Goal: Transaction & Acquisition: Purchase product/service

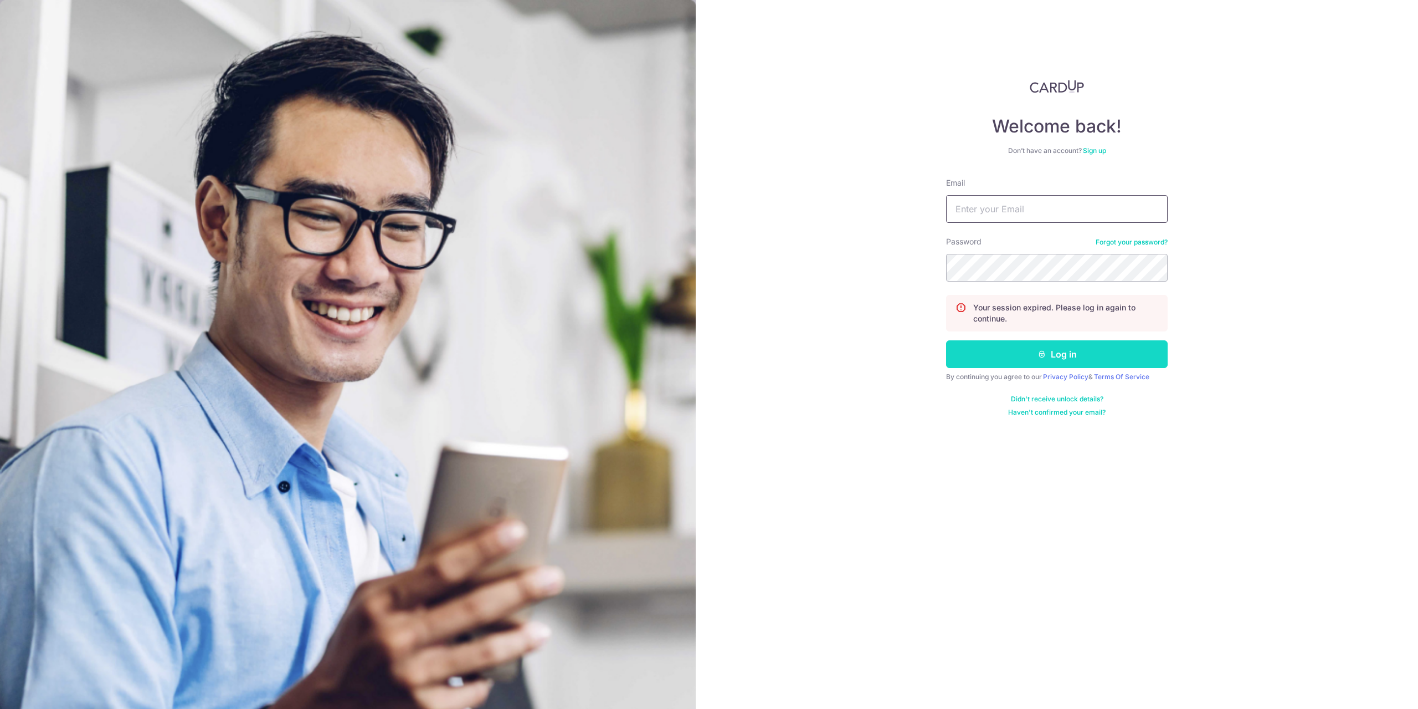
type input "[EMAIL_ADDRESS][DOMAIN_NAME]"
click at [1014, 353] on button "Log in" at bounding box center [1057, 354] width 222 height 28
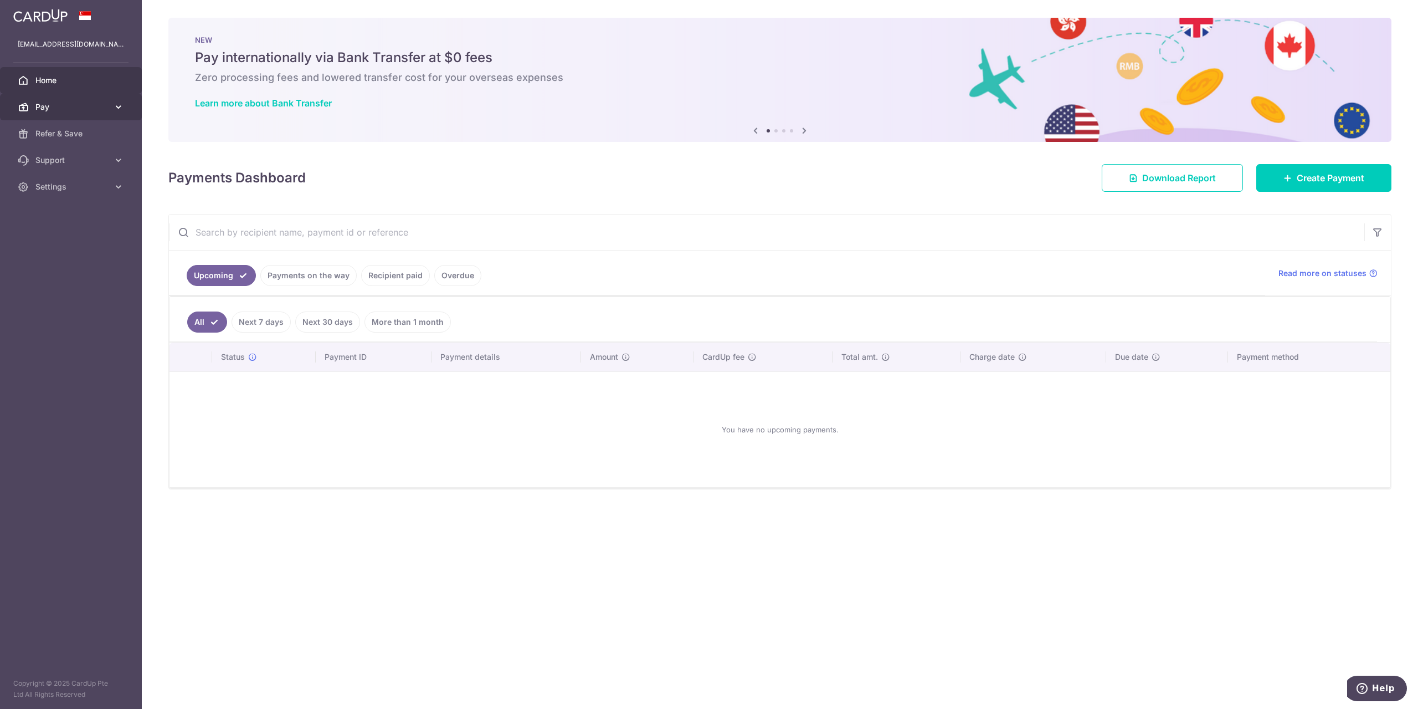
click at [99, 112] on link "Pay" at bounding box center [71, 107] width 142 height 27
click at [83, 152] on link "Recipients" at bounding box center [71, 160] width 142 height 27
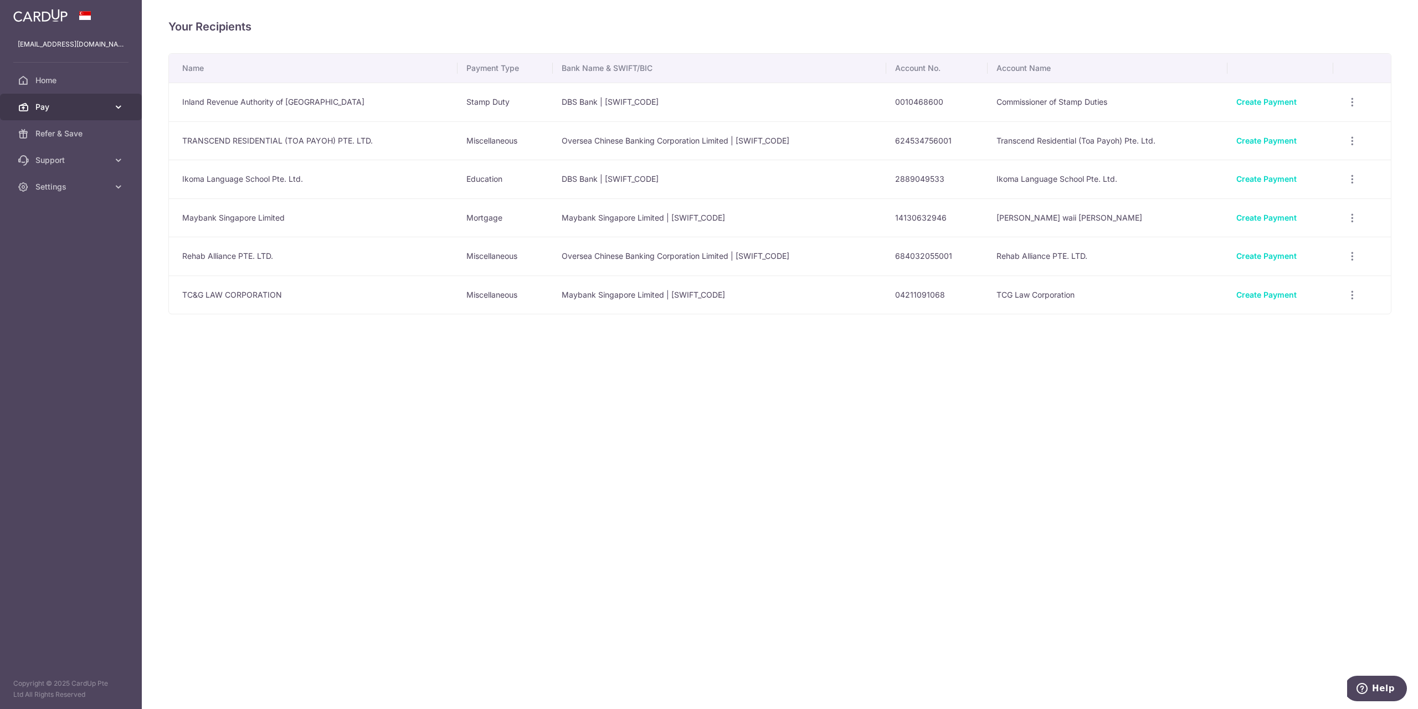
click at [98, 111] on span "Pay" at bounding box center [71, 106] width 73 height 11
click at [94, 140] on link "Payments" at bounding box center [71, 133] width 142 height 27
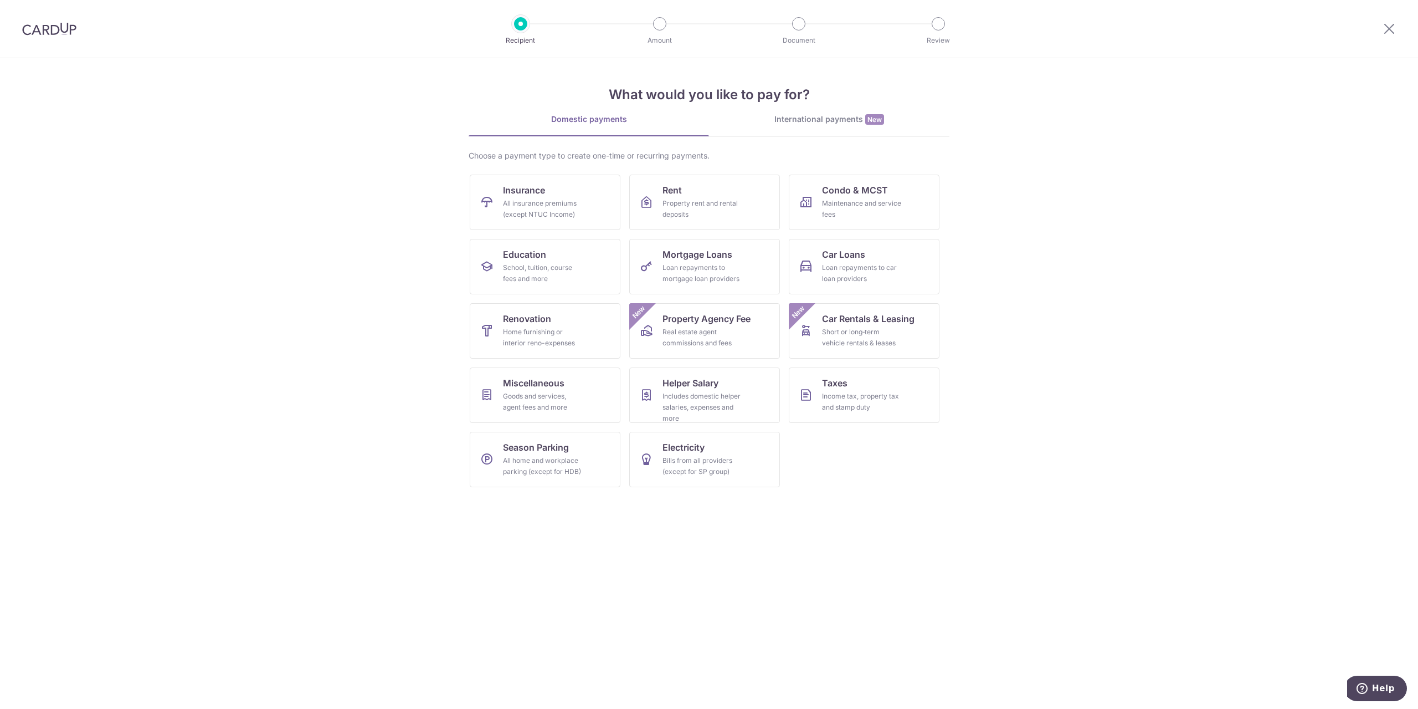
click at [61, 28] on img at bounding box center [49, 28] width 54 height 13
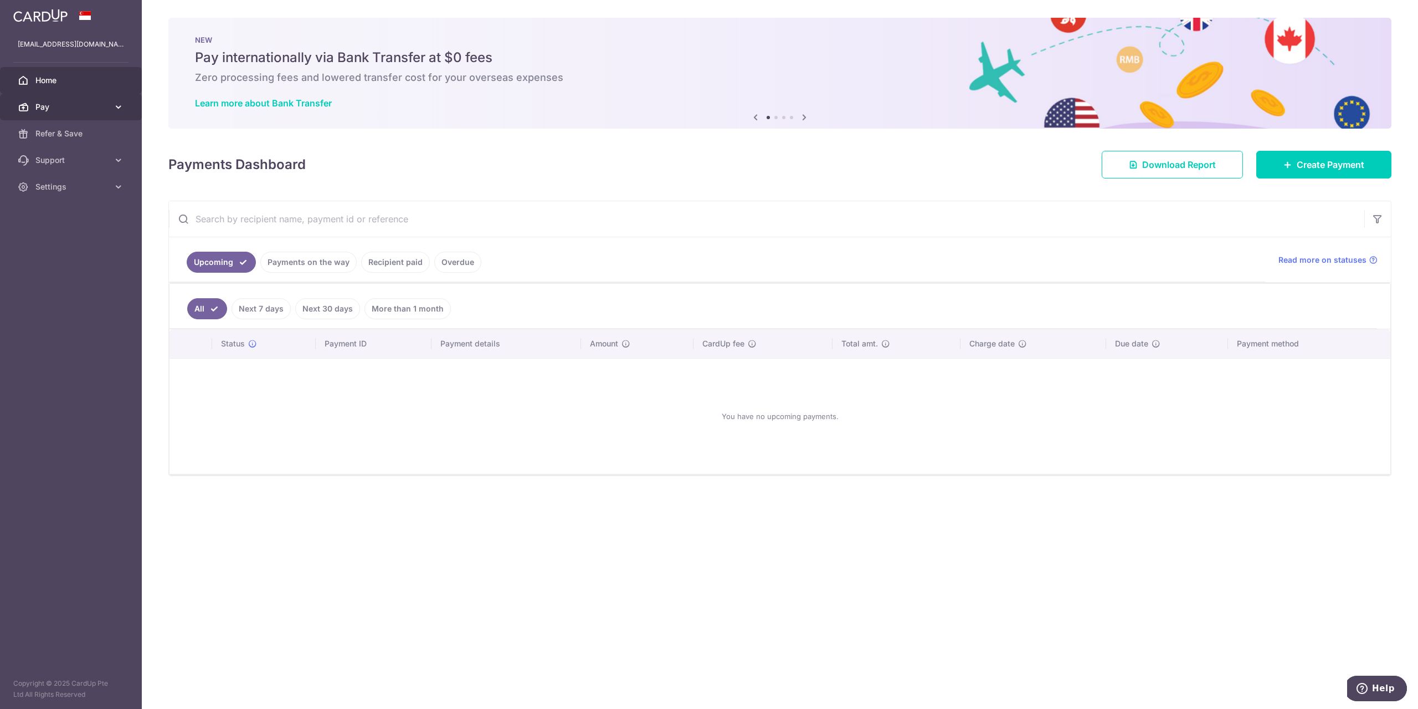
click at [101, 109] on span "Pay" at bounding box center [71, 106] width 73 height 11
click at [97, 136] on span "Payments" at bounding box center [71, 133] width 73 height 11
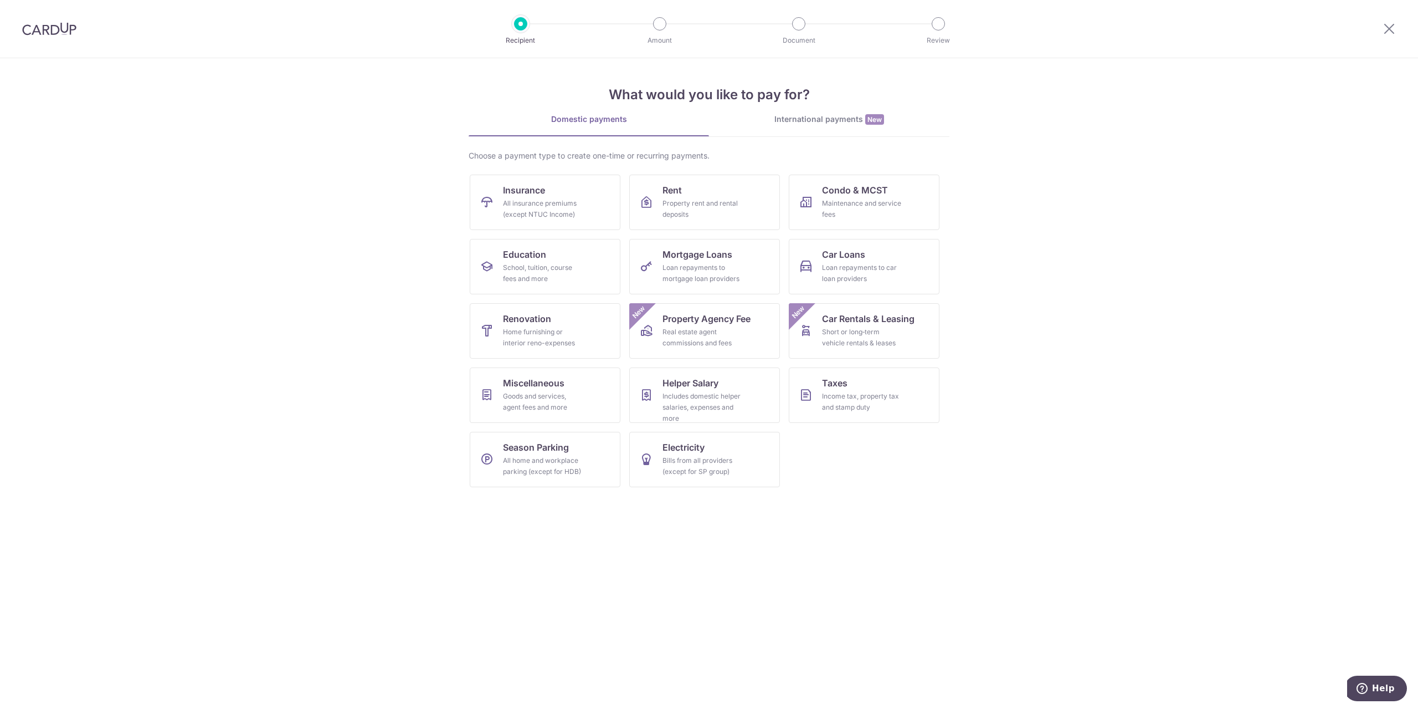
click at [83, 25] on div at bounding box center [49, 29] width 99 height 58
click at [63, 28] on img at bounding box center [49, 28] width 54 height 13
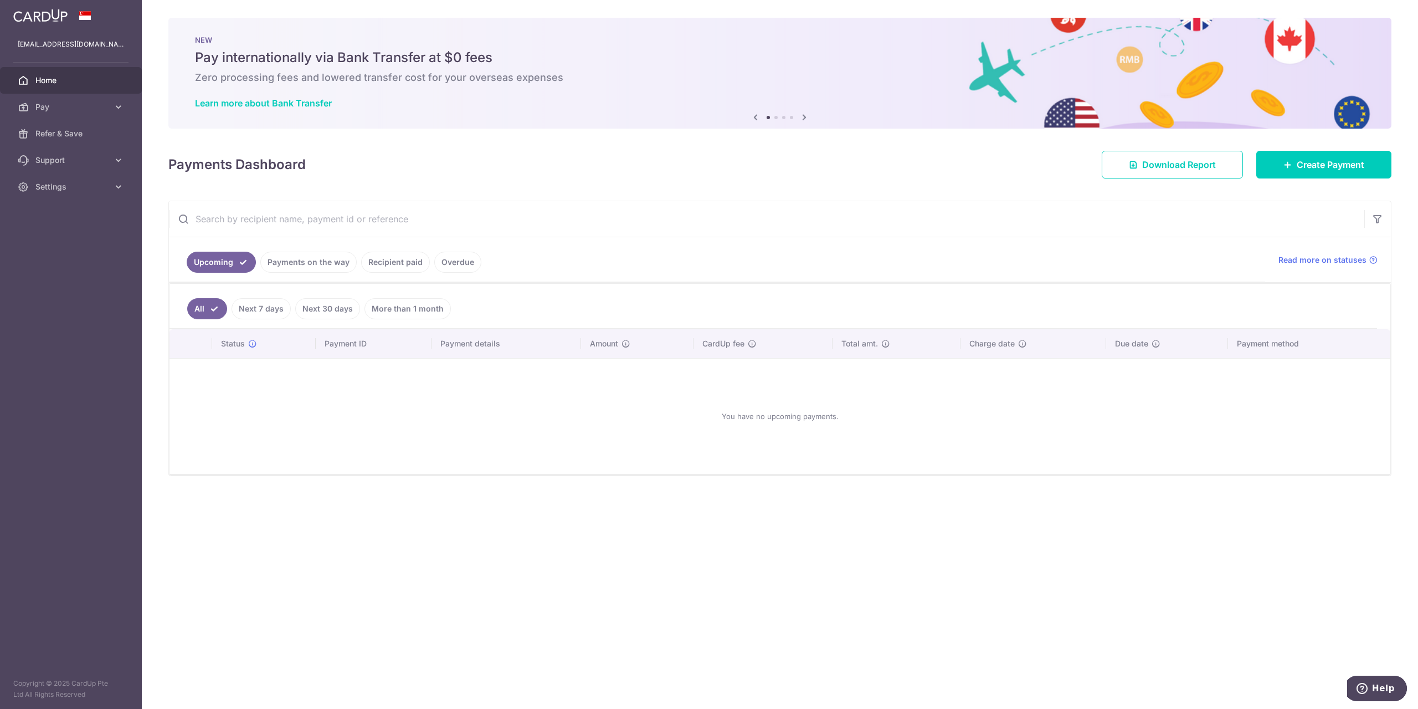
click at [105, 84] on span "Home" at bounding box center [71, 80] width 73 height 11
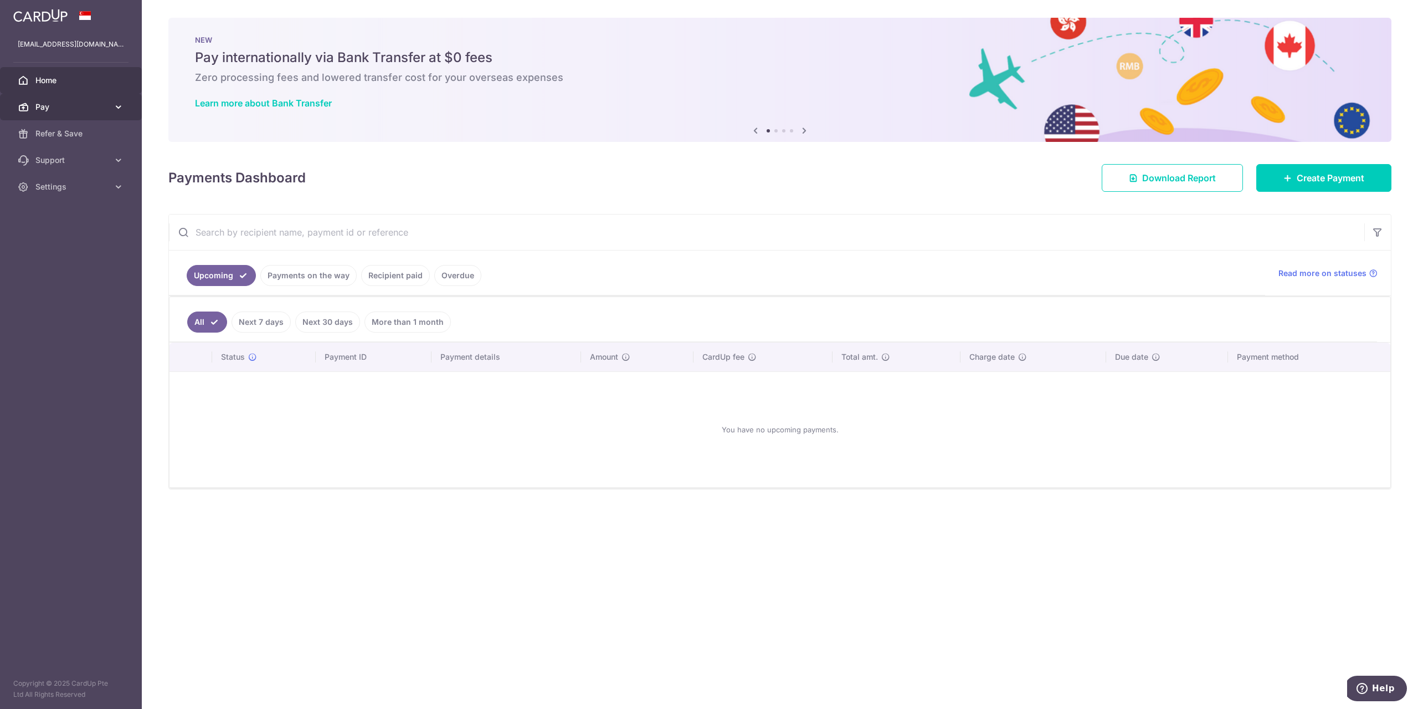
click at [91, 108] on span "Pay" at bounding box center [71, 106] width 73 height 11
click at [75, 159] on span "Recipients" at bounding box center [71, 160] width 73 height 11
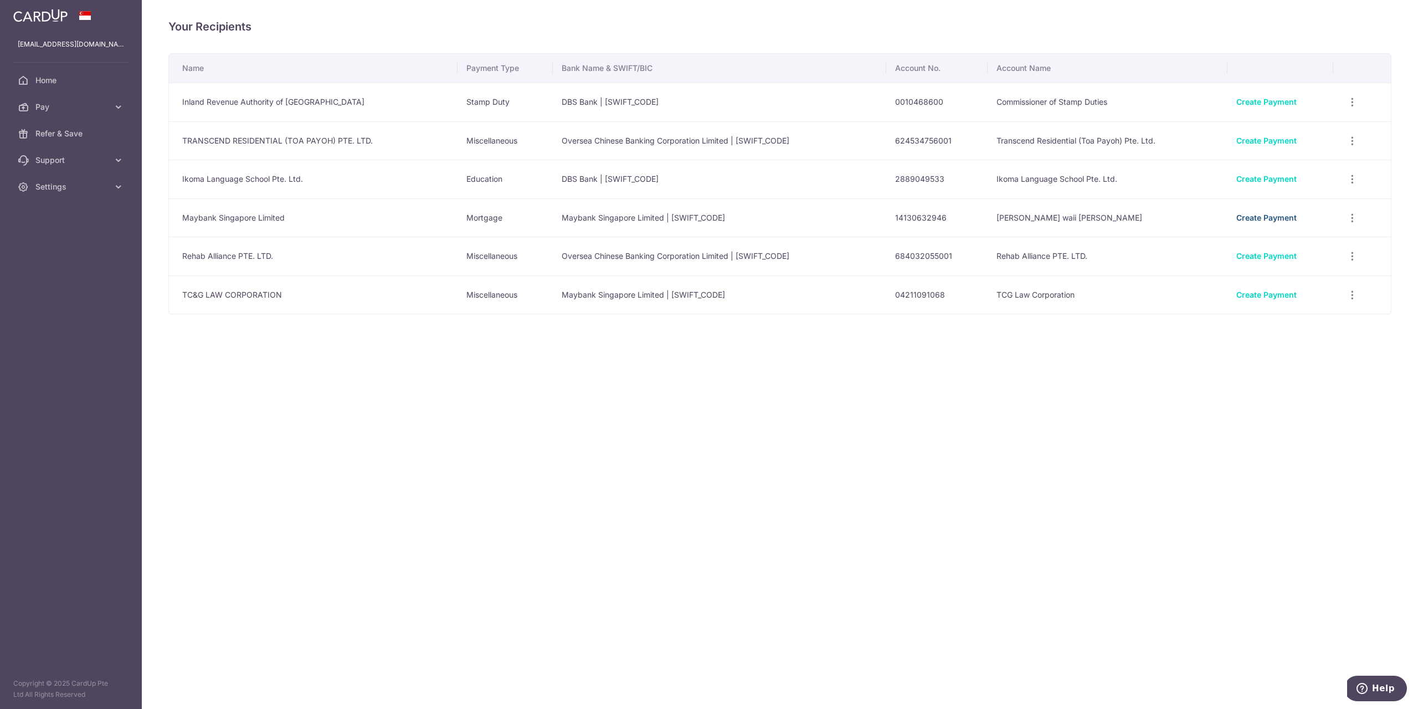
click at [1287, 218] on link "Create Payment" at bounding box center [1267, 217] width 60 height 9
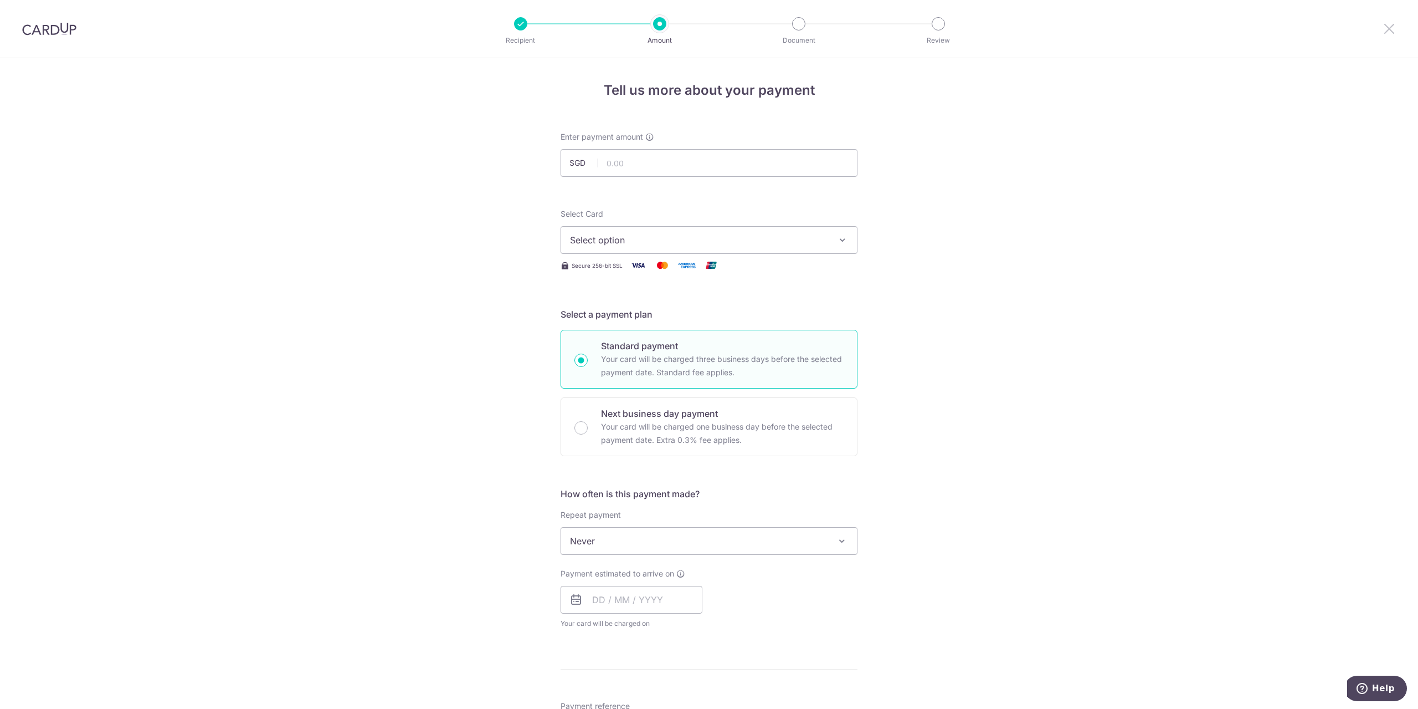
click at [1383, 26] on icon at bounding box center [1389, 29] width 13 height 14
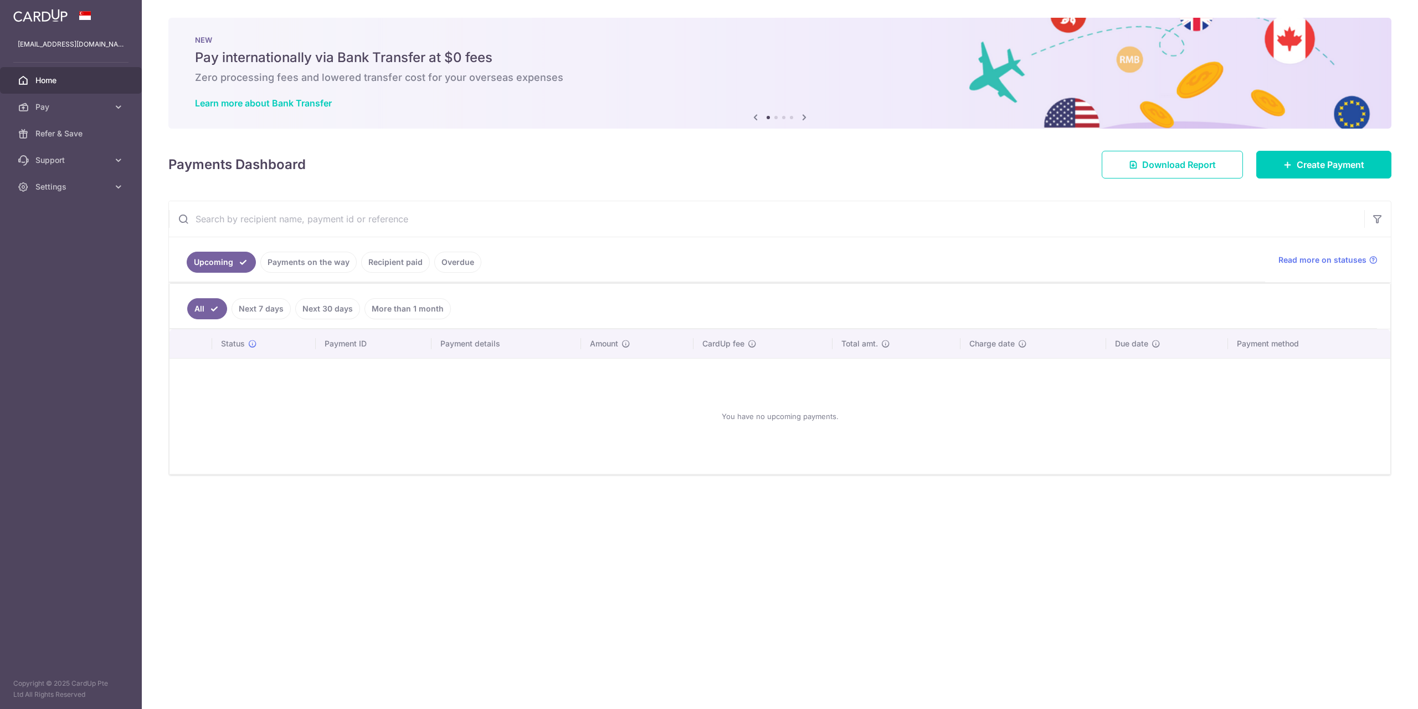
click at [314, 265] on link "Payments on the way" at bounding box center [308, 262] width 96 height 21
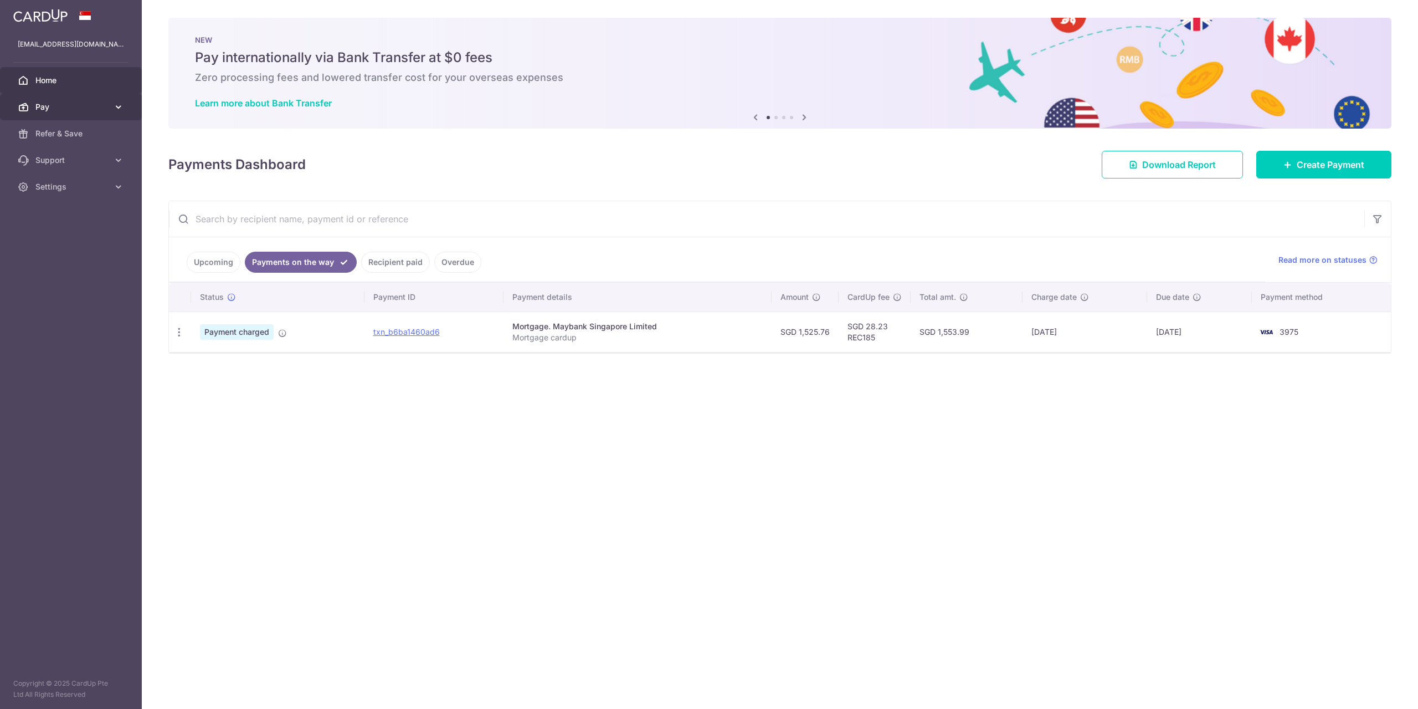
click at [93, 111] on span "Pay" at bounding box center [71, 106] width 73 height 11
click at [90, 156] on span "Recipients" at bounding box center [71, 160] width 73 height 11
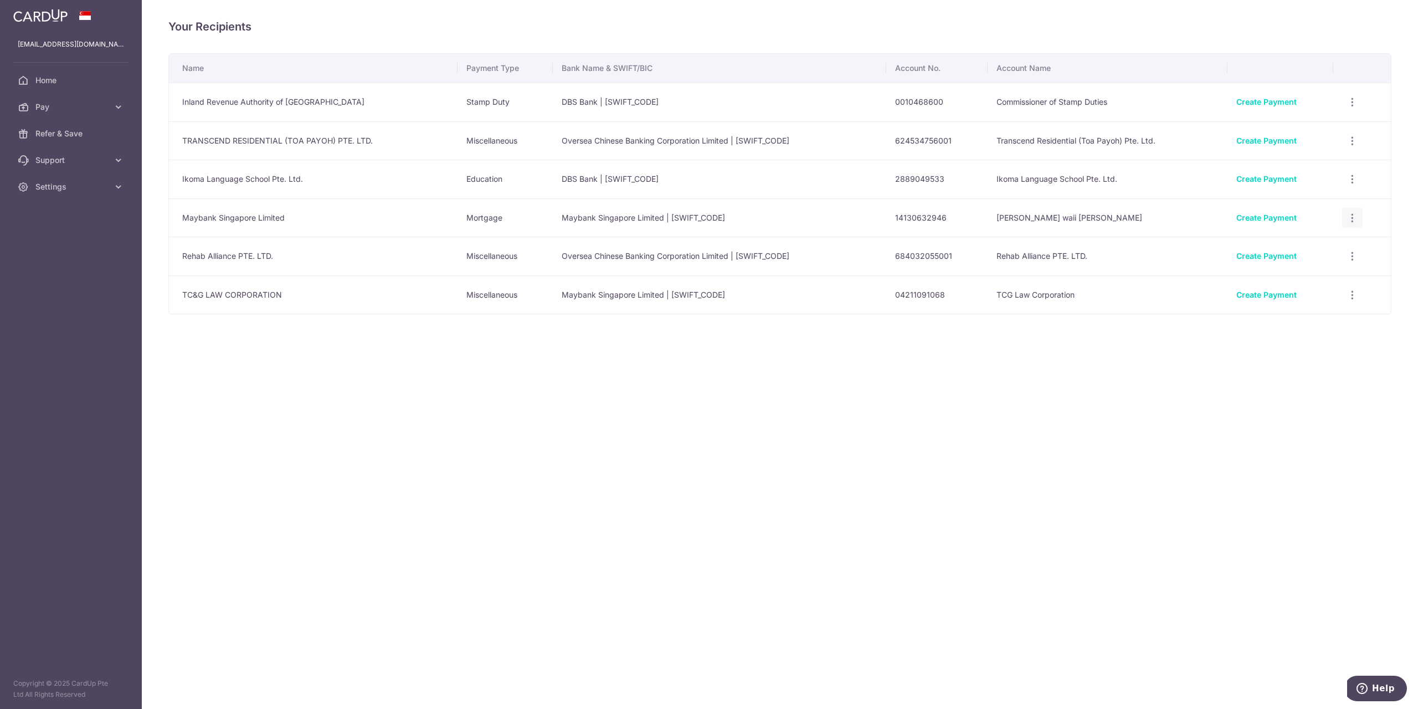
click at [1352, 214] on icon "button" at bounding box center [1353, 218] width 12 height 12
click at [1304, 249] on span "View/Edit" at bounding box center [1315, 248] width 75 height 13
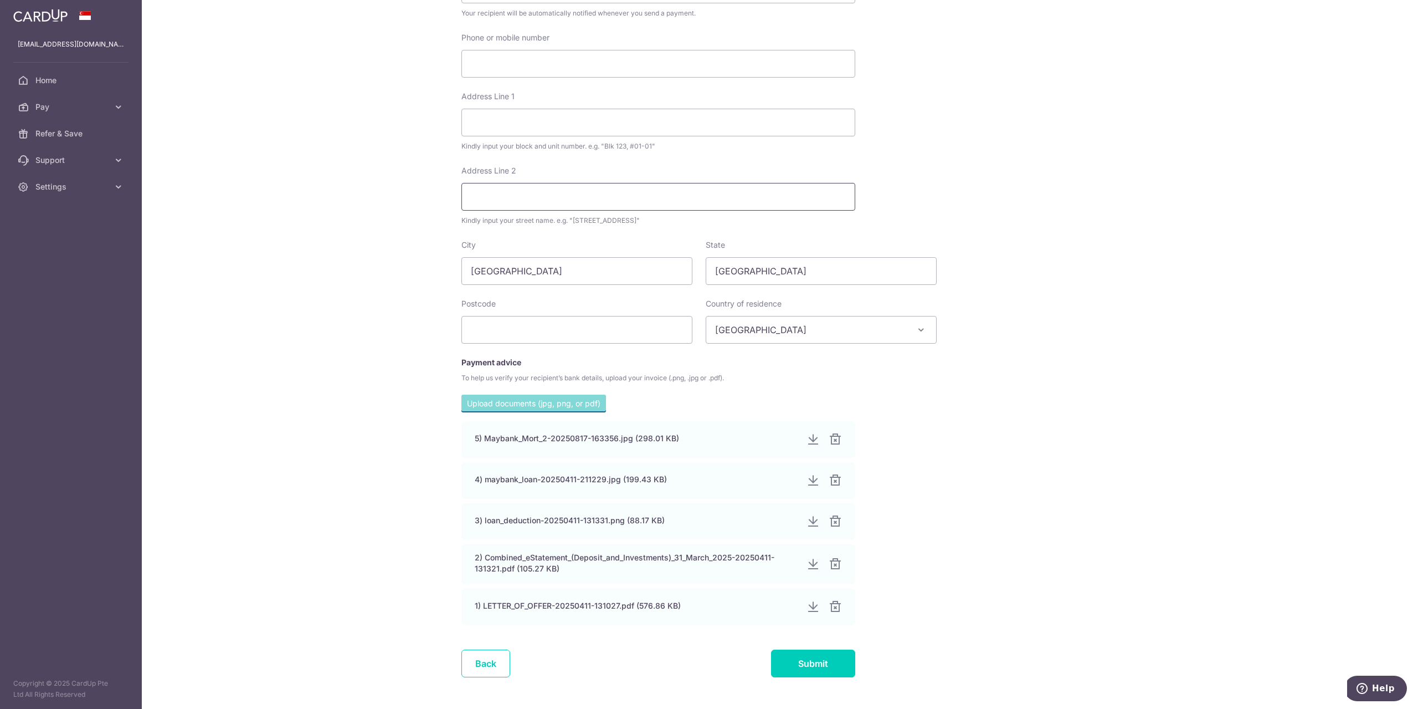
scroll to position [411, 0]
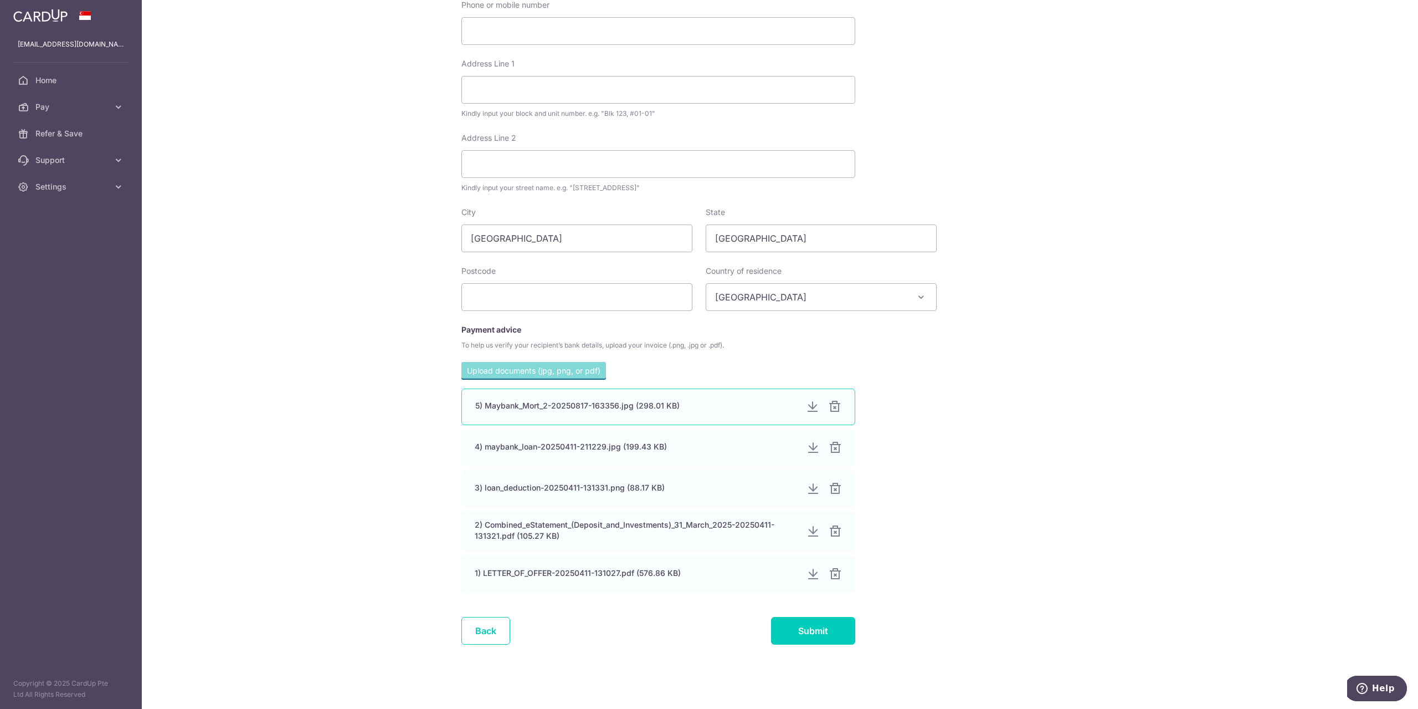
click at [581, 402] on div "5) Maybank_Mort_2-20250817-163356.jpg (298.01 KB)" at bounding box center [636, 405] width 322 height 11
click at [806, 405] on div at bounding box center [812, 406] width 13 height 13
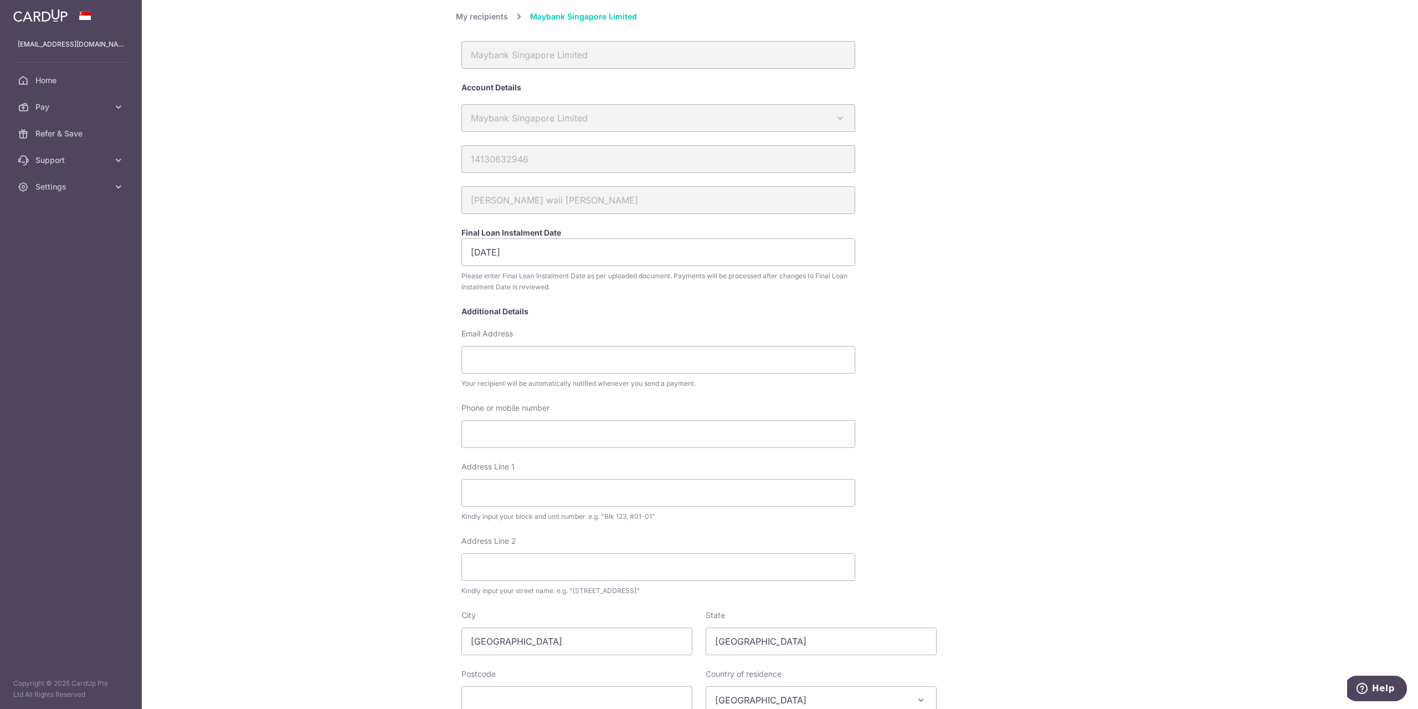
scroll to position [0, 0]
click at [496, 22] on link "My recipients" at bounding box center [482, 24] width 52 height 13
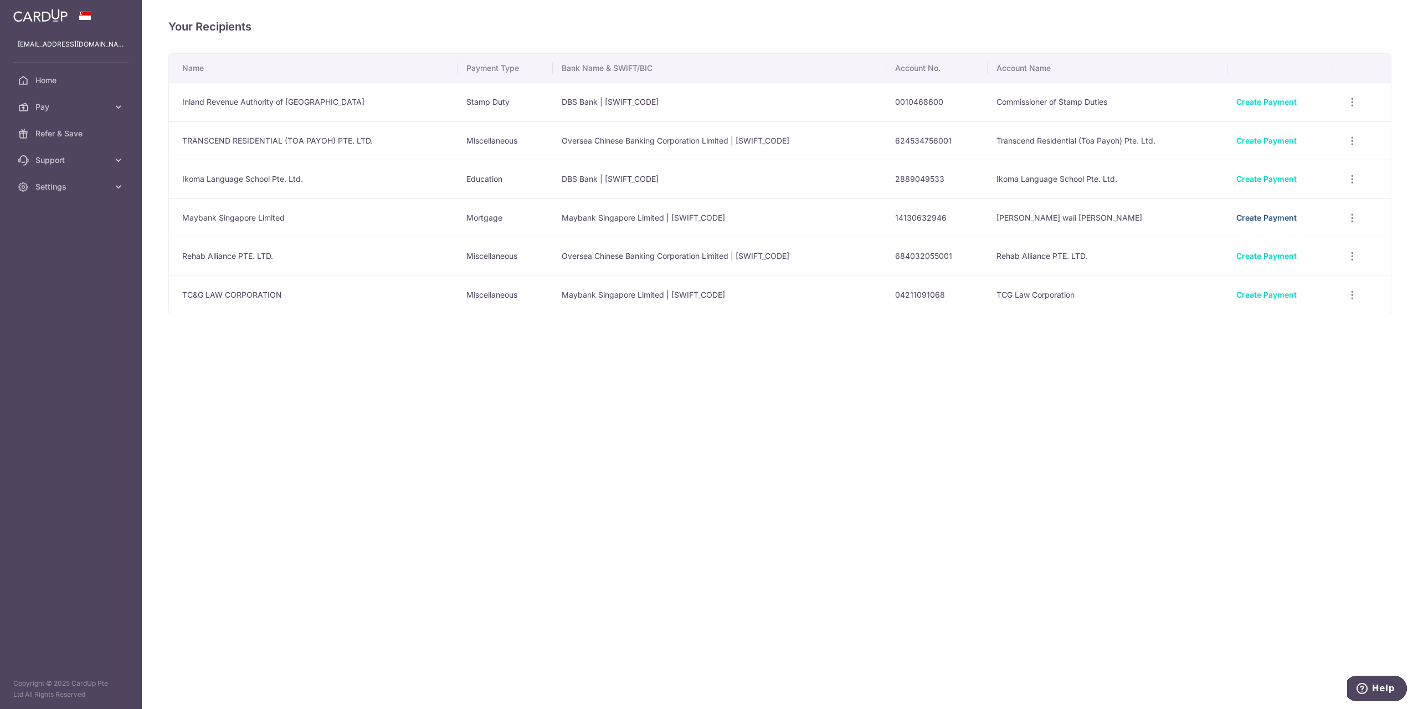
click at [1270, 218] on link "Create Payment" at bounding box center [1267, 217] width 60 height 9
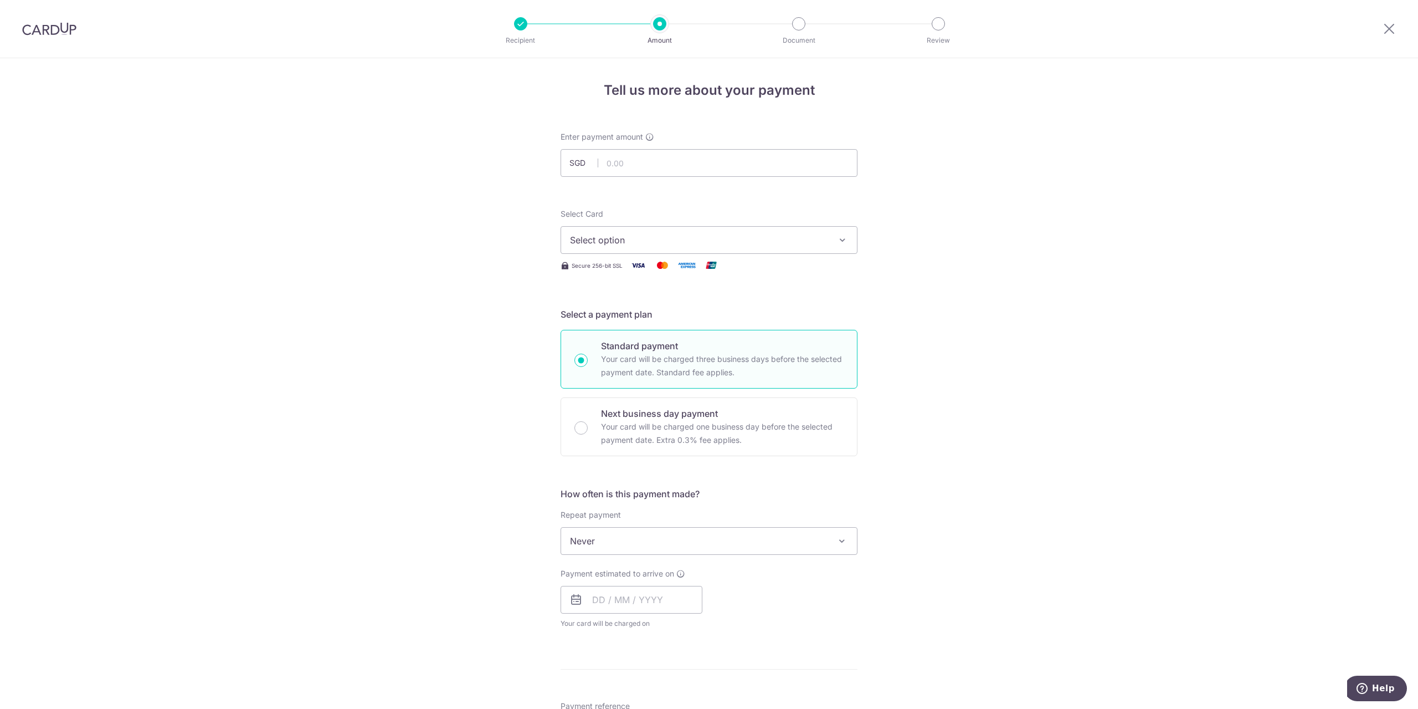
click at [670, 240] on span "Select option" at bounding box center [699, 239] width 258 height 13
click at [627, 347] on span "**** 3975" at bounding box center [618, 345] width 42 height 13
click at [661, 167] on input "text" at bounding box center [709, 163] width 297 height 28
click at [972, 208] on div "Tell us more about your payment Enter payment amount SGD 1525.76 Select Card **…" at bounding box center [709, 559] width 1418 height 1002
type input "1,525.76"
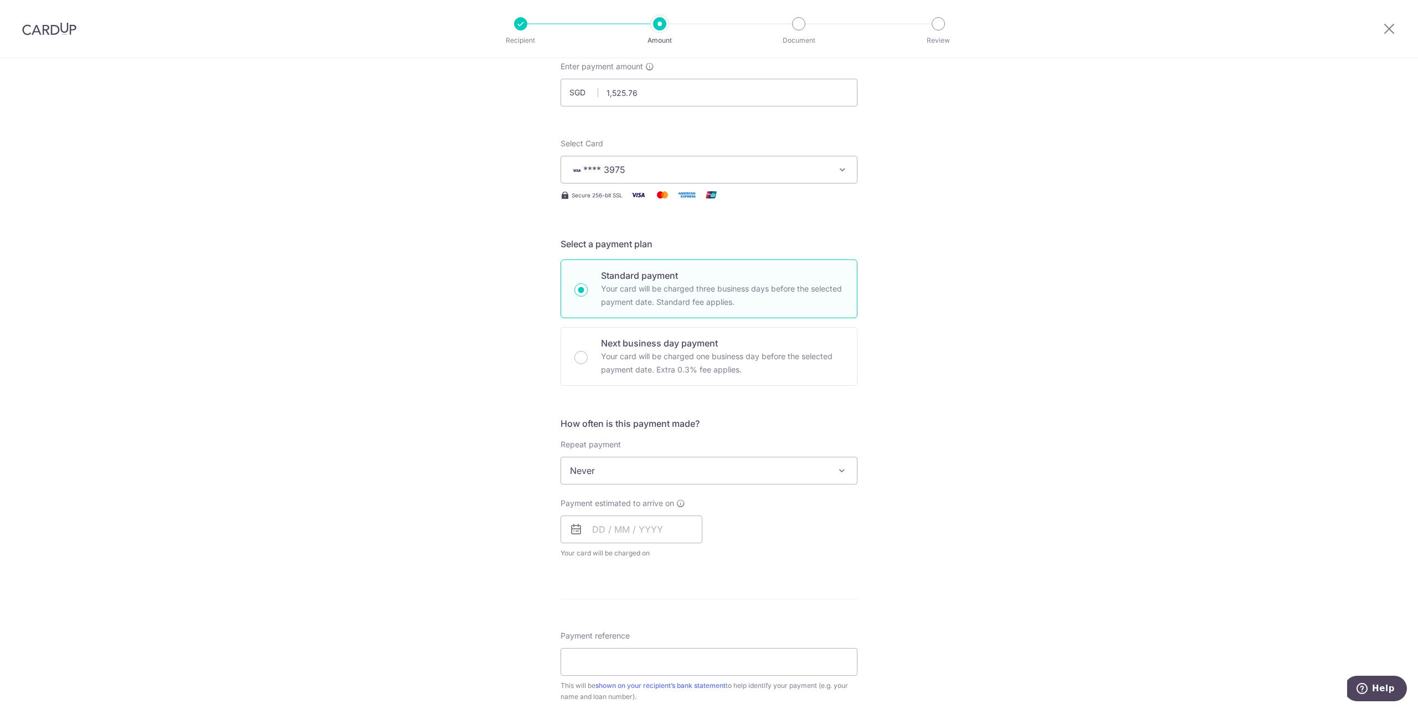
scroll to position [111, 0]
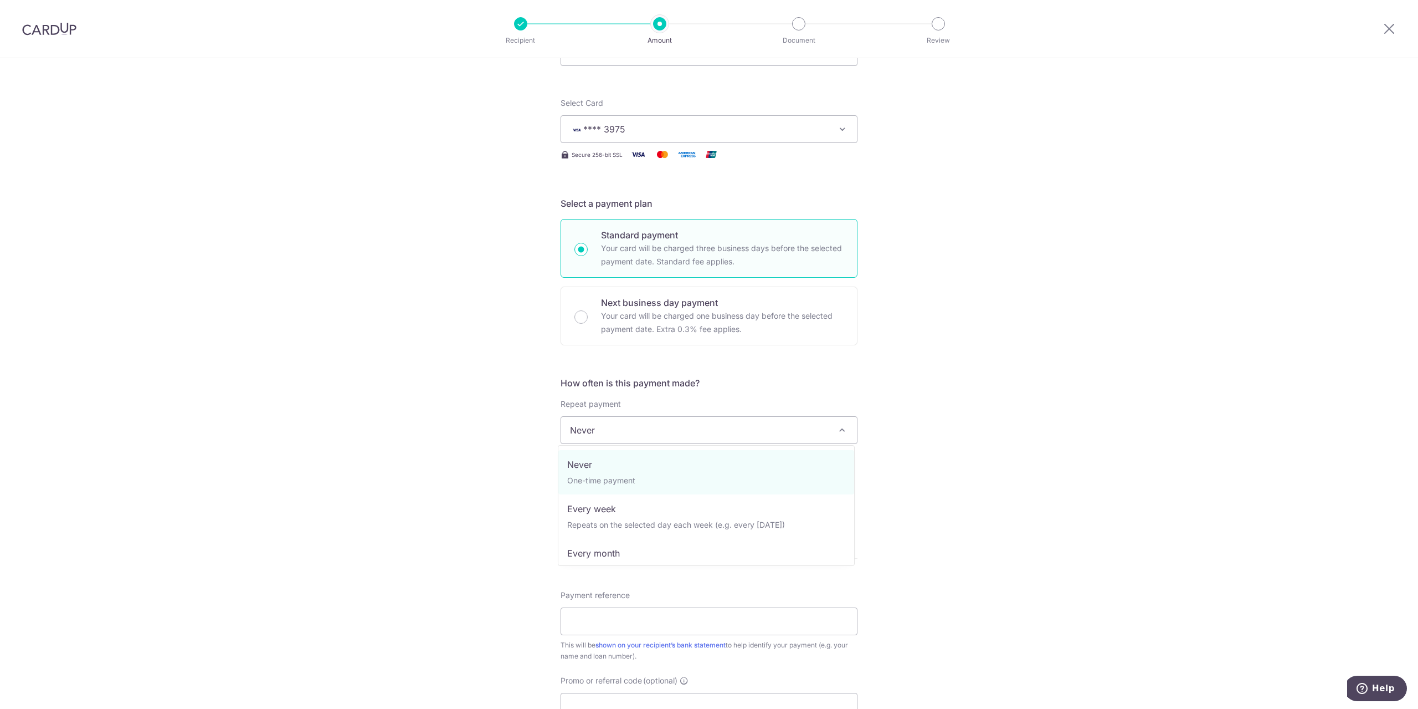
click at [795, 420] on span "Never" at bounding box center [709, 430] width 296 height 27
select select "3"
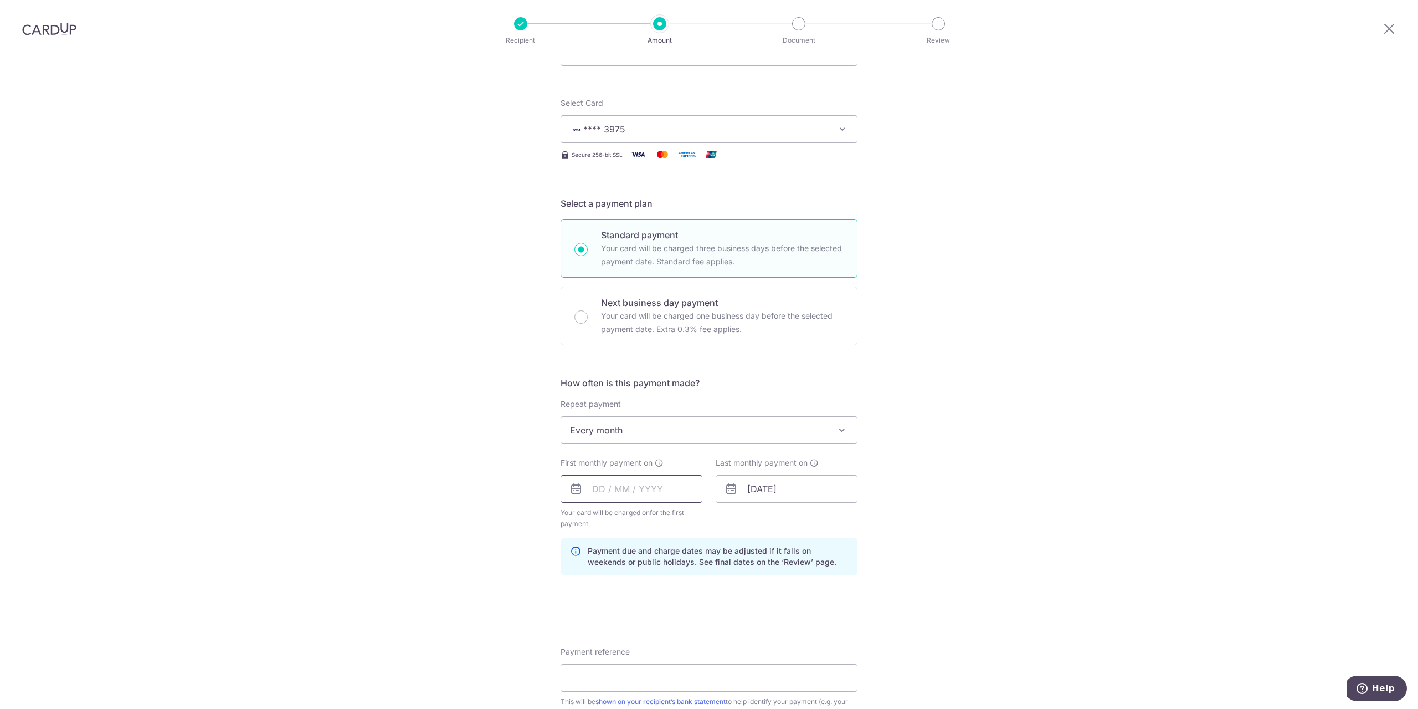
click at [623, 487] on input "text" at bounding box center [632, 489] width 142 height 28
click at [1043, 476] on div "Tell us more about your payment Enter payment amount SGD 1,525.76 1525.76 Selec…" at bounding box center [709, 476] width 1418 height 1059
click at [642, 480] on input "text" at bounding box center [632, 489] width 142 height 28
click at [716, 519] on link "Next" at bounding box center [717, 518] width 13 height 13
click at [651, 566] on link "1" at bounding box center [650, 567] width 18 height 18
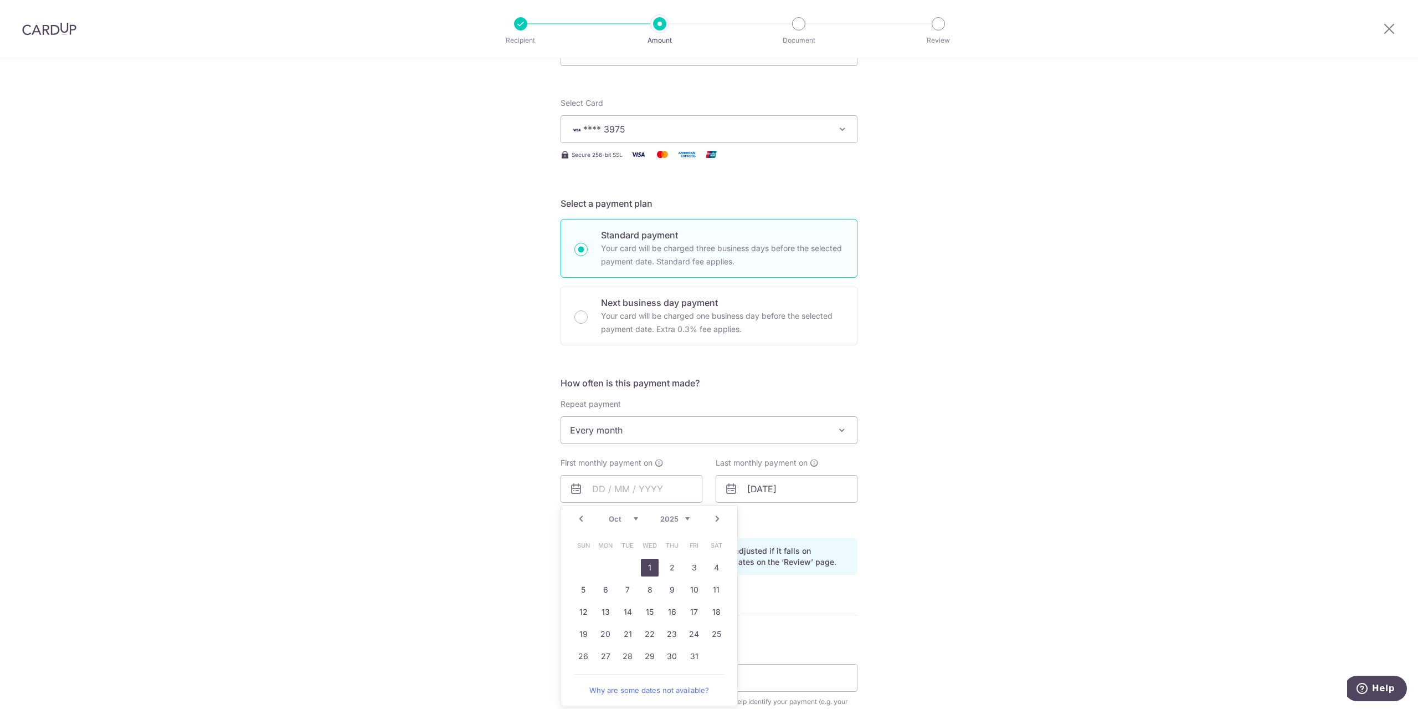
type input "01/10/2025"
click at [777, 494] on input "01/04/2054" at bounding box center [787, 489] width 142 height 28
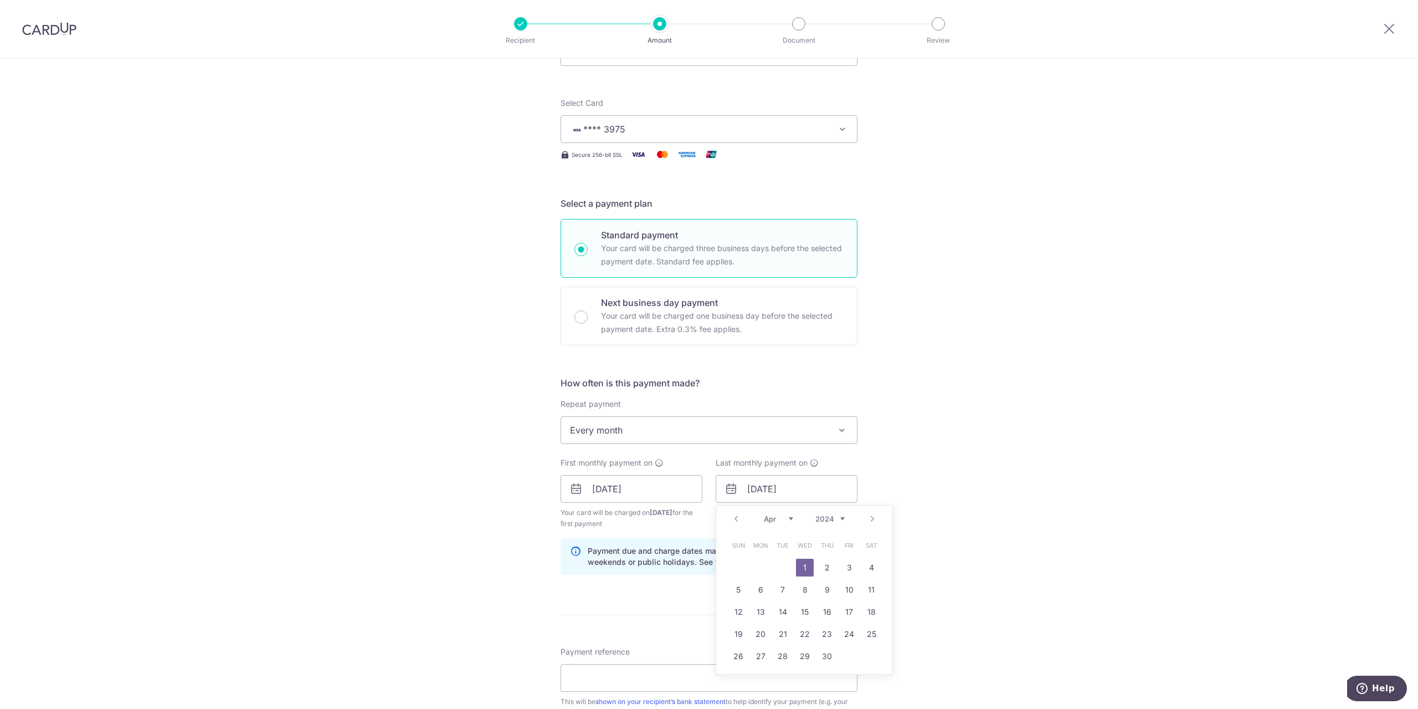
click at [875, 517] on div "Prev Next Jan Feb Mar Apr May Jun Jul Aug Sep Oct Nov Dec 2024 2025 2026 2027 2…" at bounding box center [804, 518] width 176 height 27
click at [868, 517] on div "Prev Next Jan Feb Mar Apr May Jun Jul Aug Sep Oct Nov Dec 2024 2025 2026 2027 2…" at bounding box center [804, 518] width 176 height 27
click at [869, 517] on div "Prev Next Jan Feb Mar Apr May Jun Jul Aug Sep Oct Nov Dec 2024 2025 2026 2027 2…" at bounding box center [804, 518] width 176 height 27
click at [733, 519] on div "Prev Next Jan Feb Mar Apr May Jun Jul Aug Sep Oct Nov Dec 2024 2025 2026 2027 2…" at bounding box center [804, 518] width 176 height 27
click at [837, 521] on select "2024 2025 2026 2027 2028 2029 2030 2031 2032 2033 2034 2035" at bounding box center [829, 518] width 29 height 9
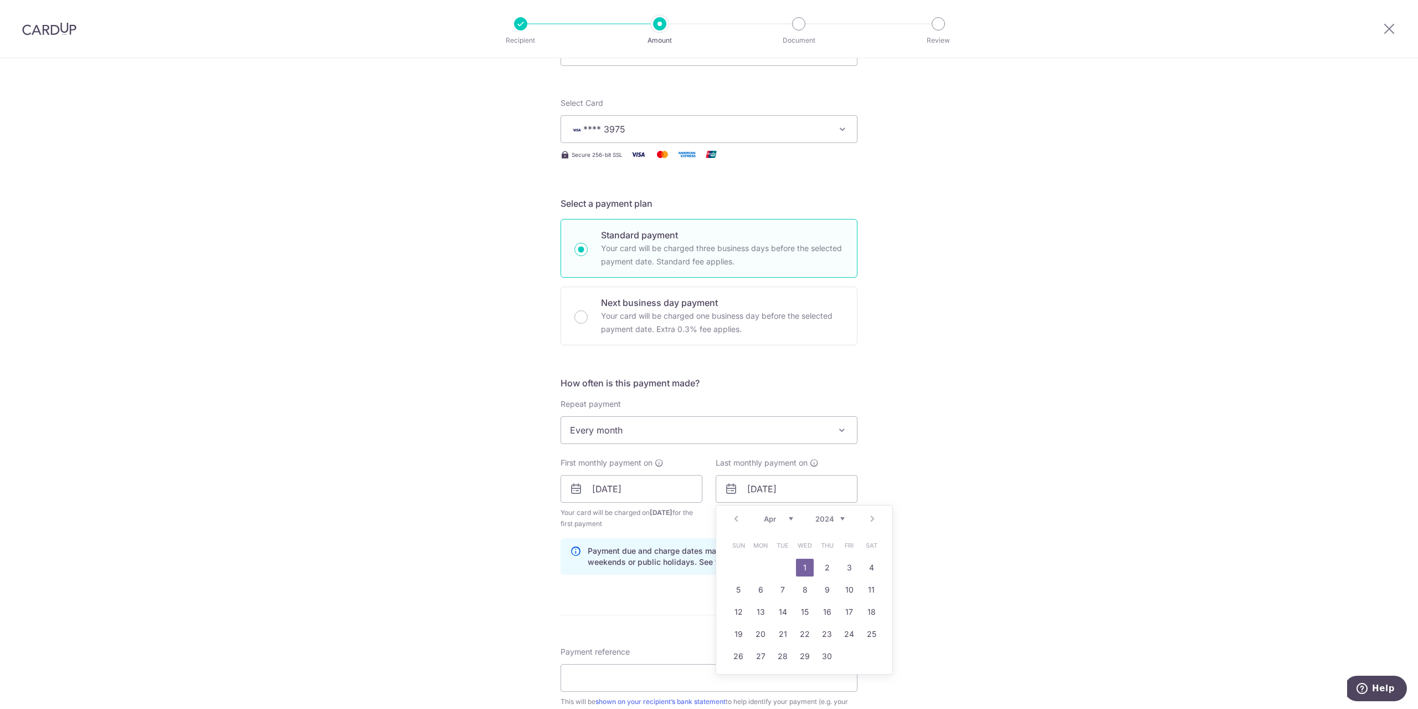
click at [815, 514] on select "2024 2025 2026 2027 2028 2029 2030 2031 2032 2033 2034 2035" at bounding box center [829, 518] width 29 height 9
click at [793, 522] on div "Prev Next Jan Feb Mar Apr May Jun Jul Aug Sep Oct Nov Dec 2024 2025 2026 2027 2…" at bounding box center [804, 518] width 176 height 27
click at [789, 519] on select "Jan Feb Mar Apr May Jun Jul Aug Sep Oct Nov Dec" at bounding box center [778, 518] width 29 height 9
click at [783, 517] on select "Jan Feb Mar Apr May Jun Jul Aug Sep Oct Nov Dec" at bounding box center [778, 518] width 29 height 9
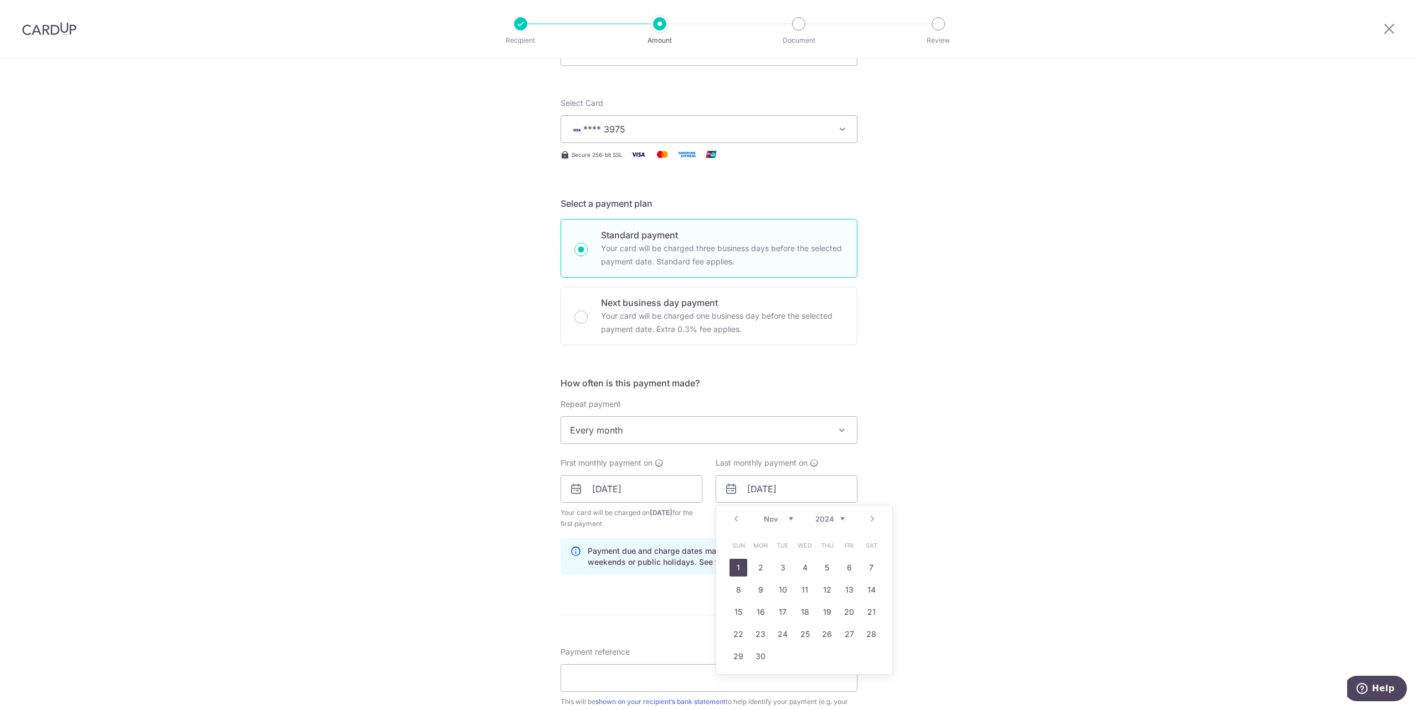
click at [733, 566] on link "1" at bounding box center [739, 567] width 18 height 18
type input "[DATE]"
click at [906, 520] on div "Tell us more about your payment Enter payment amount SGD 1,525.76 1525.76 Selec…" at bounding box center [709, 476] width 1418 height 1059
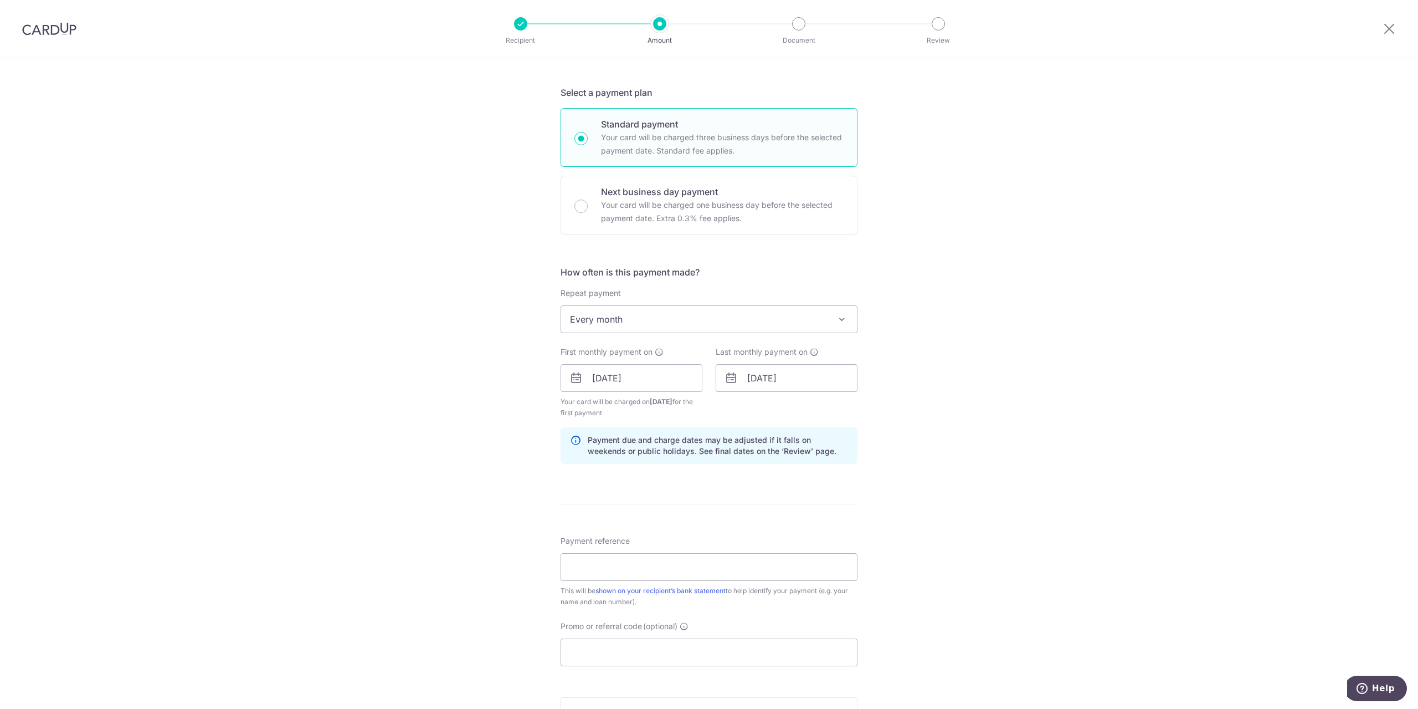
scroll to position [406, 0]
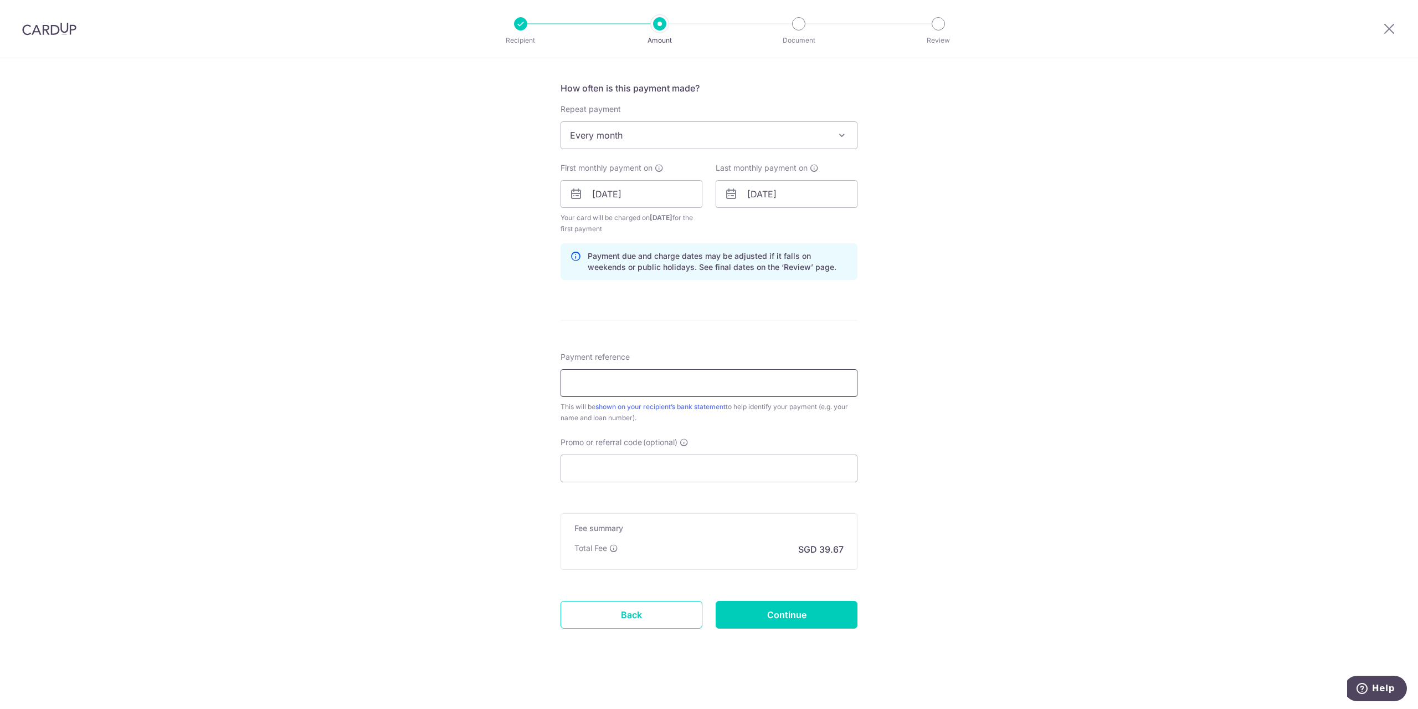
click at [646, 391] on input "Payment reference" at bounding box center [709, 383] width 297 height 28
click at [579, 465] on input "Promo or referral code (optional)" at bounding box center [709, 468] width 297 height 28
paste input "REC185"
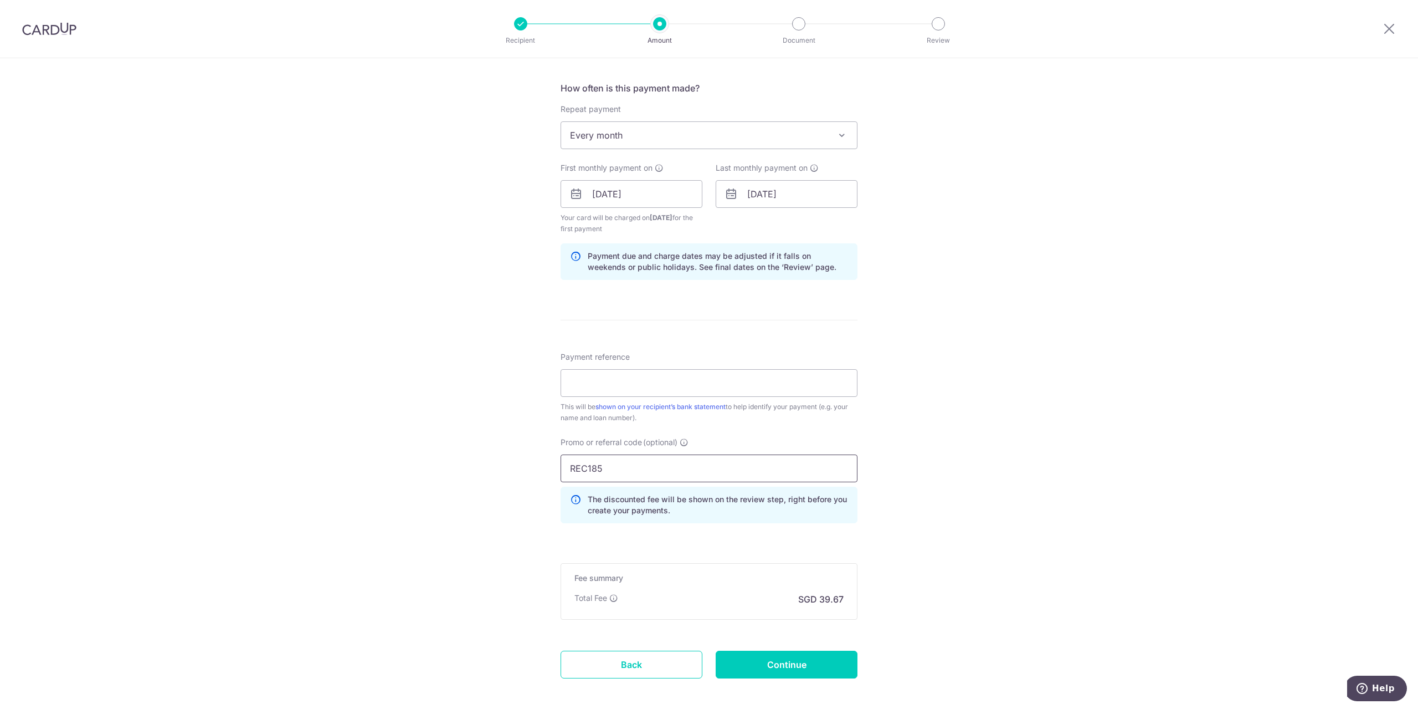
type input "REC185"
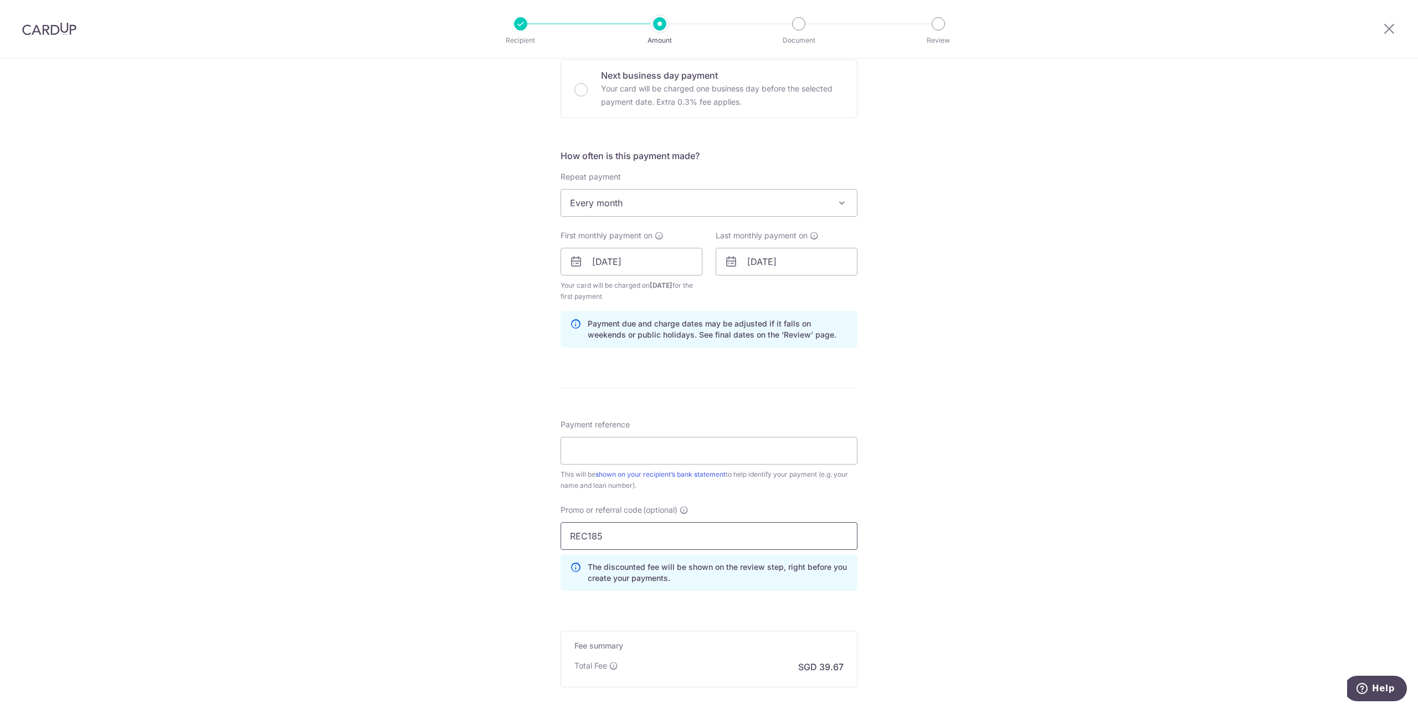
scroll to position [388, 0]
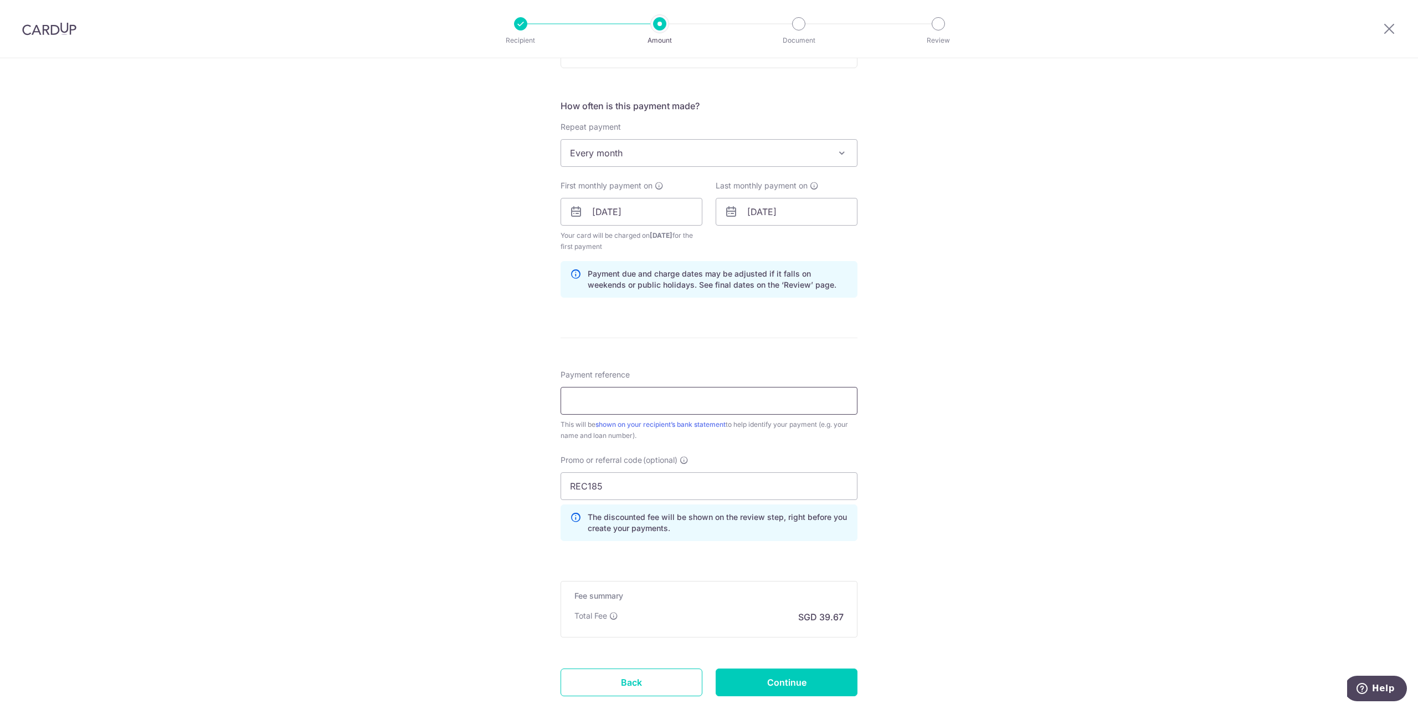
click at [732, 389] on input "Payment reference" at bounding box center [709, 401] width 297 height 28
paste input "Mortgage cardup"
type input "Mortgage cardup"
click at [1008, 361] on div "Tell us more about your payment Enter payment amount SGD 1,525.76 1525.76 Selec…" at bounding box center [709, 224] width 1418 height 1109
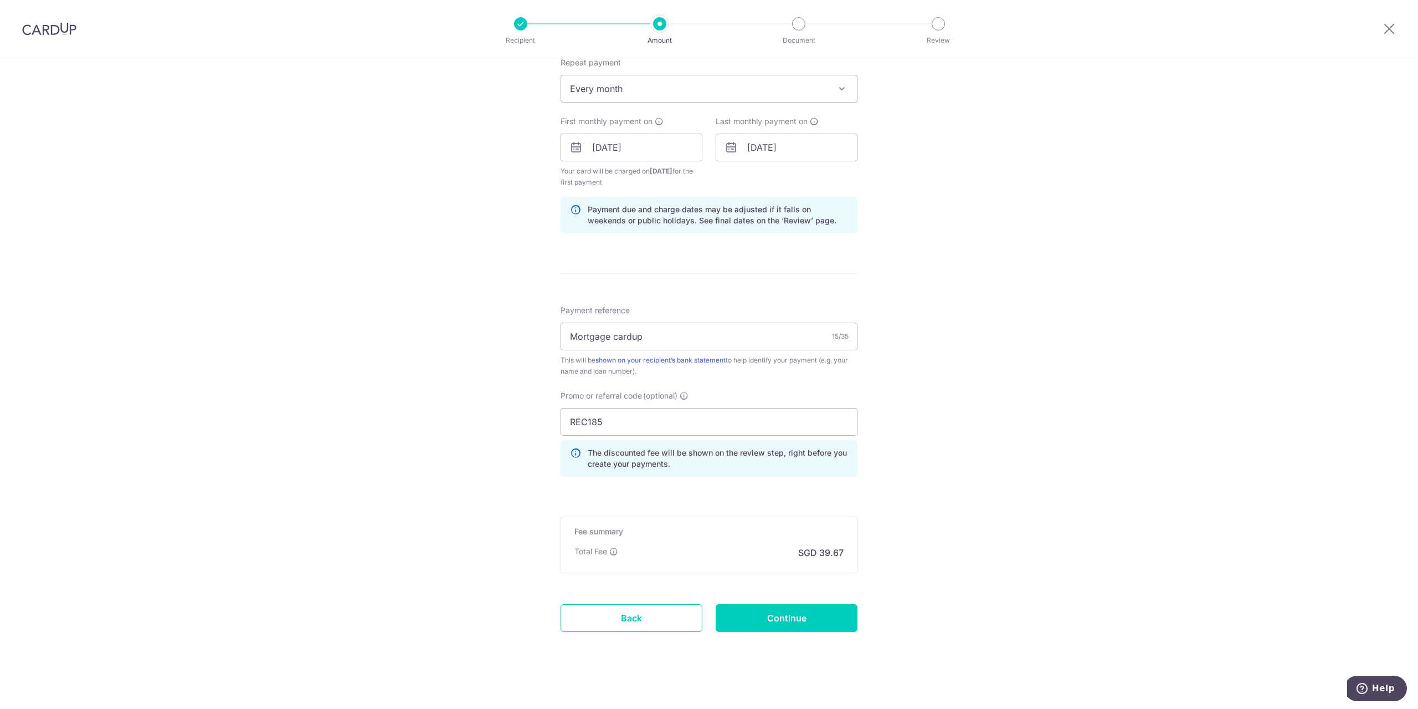
scroll to position [455, 0]
click at [804, 603] on input "Continue" at bounding box center [787, 615] width 142 height 28
type input "Create Schedule"
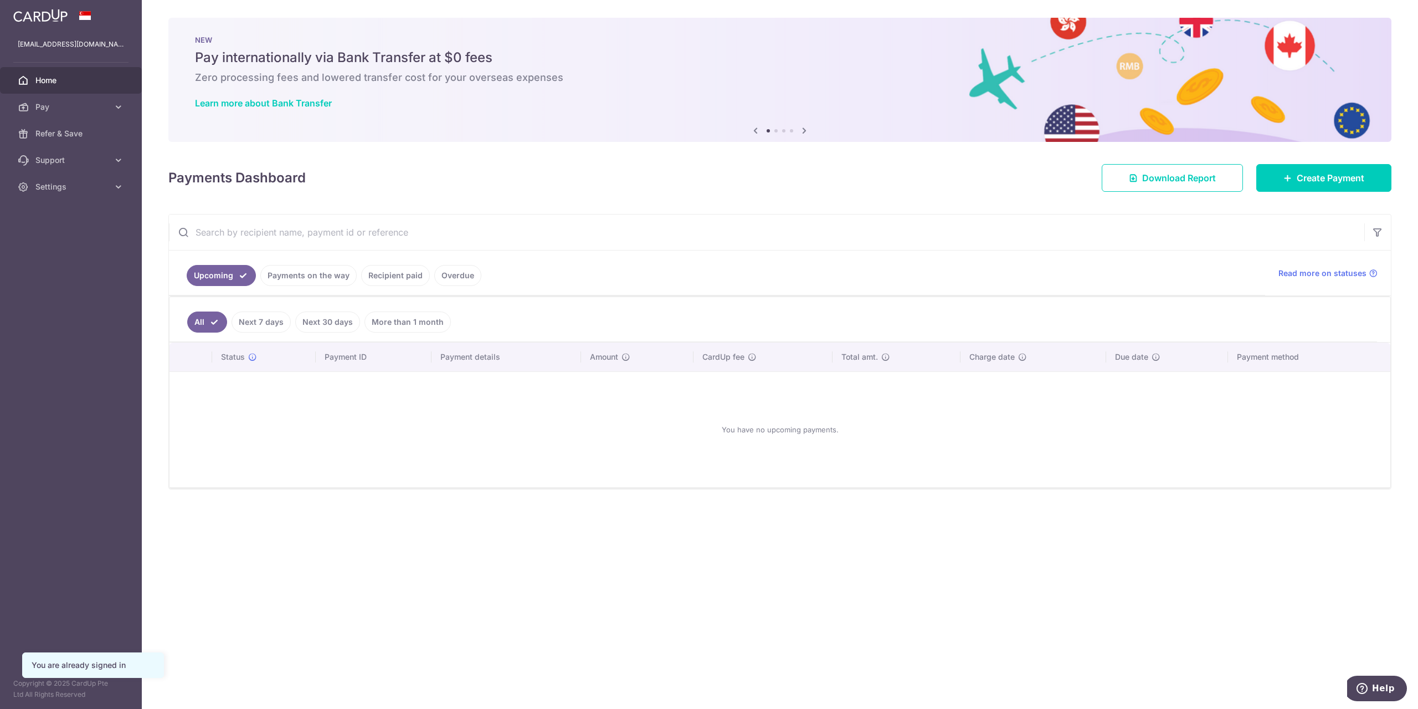
click at [276, 279] on link "Payments on the way" at bounding box center [308, 275] width 96 height 21
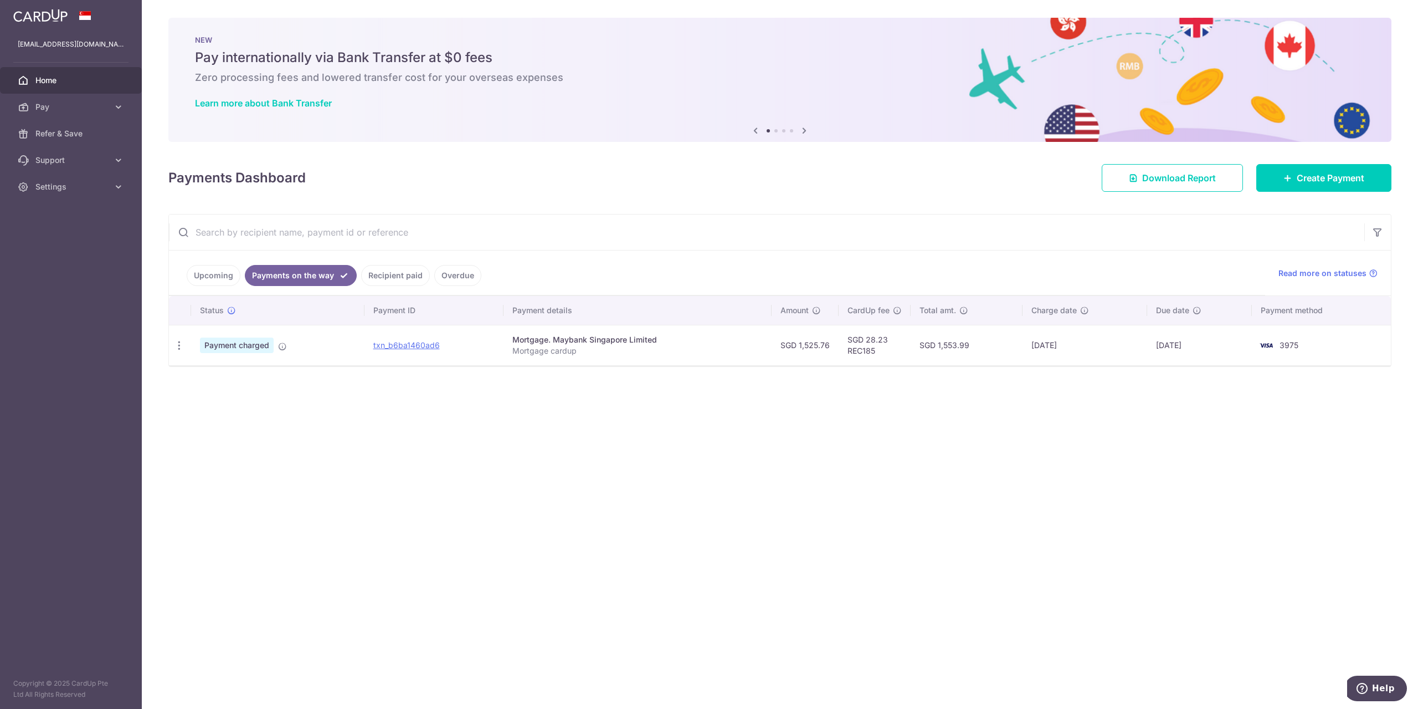
click at [1138, 338] on td "27/08/2025" at bounding box center [1085, 345] width 125 height 40
click at [421, 341] on link "txn_b6ba1460ad6" at bounding box center [406, 344] width 66 height 9
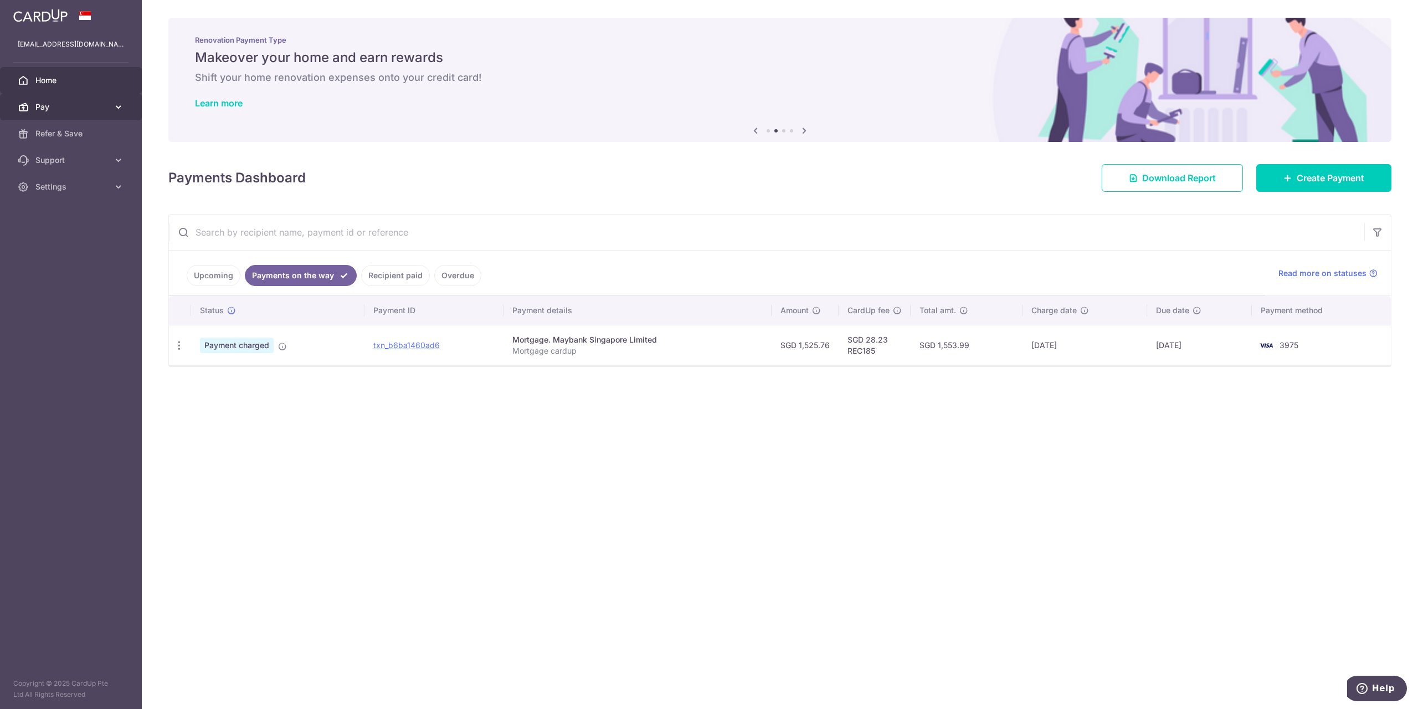
click at [75, 110] on span "Pay" at bounding box center [71, 106] width 73 height 11
click at [91, 163] on span "Recipients" at bounding box center [71, 160] width 73 height 11
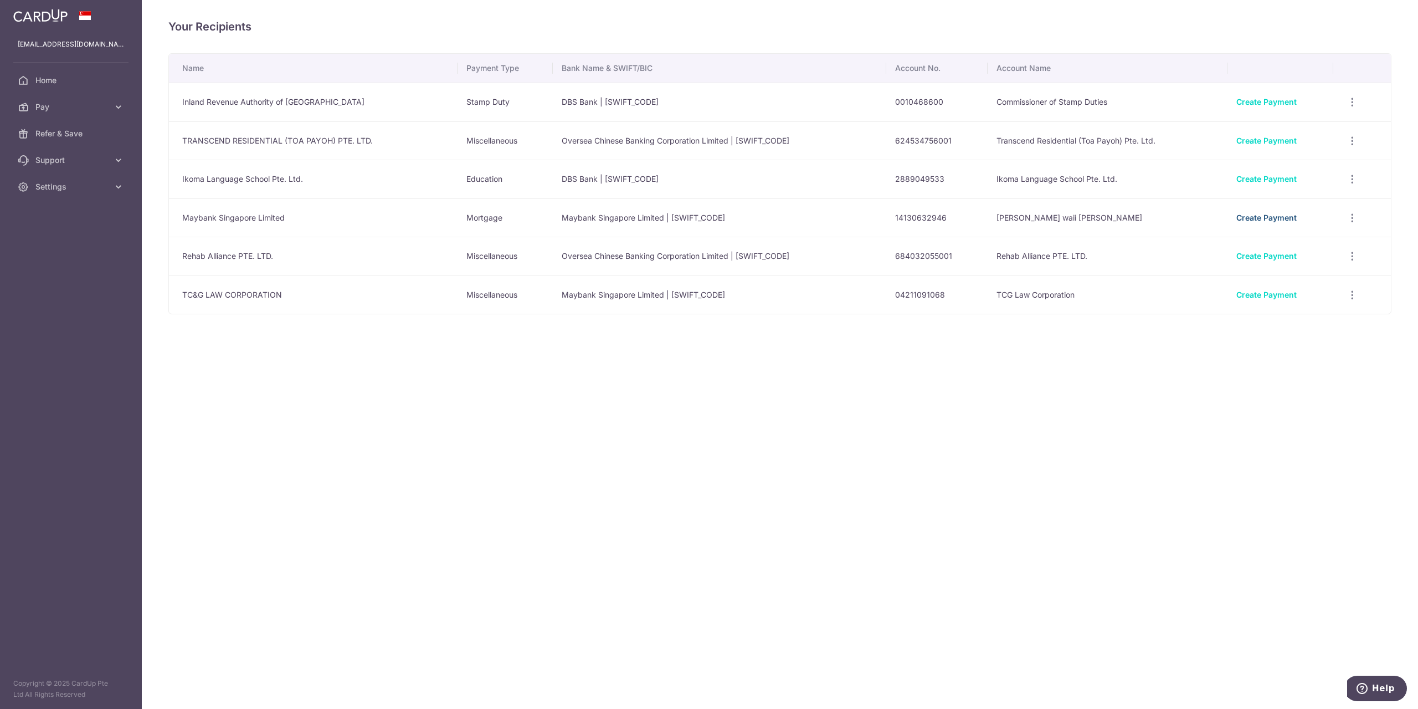
click at [1290, 218] on link "Create Payment" at bounding box center [1267, 217] width 60 height 9
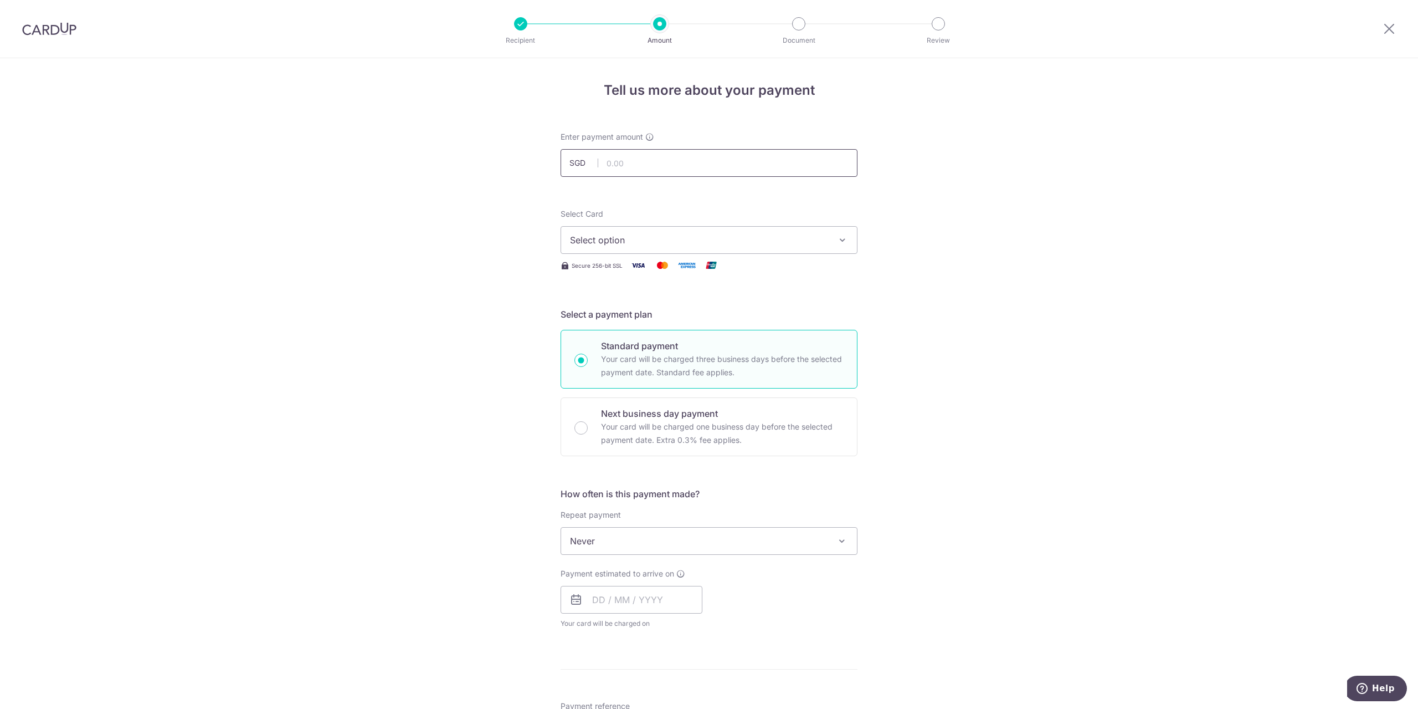
click at [714, 156] on input "text" at bounding box center [709, 163] width 297 height 28
type input "1,525.76"
click at [792, 254] on div "Select Card Select option Add credit card Your Cards **** 8596 **** 3975 Secure…" at bounding box center [709, 240] width 297 height 64
click at [799, 237] on span "Select option" at bounding box center [699, 239] width 258 height 13
click at [715, 348] on span "**** 3975" at bounding box center [709, 345] width 278 height 13
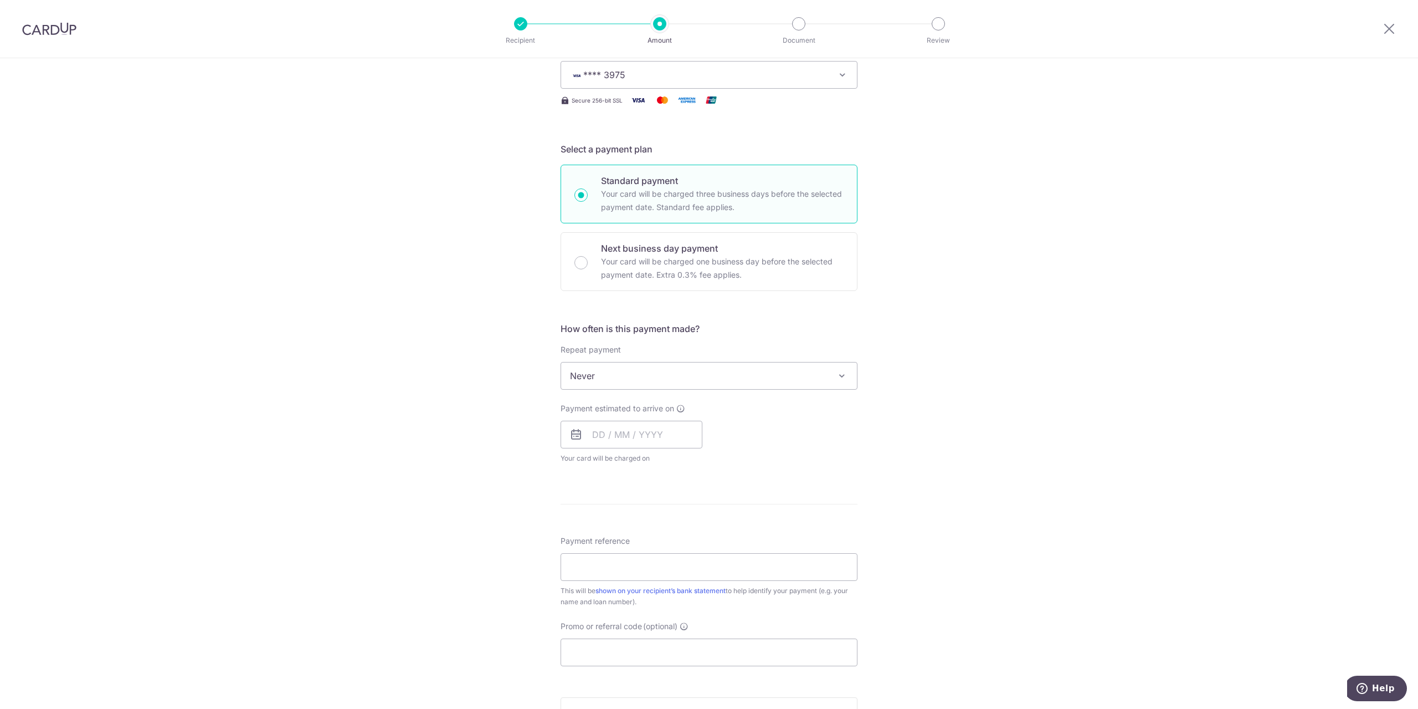
scroll to position [222, 0]
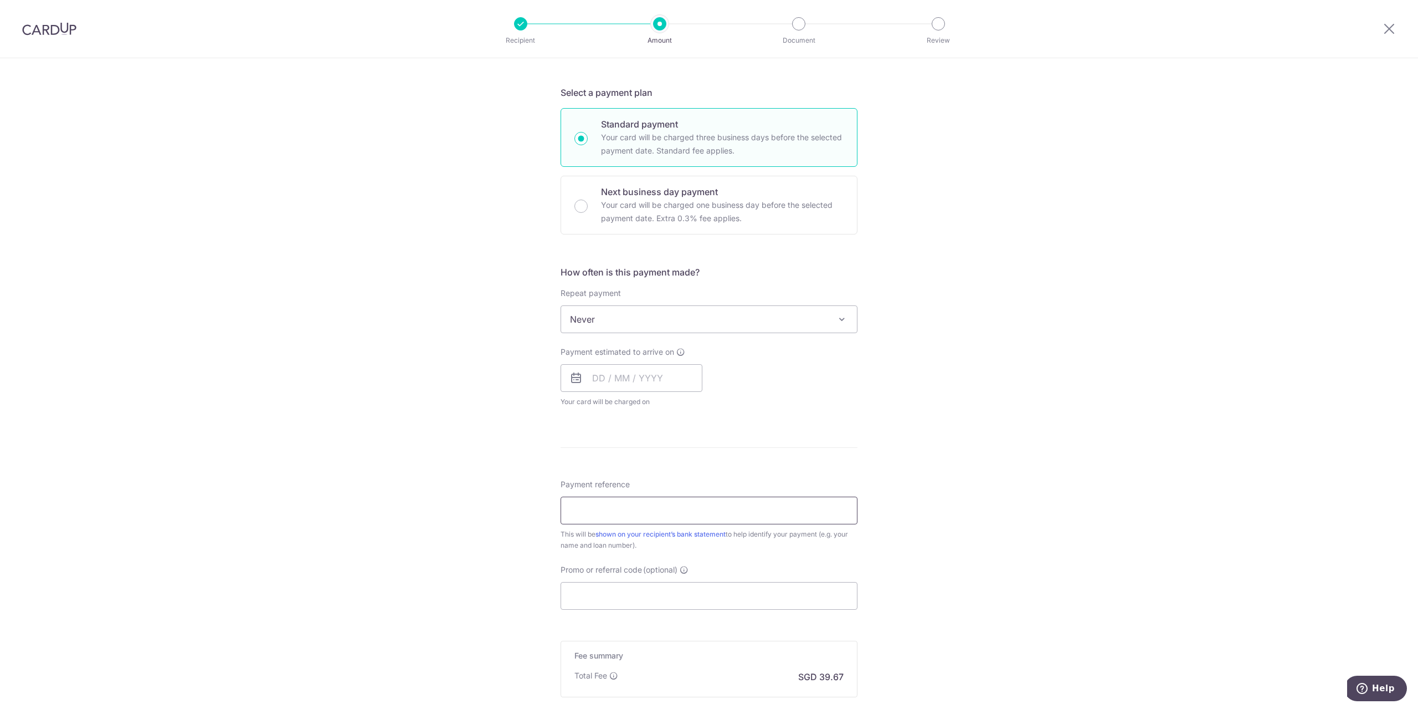
click at [617, 511] on input "Payment reference" at bounding box center [709, 510] width 297 height 28
paste input "Mortgage cardup"
type input "Mortgage cardup"
click at [637, 591] on input "Promo or referral code (optional)" at bounding box center [709, 596] width 297 height 28
paste input "REC185"
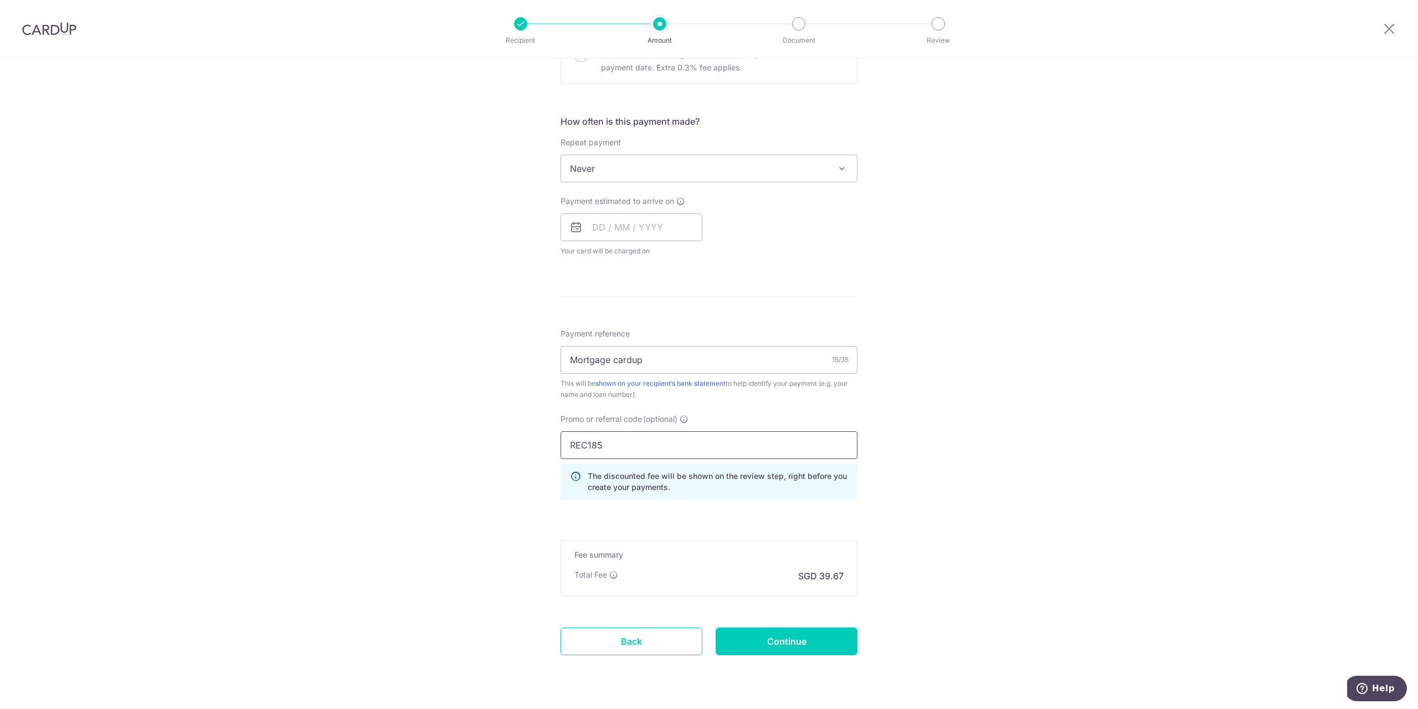
scroll to position [399, 0]
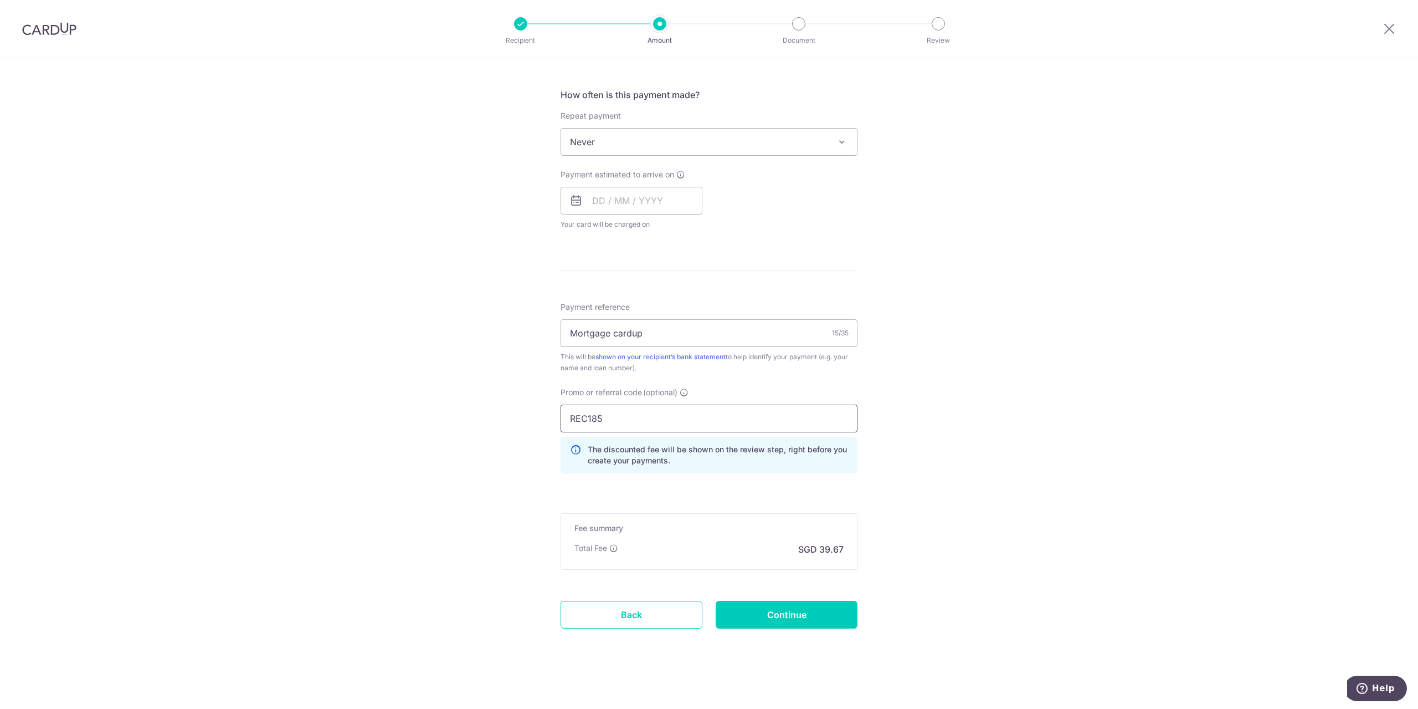
type input "REC185"
click at [670, 138] on span "Never" at bounding box center [709, 142] width 296 height 27
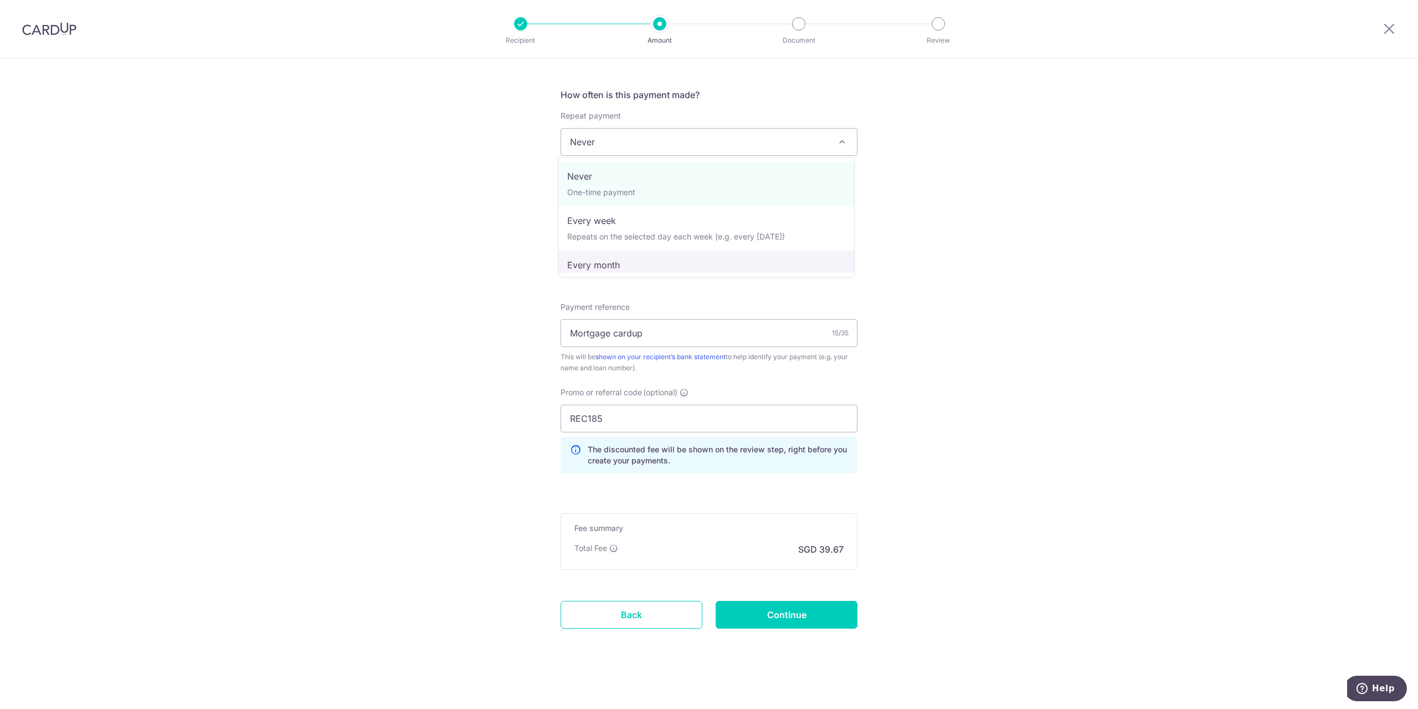
select select "3"
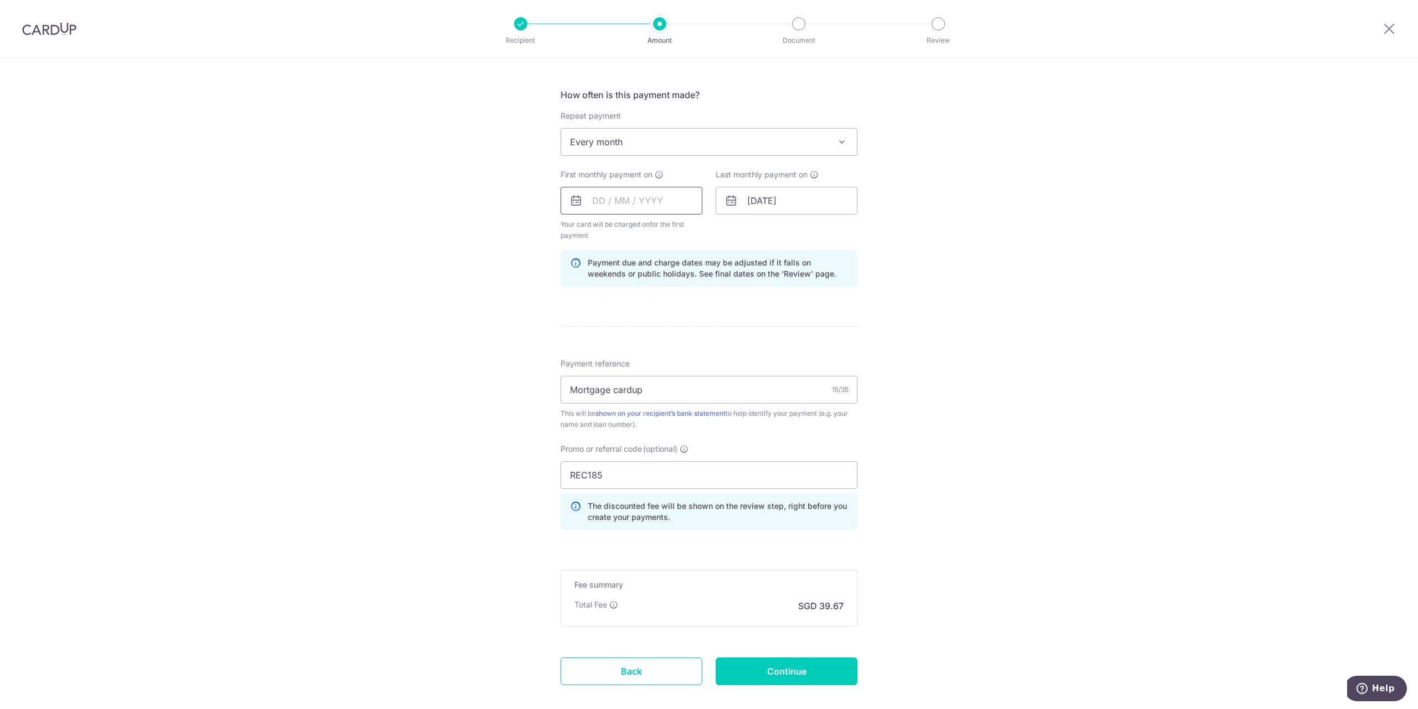
click at [651, 199] on input "text" at bounding box center [632, 201] width 142 height 28
click at [901, 289] on div "Tell us more about your payment Enter payment amount SGD 1,525.76 1525.76 Selec…" at bounding box center [709, 213] width 1418 height 1109
click at [675, 202] on input "text" at bounding box center [632, 201] width 142 height 28
click at [715, 229] on link "Next" at bounding box center [717, 230] width 13 height 13
click at [647, 274] on link "1" at bounding box center [650, 279] width 18 height 18
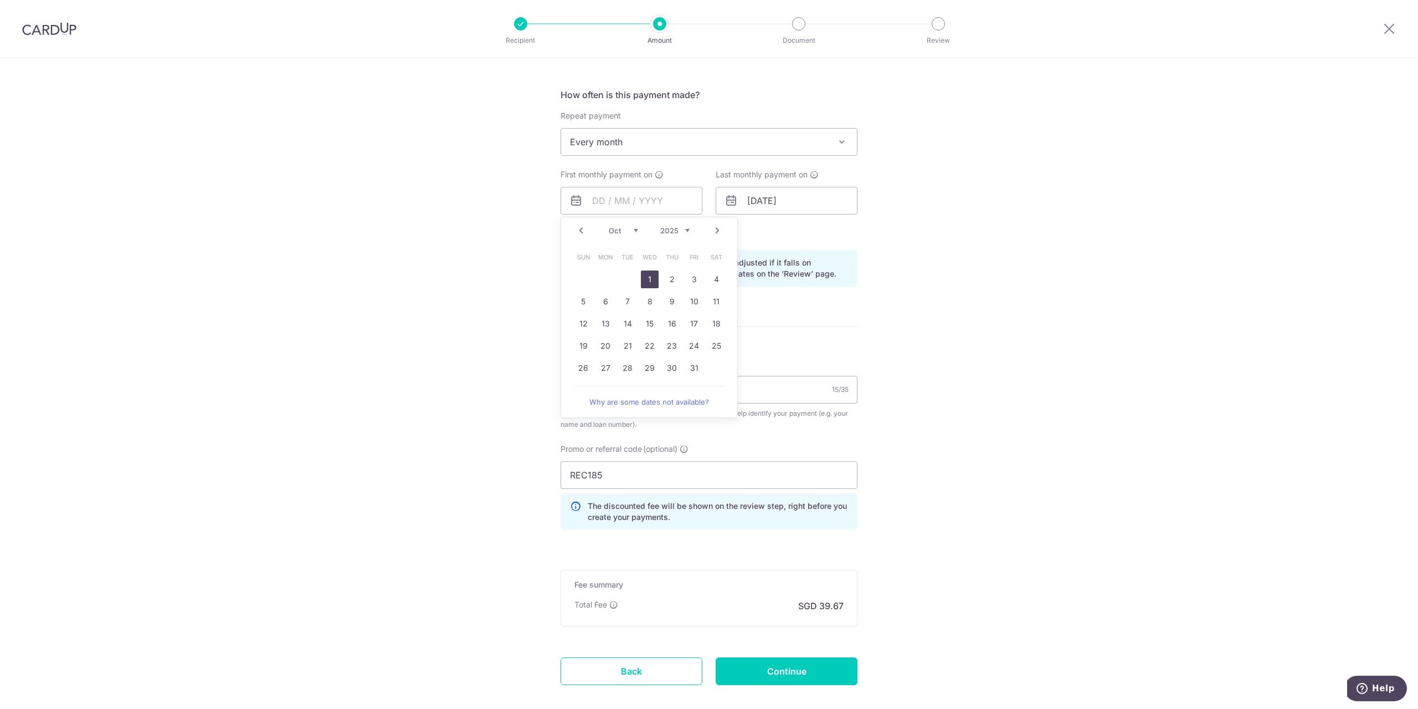
type input "[DATE]"
click at [774, 197] on input "01/04/2054" at bounding box center [787, 201] width 142 height 28
click at [782, 232] on select "Jan Feb Mar Apr May Jun Jul Aug Sep Oct Nov Dec" at bounding box center [778, 230] width 29 height 9
click at [731, 273] on link "1" at bounding box center [739, 279] width 18 height 18
type input "[DATE]"
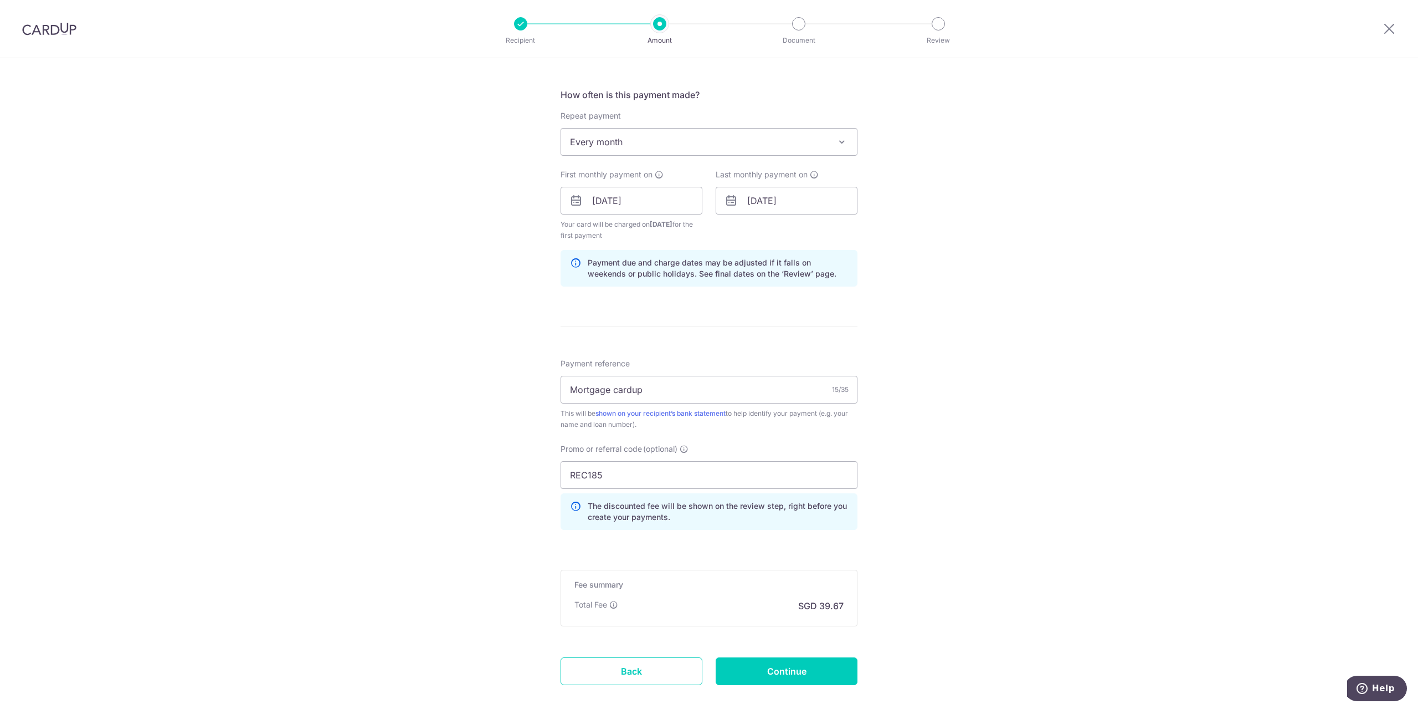
click at [955, 249] on div "Tell us more about your payment Enter payment amount SGD 1,525.76 1525.76 Selec…" at bounding box center [709, 213] width 1418 height 1109
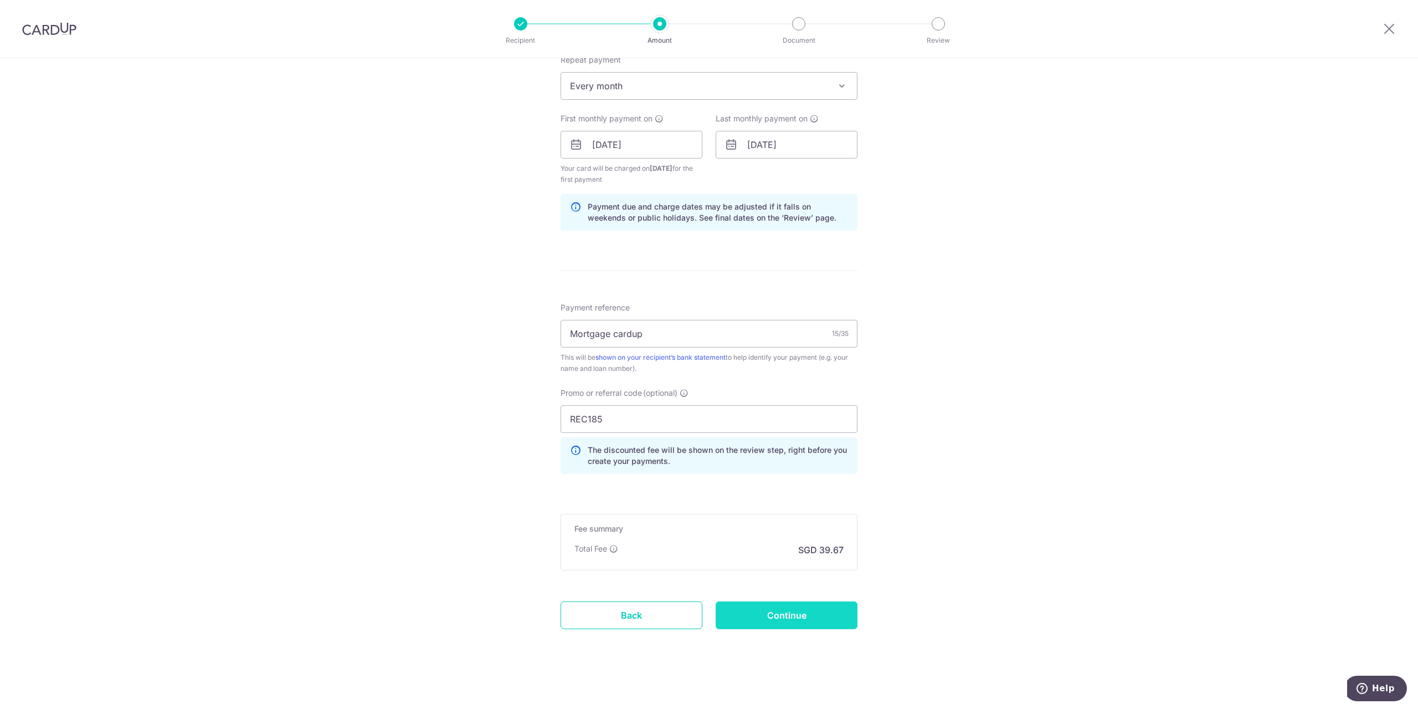
click at [823, 606] on input "Continue" at bounding box center [787, 615] width 142 height 28
type input "Create Schedule"
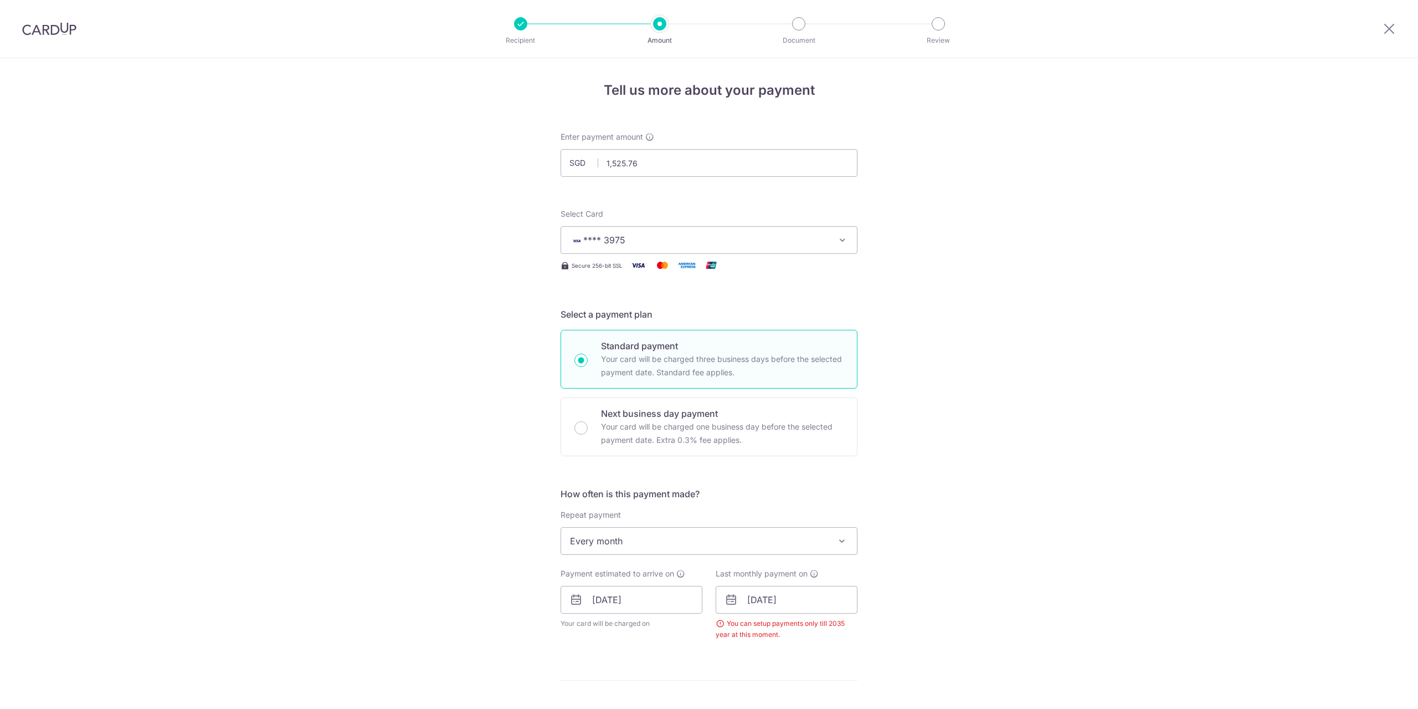
scroll to position [410, 0]
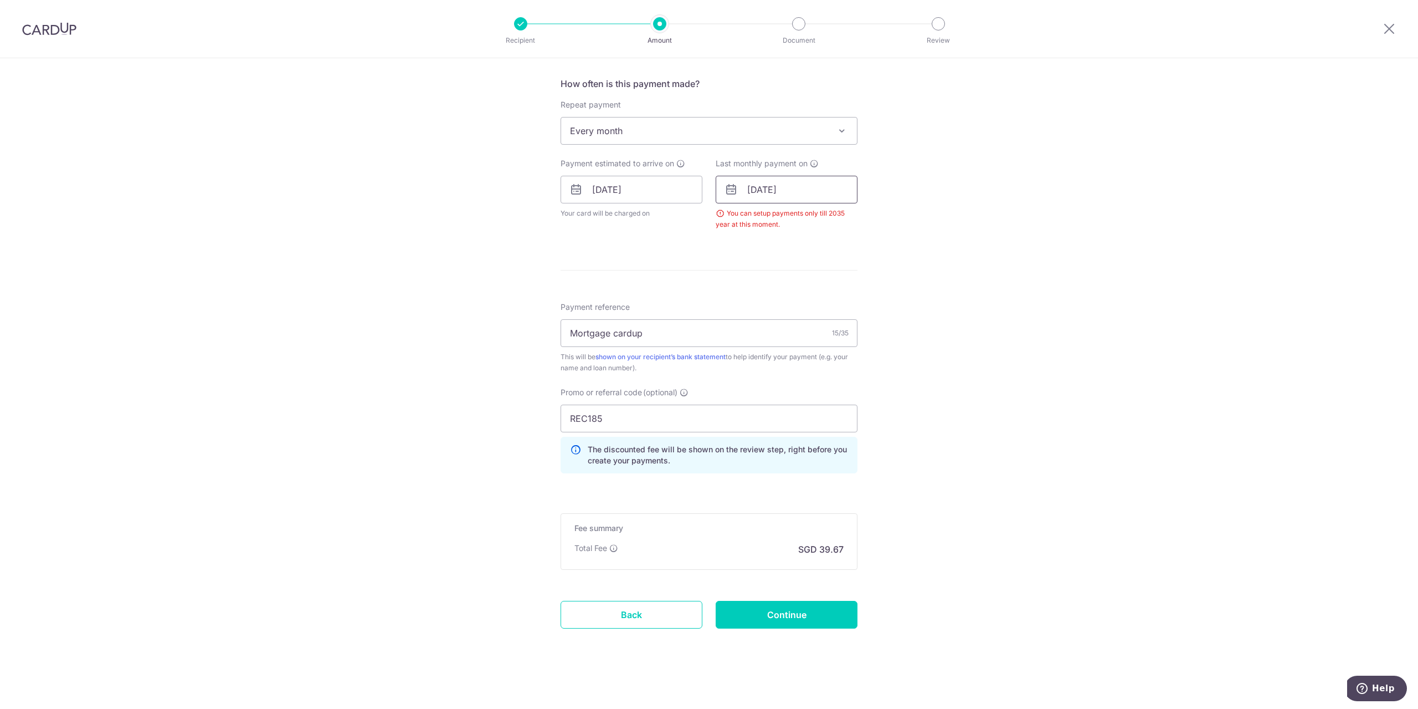
click at [807, 193] on input "[DATE]" at bounding box center [787, 190] width 142 height 28
click at [845, 218] on div "Prev Next Jan Feb Mar Apr May Jun [DATE] Aug Sep Oct Nov [DATE] 2026 2027 2028 …" at bounding box center [804, 219] width 176 height 27
click at [839, 218] on select "2025 2026 2027 2028 2029 2030 2031 2032 2033 2034 2035" at bounding box center [829, 219] width 29 height 9
click at [815, 215] on select "2025 2026 2027 2028 2029 2030 2031 2032 2033 2034 2035" at bounding box center [829, 219] width 29 height 9
click at [733, 265] on link "1" at bounding box center [739, 268] width 18 height 18
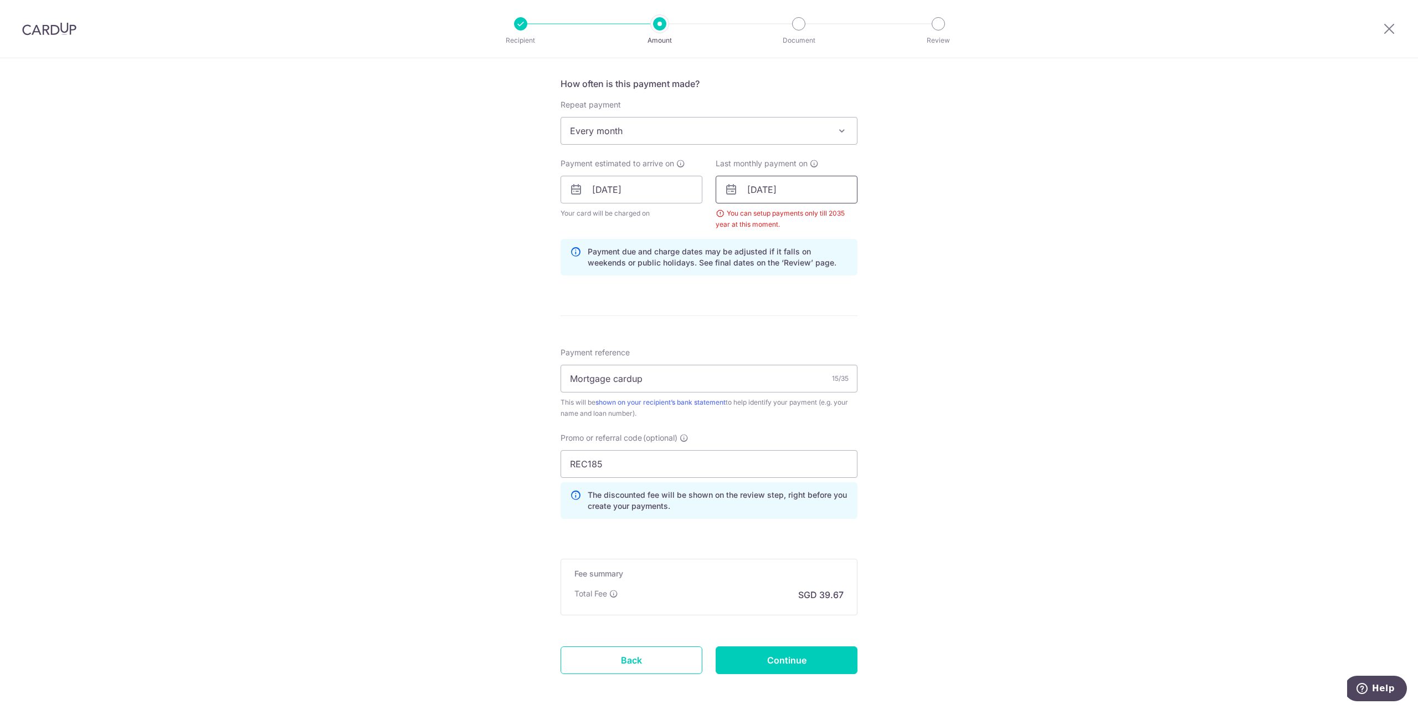
click at [778, 182] on input "01/11/2054" at bounding box center [787, 190] width 142 height 28
click at [786, 187] on input "01/11/2054" at bounding box center [787, 190] width 142 height 28
type input "[DATE]"
click at [866, 262] on link "1" at bounding box center [872, 268] width 18 height 18
click at [1067, 229] on div "Tell us more about your payment Enter payment amount SGD 1,525.76 1525.76 Selec…" at bounding box center [709, 202] width 1418 height 1109
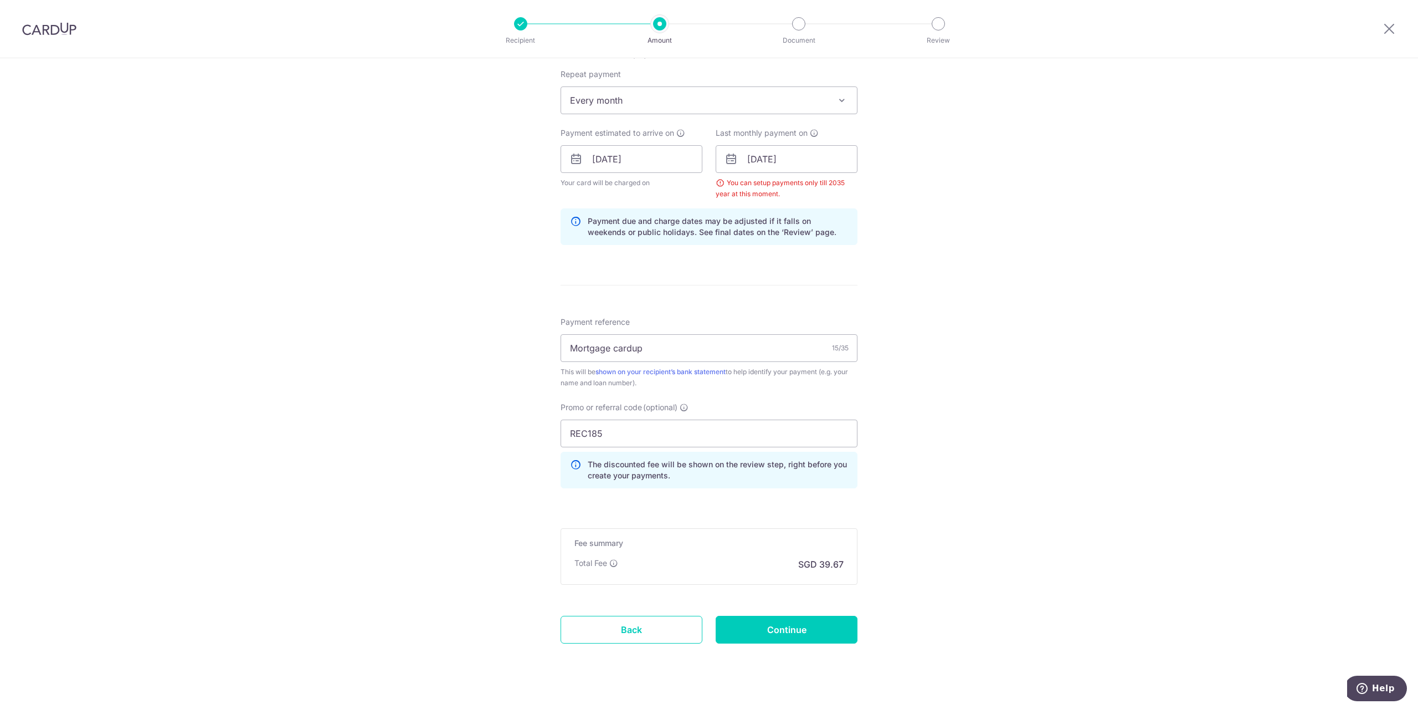
scroll to position [455, 0]
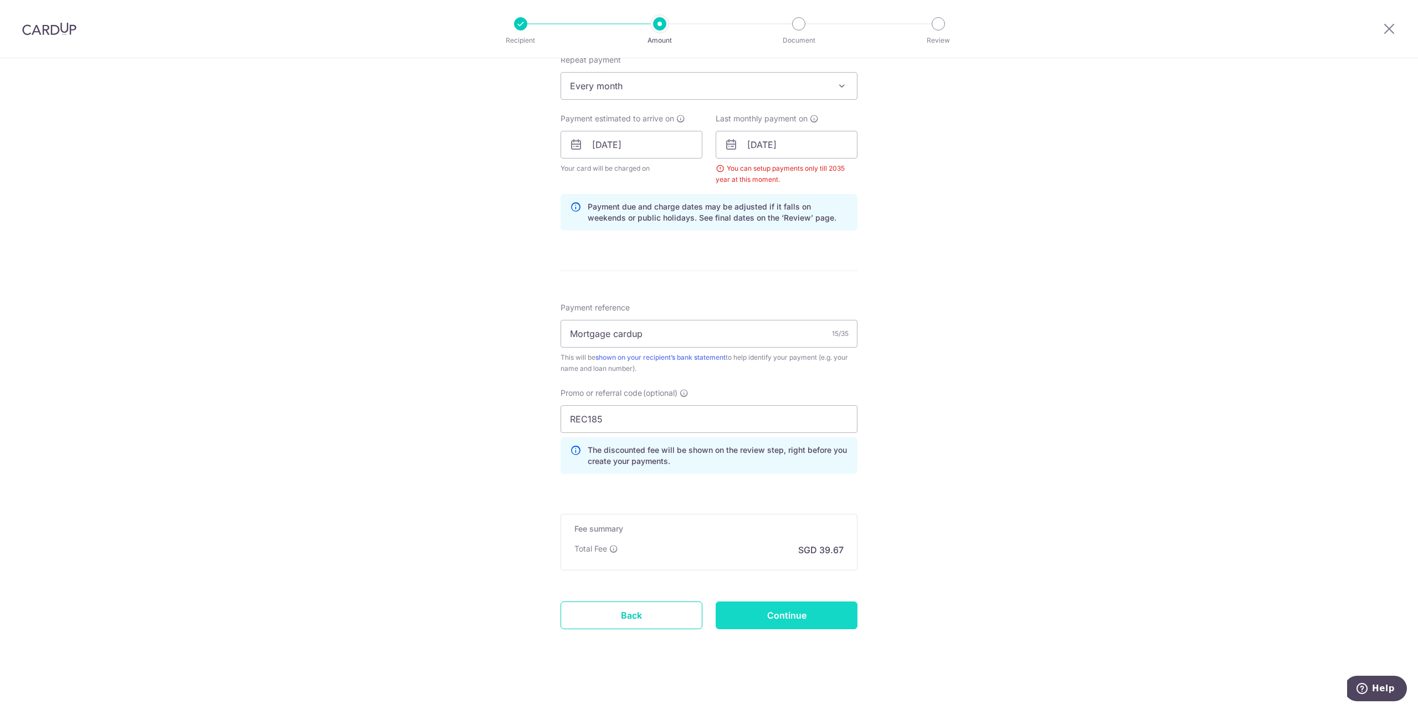
click at [835, 608] on input "Continue" at bounding box center [787, 615] width 142 height 28
type input "Create Schedule"
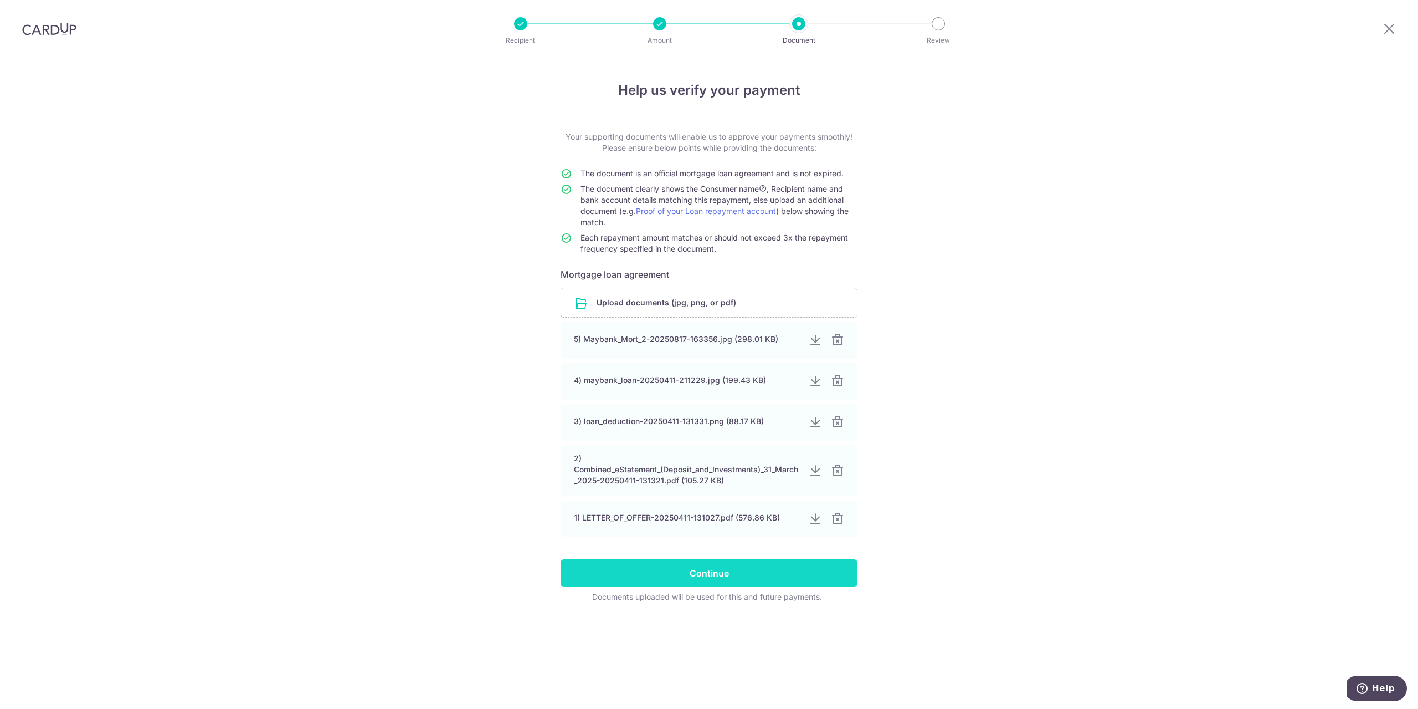
click at [822, 581] on input "Continue" at bounding box center [709, 573] width 297 height 28
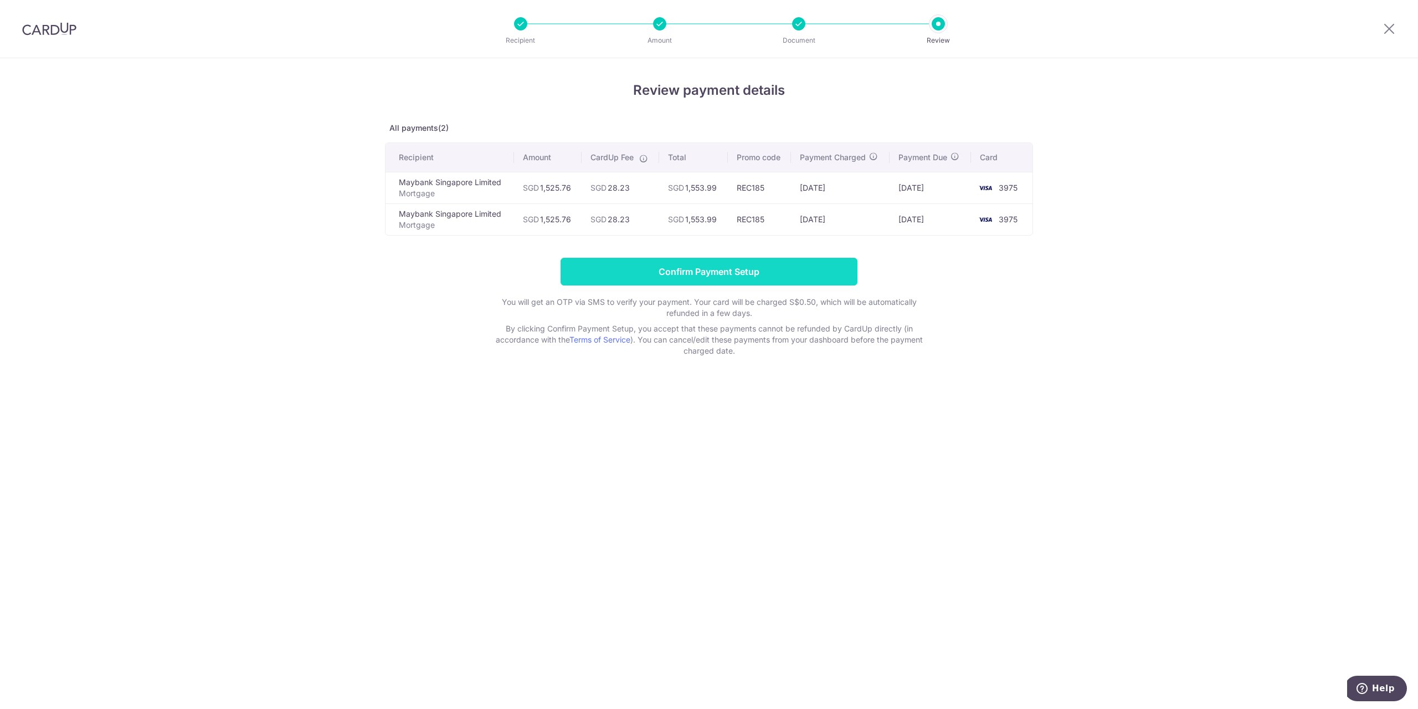
click at [815, 268] on input "Confirm Payment Setup" at bounding box center [709, 272] width 297 height 28
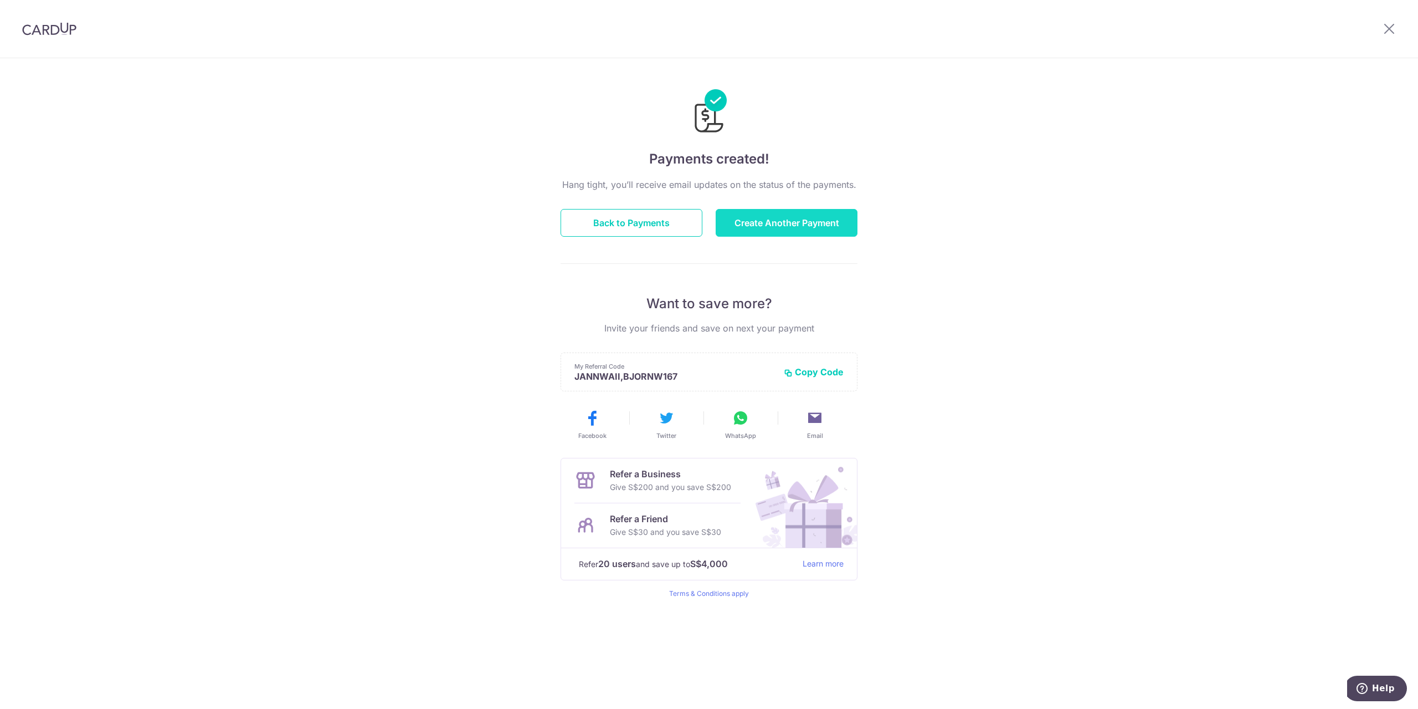
click at [781, 231] on button "Create Another Payment" at bounding box center [787, 223] width 142 height 28
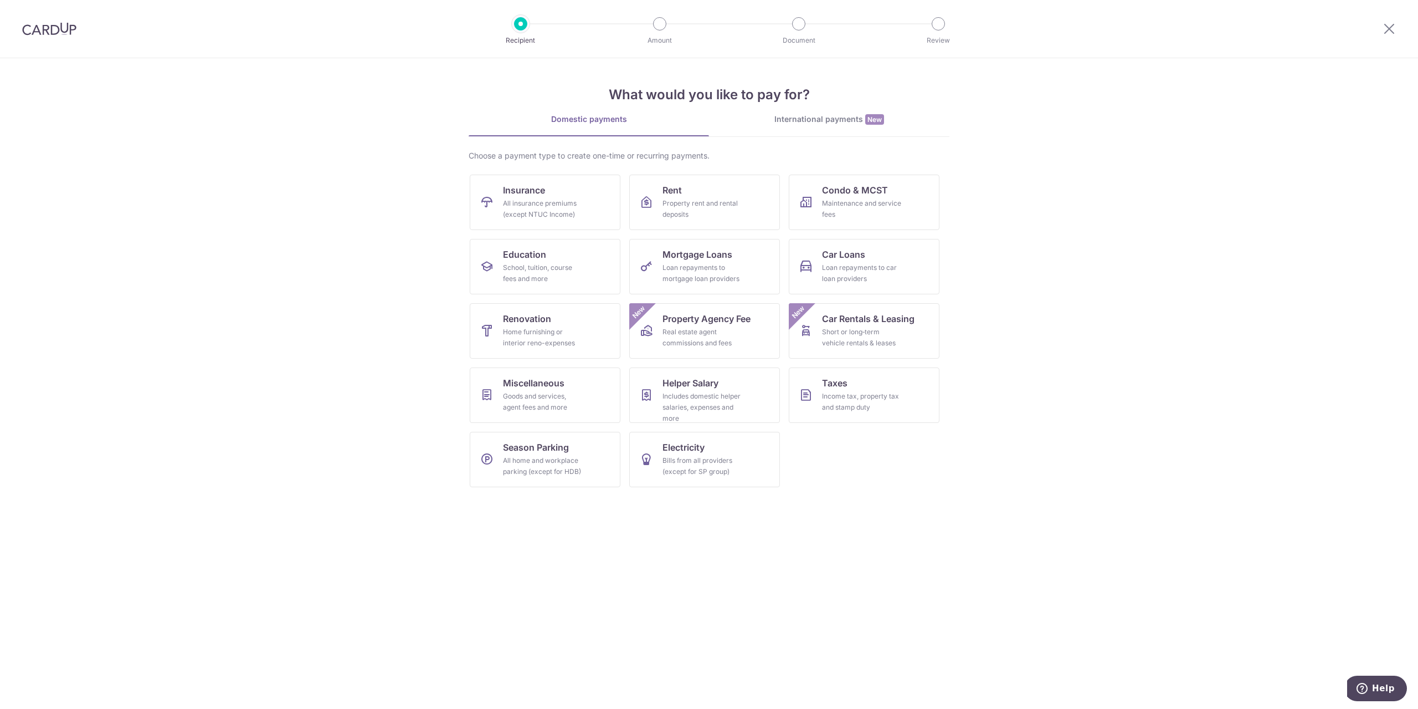
click at [19, 26] on div at bounding box center [49, 29] width 99 height 58
click at [50, 32] on img at bounding box center [49, 28] width 54 height 13
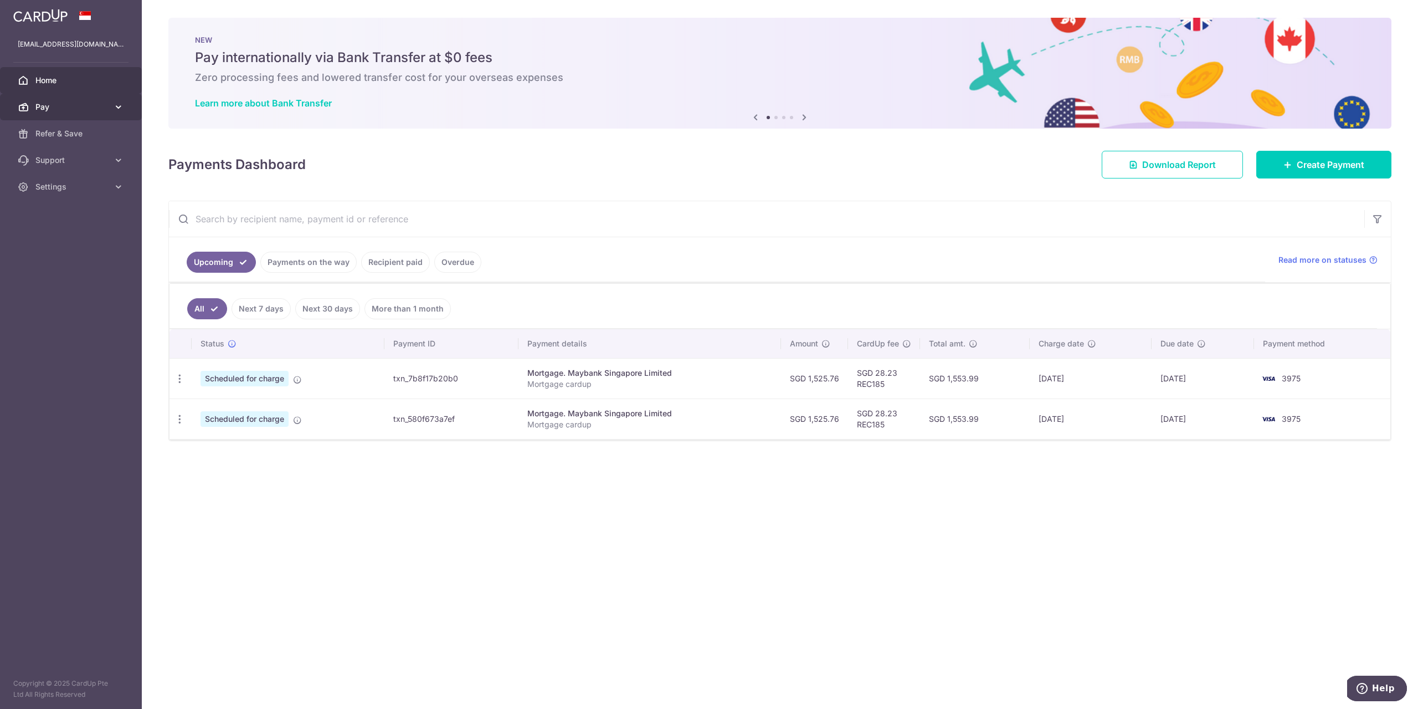
click at [104, 113] on link "Pay" at bounding box center [71, 107] width 142 height 27
click at [92, 159] on span "Recipients" at bounding box center [71, 160] width 73 height 11
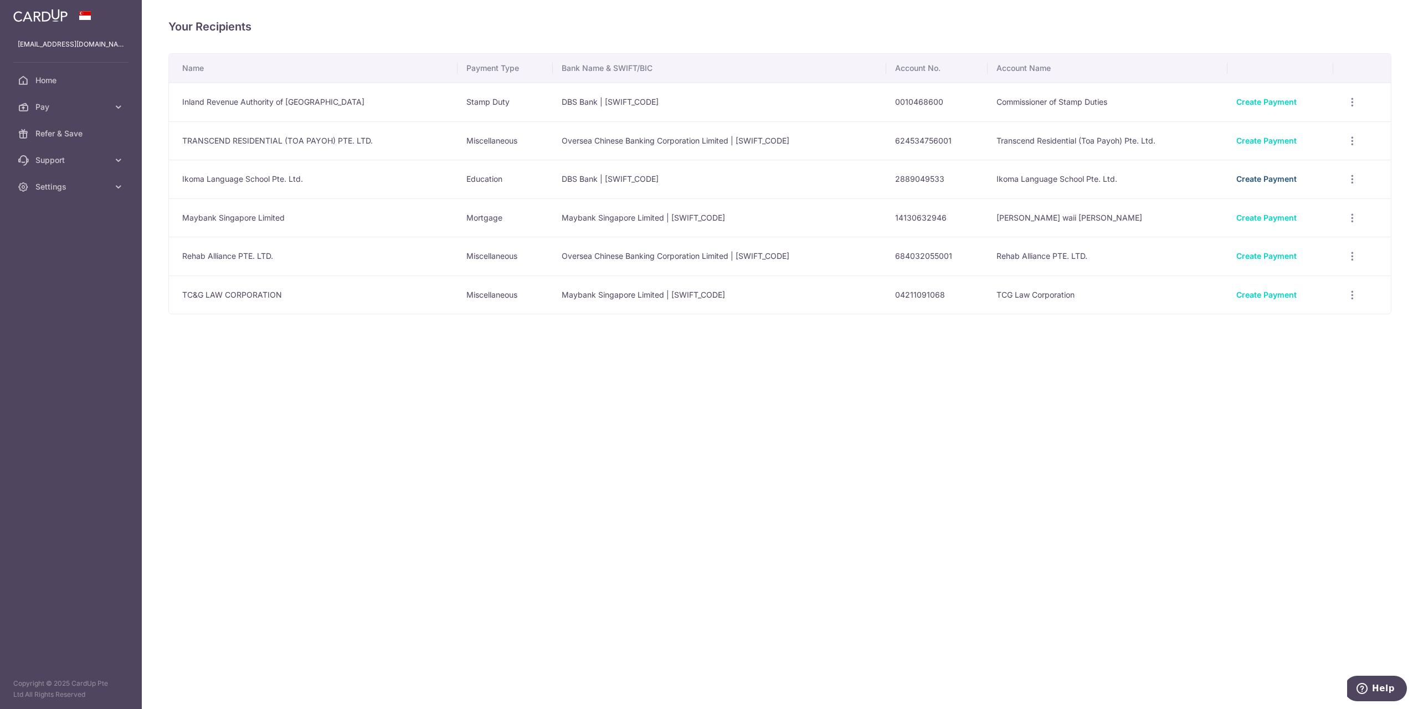
click at [1258, 177] on link "Create Payment" at bounding box center [1267, 178] width 60 height 9
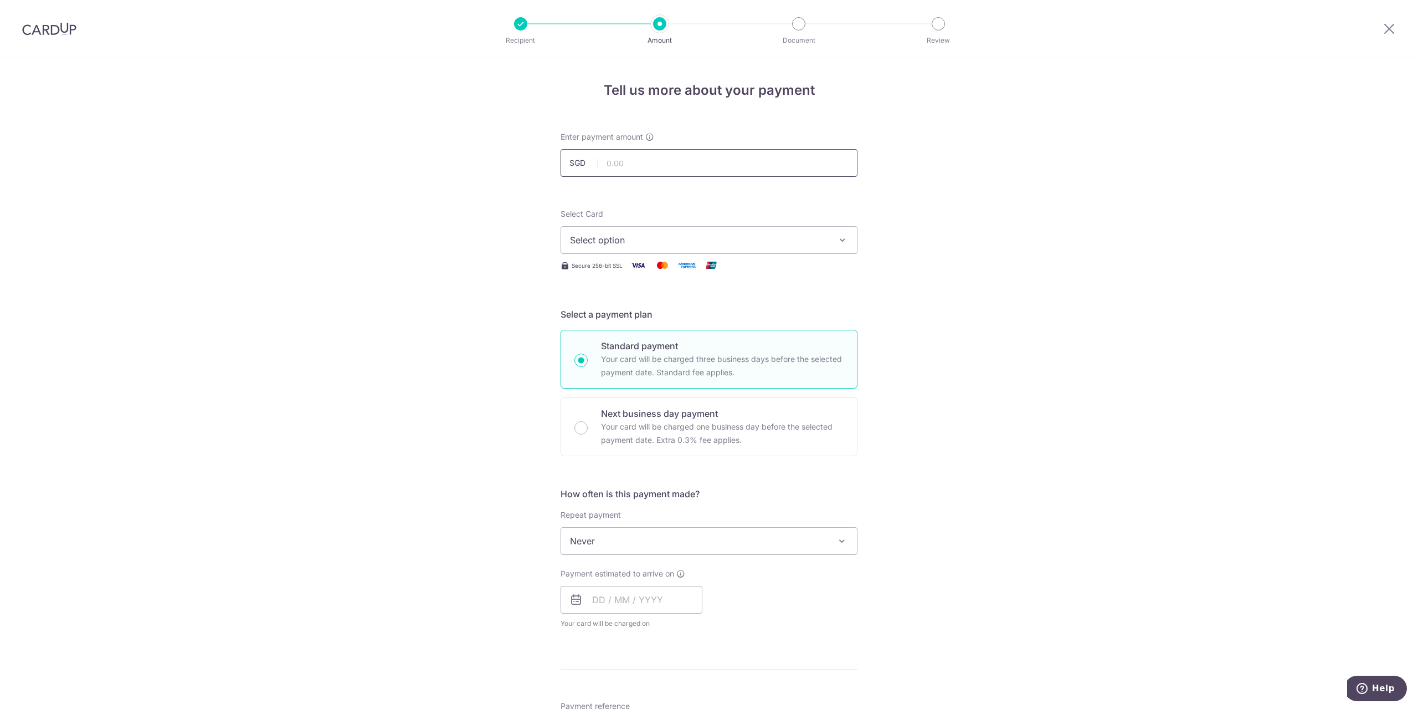
click at [733, 166] on input "text" at bounding box center [709, 163] width 297 height 28
type input "615.00"
click at [592, 241] on span "Select option" at bounding box center [699, 239] width 258 height 13
click at [624, 340] on span "**** 3975" at bounding box center [618, 345] width 42 height 13
click at [745, 237] on span "**** 3975" at bounding box center [699, 239] width 258 height 13
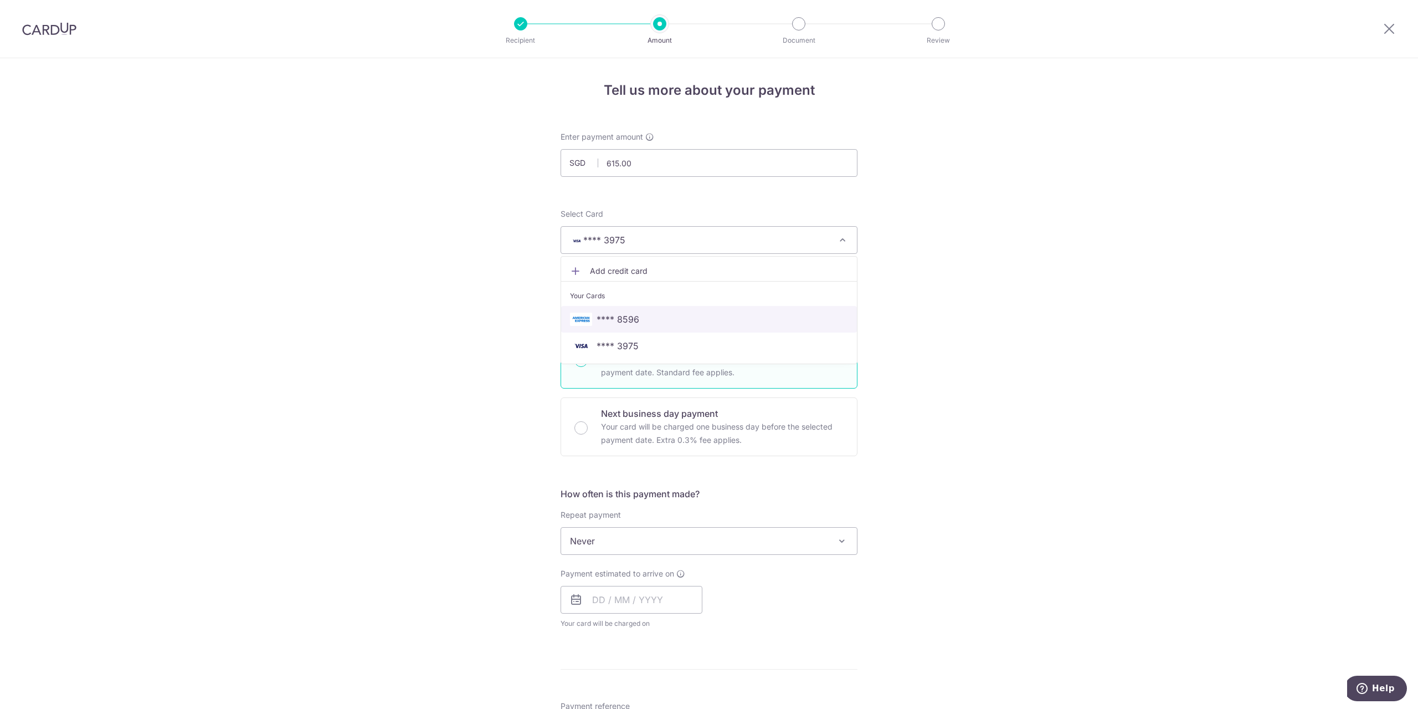
click at [619, 316] on span "**** 8596" at bounding box center [618, 318] width 43 height 13
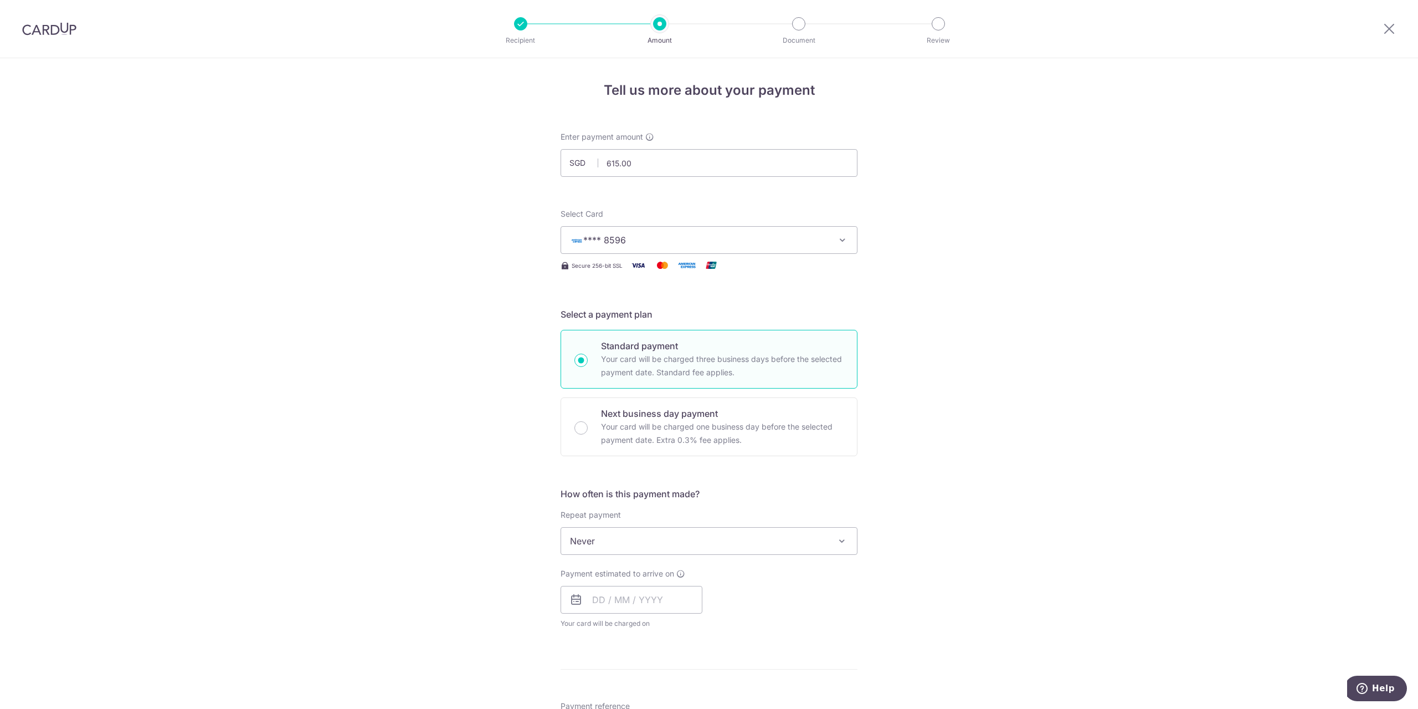
click at [675, 234] on span "**** 8596" at bounding box center [699, 239] width 258 height 13
click at [609, 346] on span "**** 3975" at bounding box center [618, 345] width 42 height 13
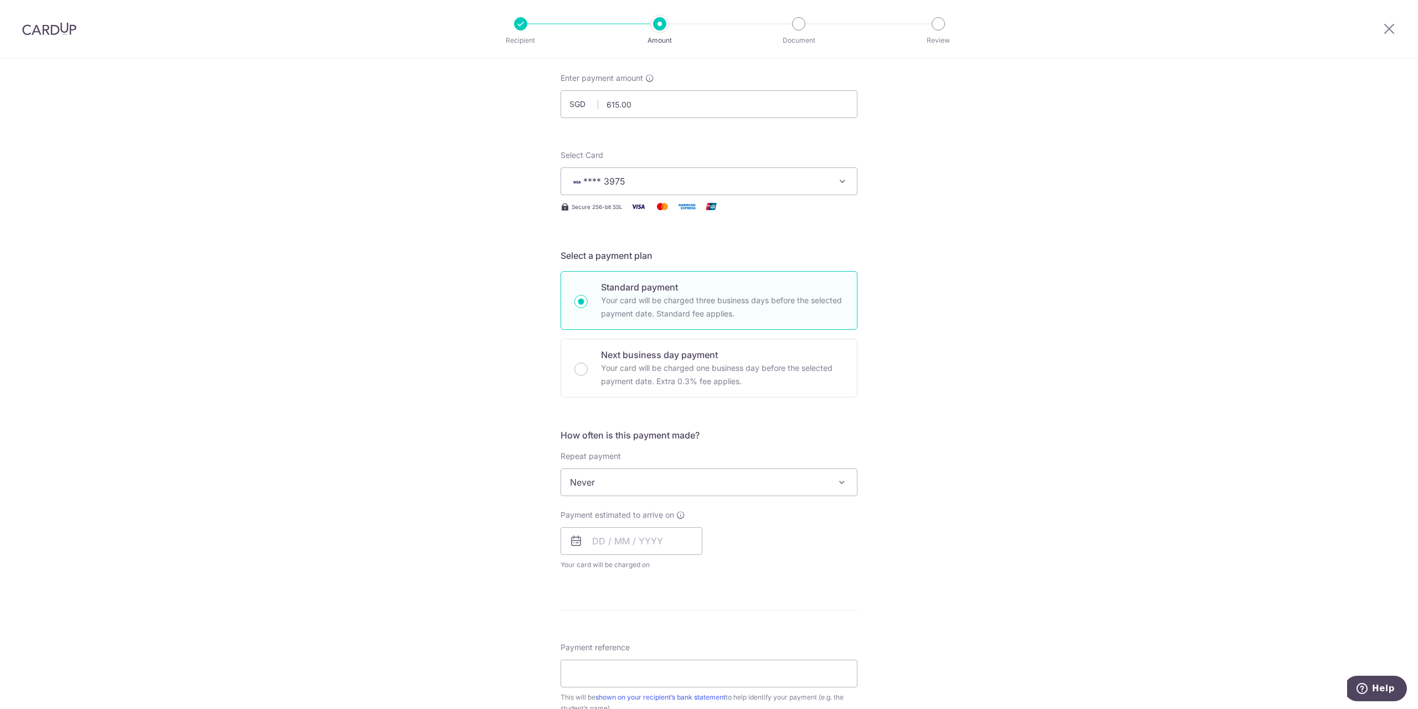
scroll to position [166, 0]
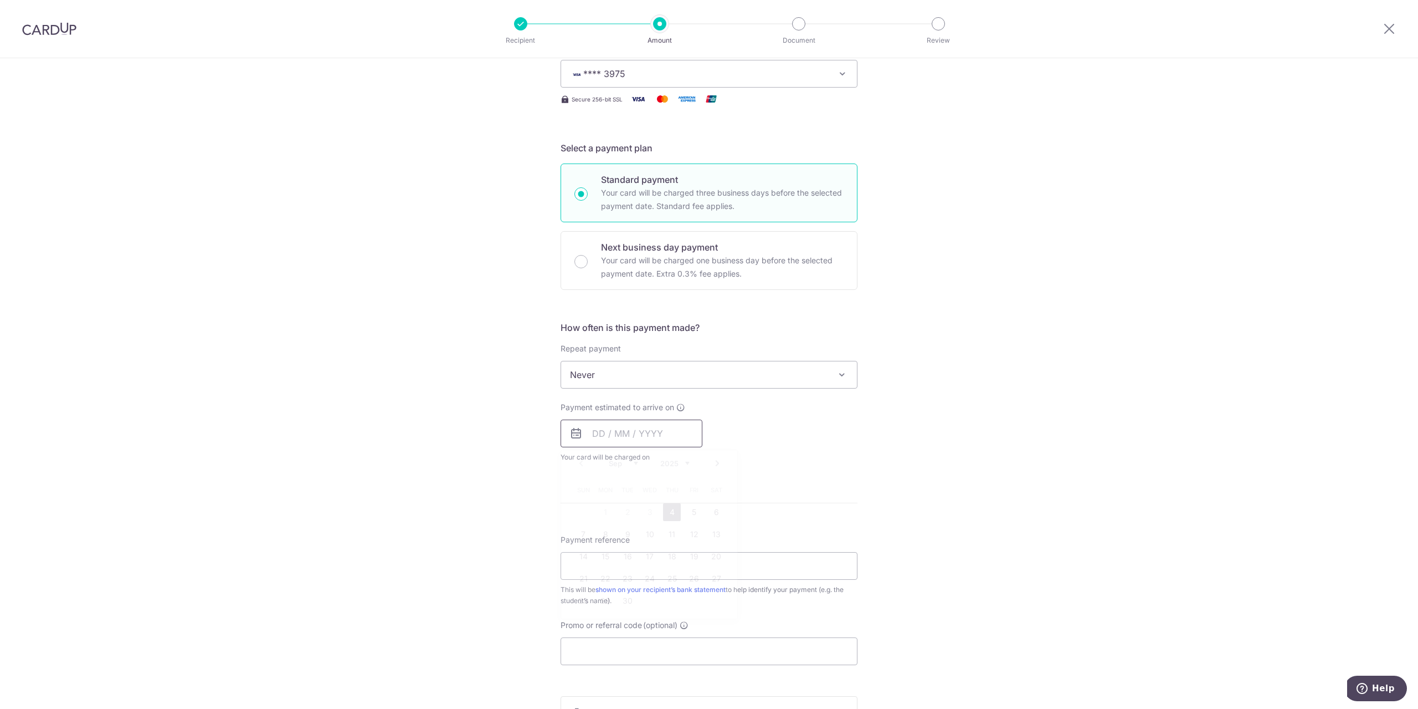
click at [640, 430] on input "text" at bounding box center [632, 433] width 142 height 28
click at [928, 443] on div "Tell us more about your payment Enter payment amount SGD 615.00 615.00 Select C…" at bounding box center [709, 393] width 1418 height 1002
click at [635, 434] on input "text" at bounding box center [632, 433] width 142 height 28
click at [673, 508] on link "4" at bounding box center [672, 512] width 18 height 18
type input "[DATE]"
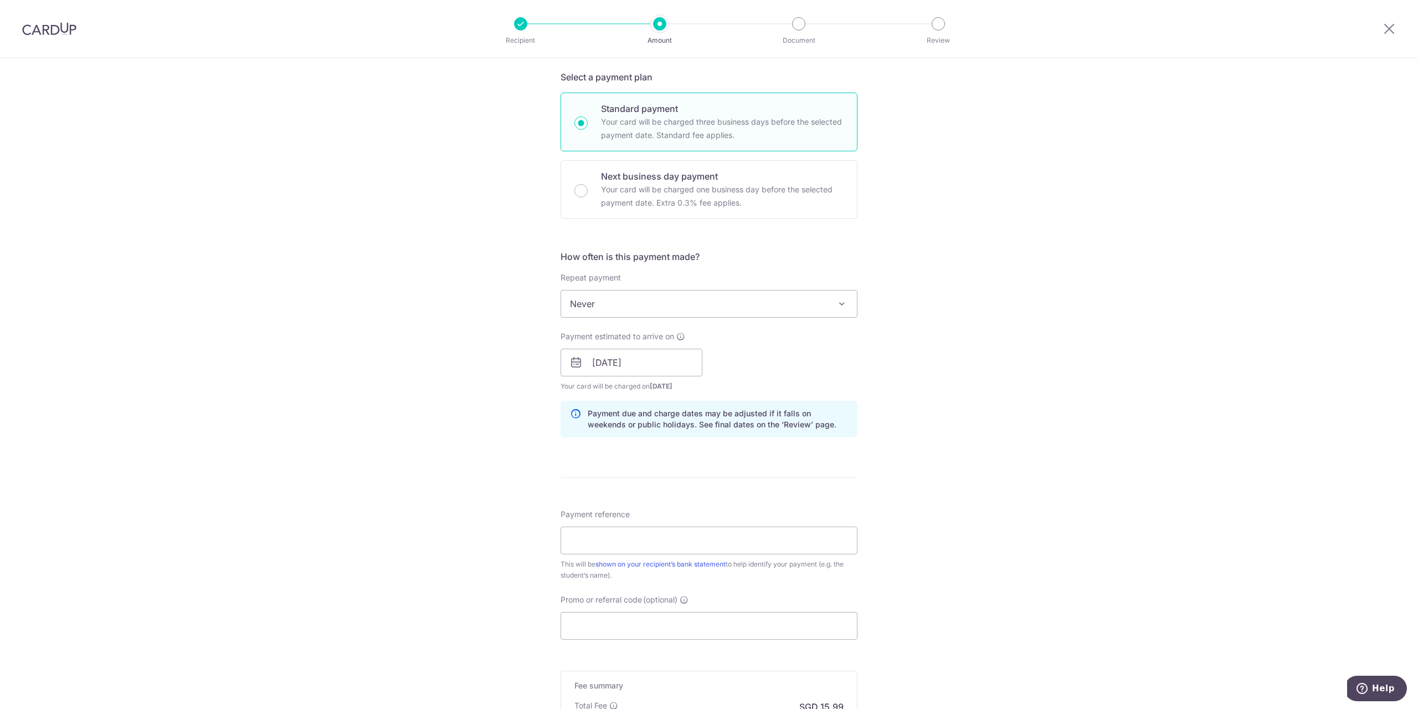
scroll to position [332, 0]
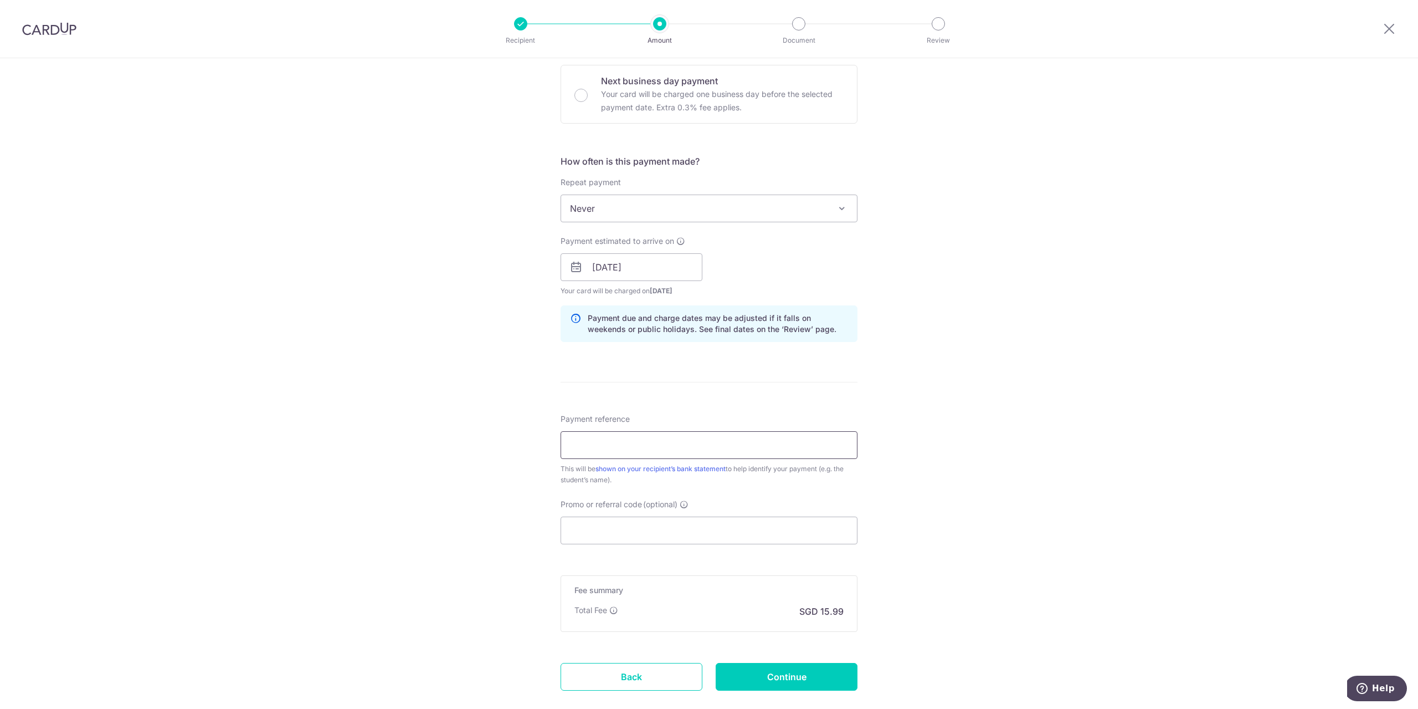
click at [616, 434] on input "Payment reference" at bounding box center [709, 445] width 297 height 28
paste input "REC185"
click at [619, 524] on input "Promo or referral code (optional)" at bounding box center [709, 530] width 297 height 28
drag, startPoint x: 617, startPoint y: 442, endPoint x: 502, endPoint y: 439, distance: 114.2
click at [504, 440] on div "Tell us more about your payment Enter payment amount SGD 615.00 615.00 Select C…" at bounding box center [709, 250] width 1418 height 1048
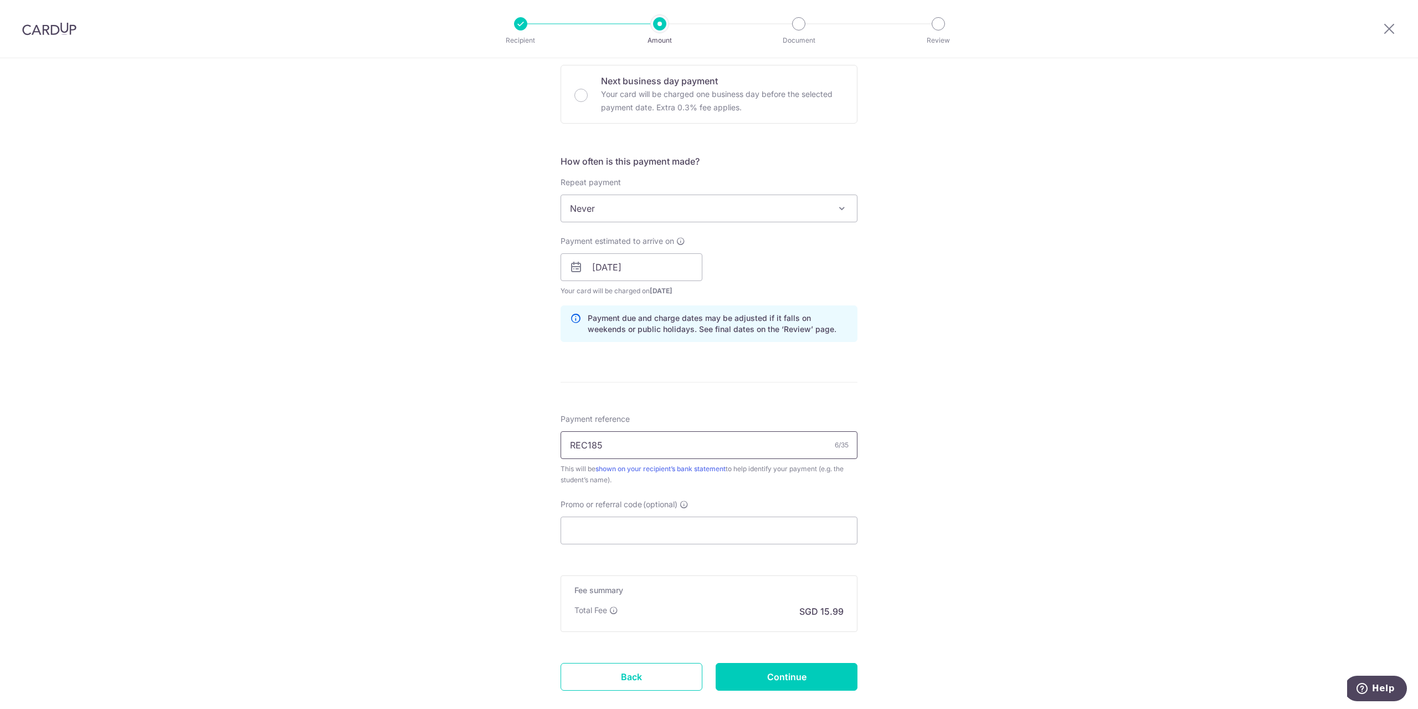
paste input "OFF22"
type input "OFF225"
click at [605, 530] on input "Promo or referral code (optional)" at bounding box center [709, 530] width 297 height 28
paste input "OFF225"
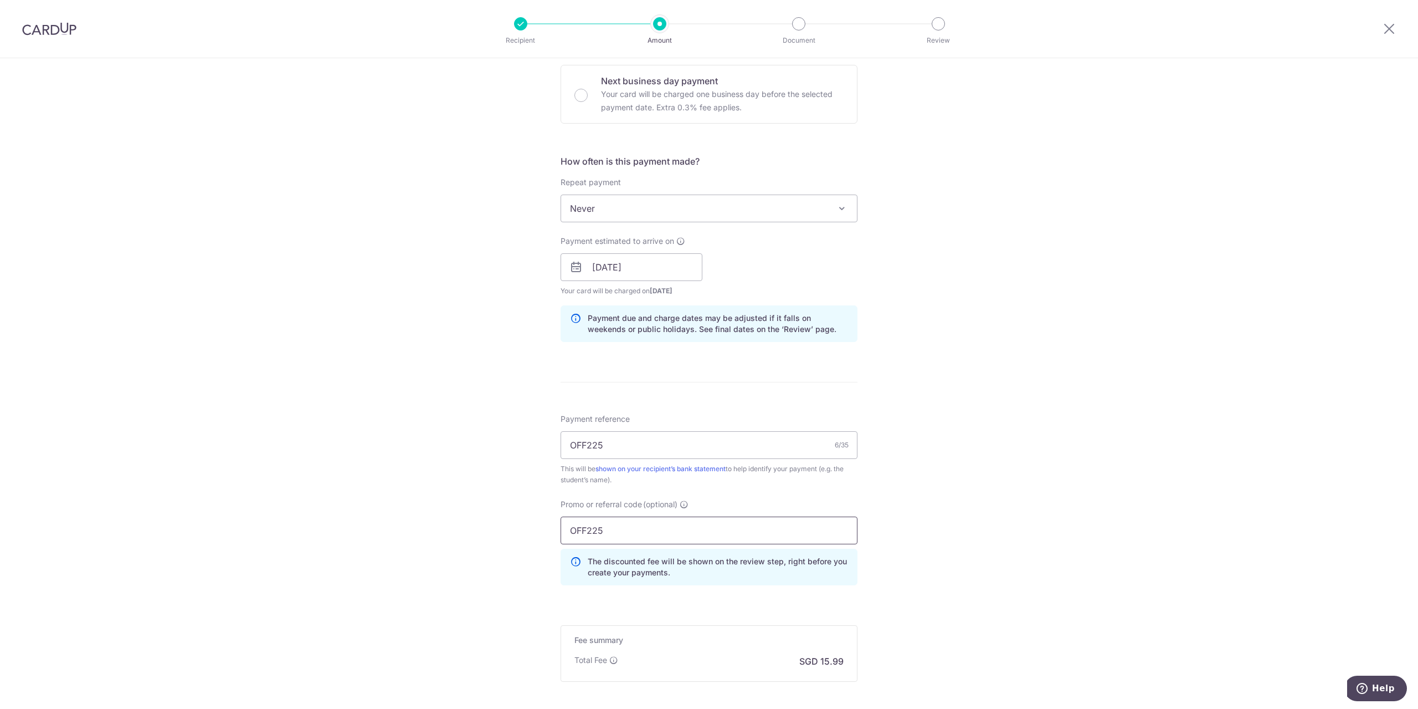
type input "OFF225"
drag, startPoint x: 611, startPoint y: 448, endPoint x: 539, endPoint y: 445, distance: 72.1
click at [540, 447] on div "Tell us more about your payment Enter payment amount SGD 615.00 615.00 Select C…" at bounding box center [709, 274] width 1418 height 1097
paste input "1250809"
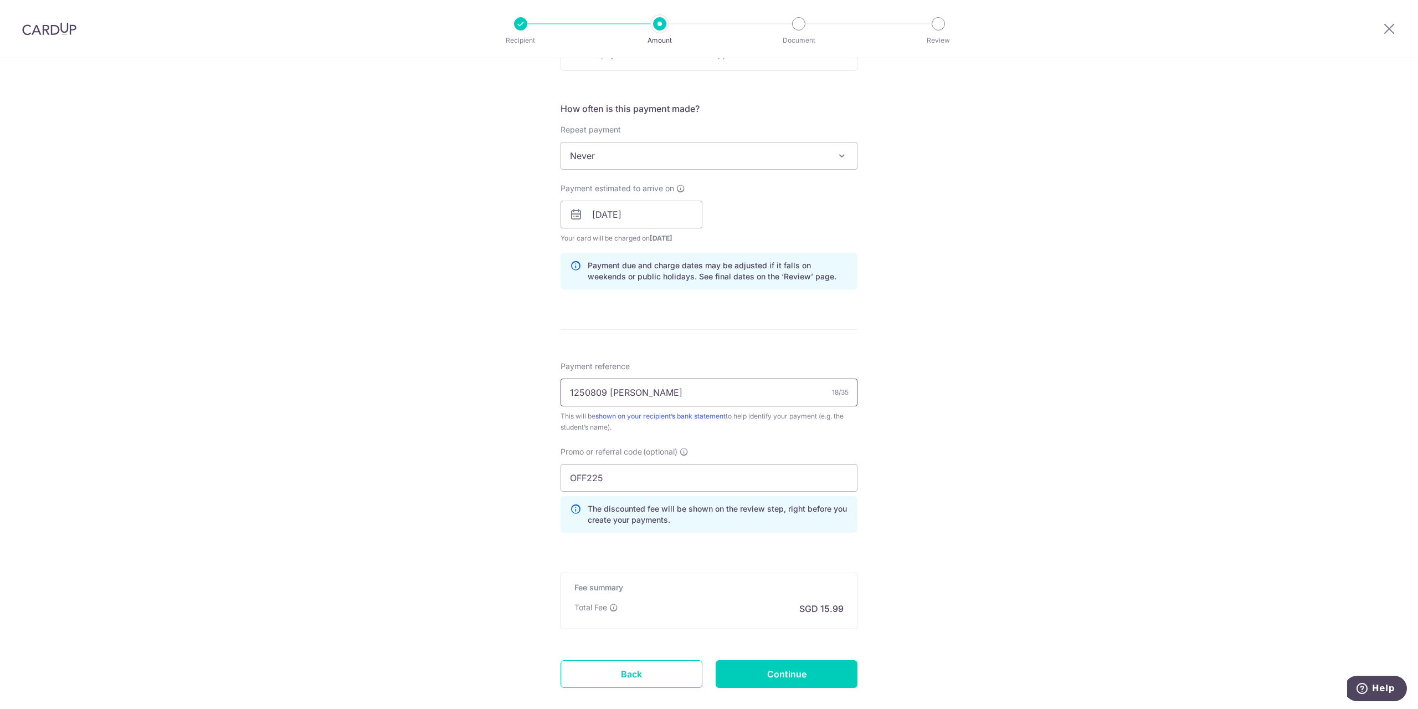
scroll to position [444, 0]
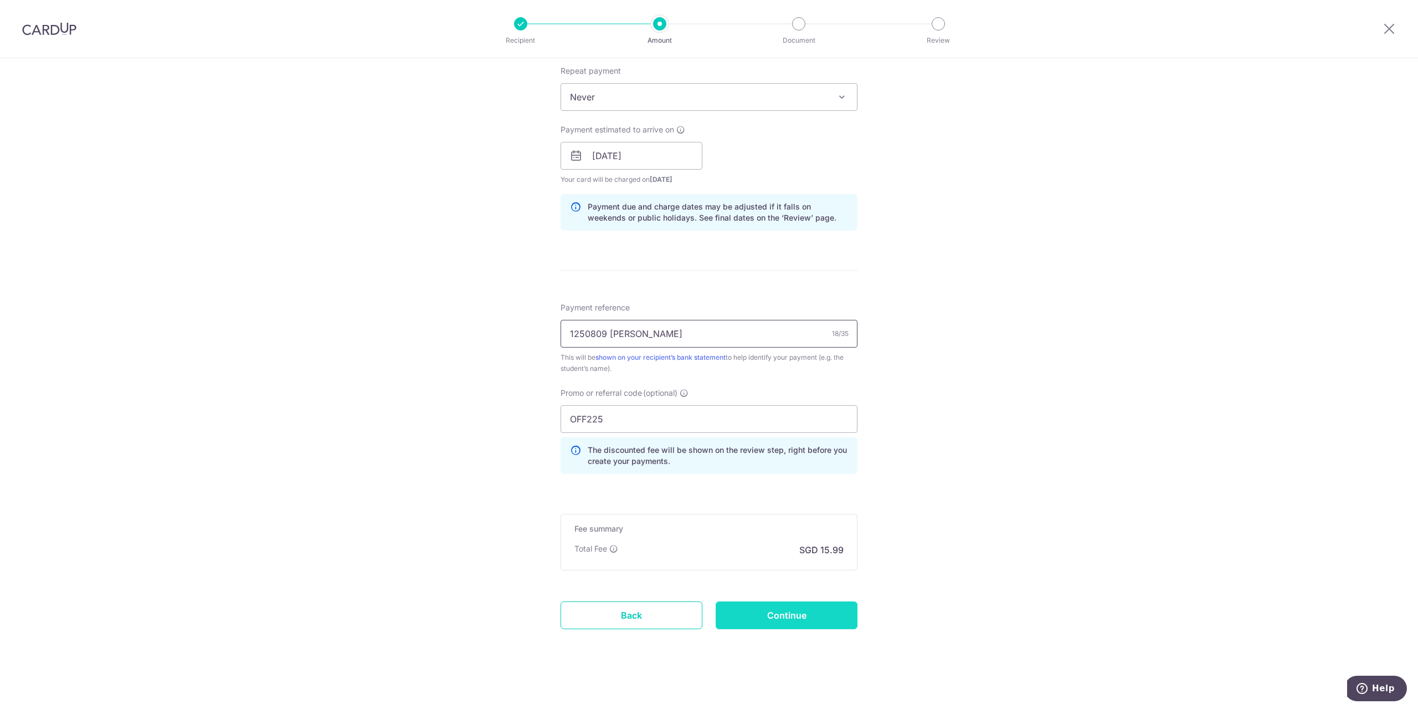
type input "1250809 [PERSON_NAME]"
click at [823, 612] on input "Continue" at bounding box center [787, 615] width 142 height 28
type input "Create Schedule"
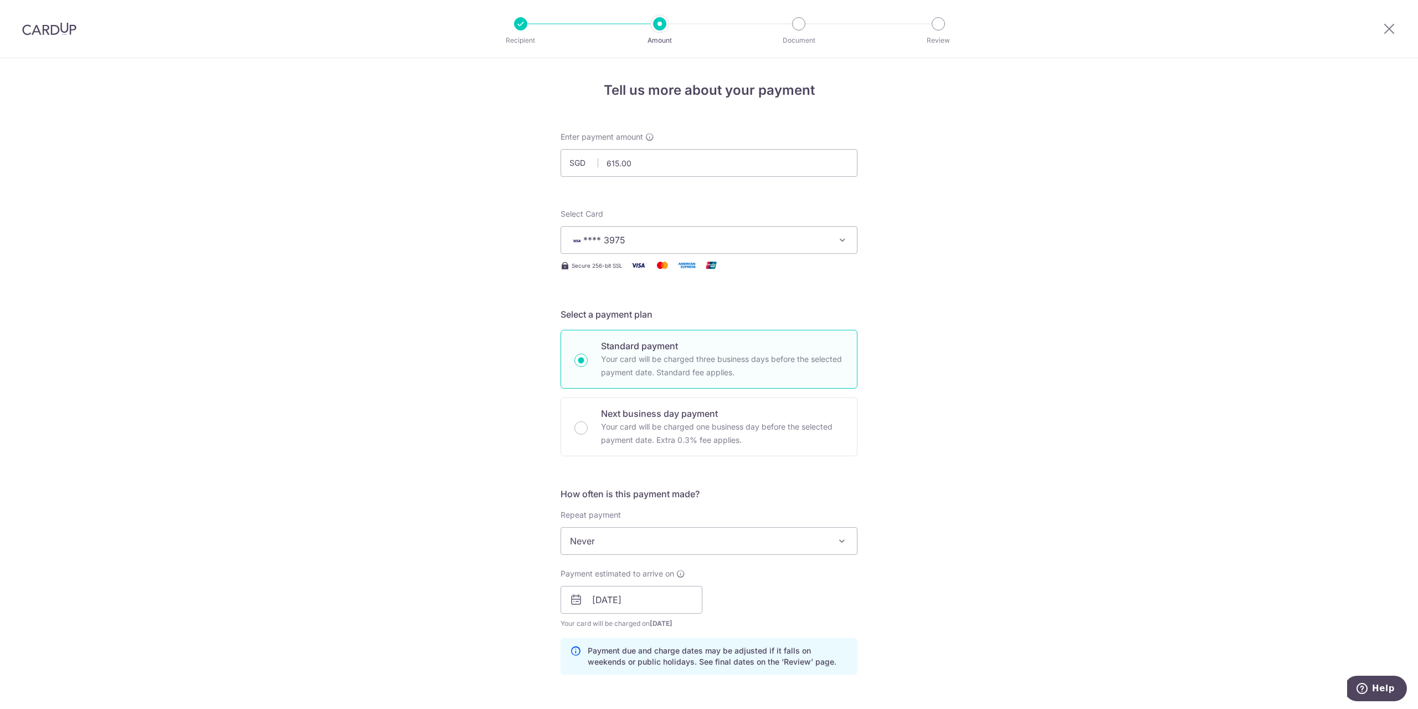
scroll to position [0, 0]
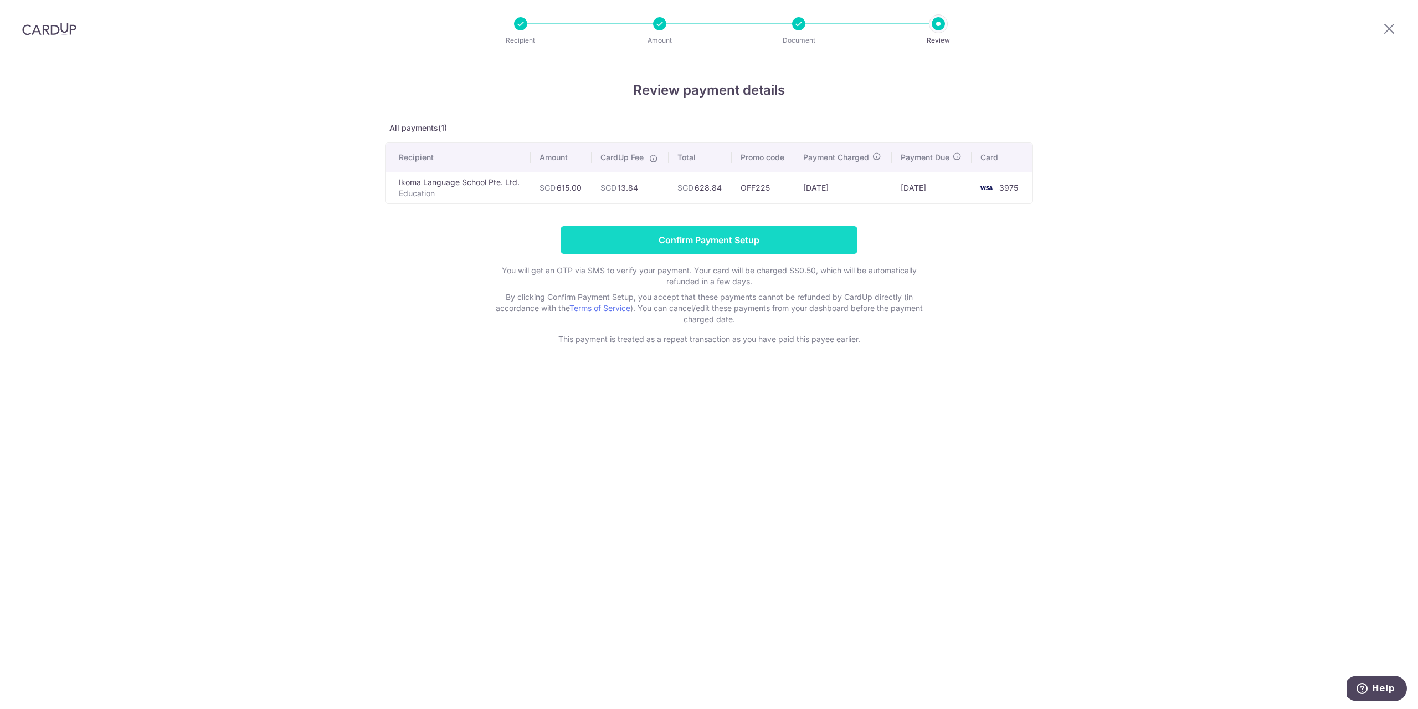
click at [790, 235] on input "Confirm Payment Setup" at bounding box center [709, 240] width 297 height 28
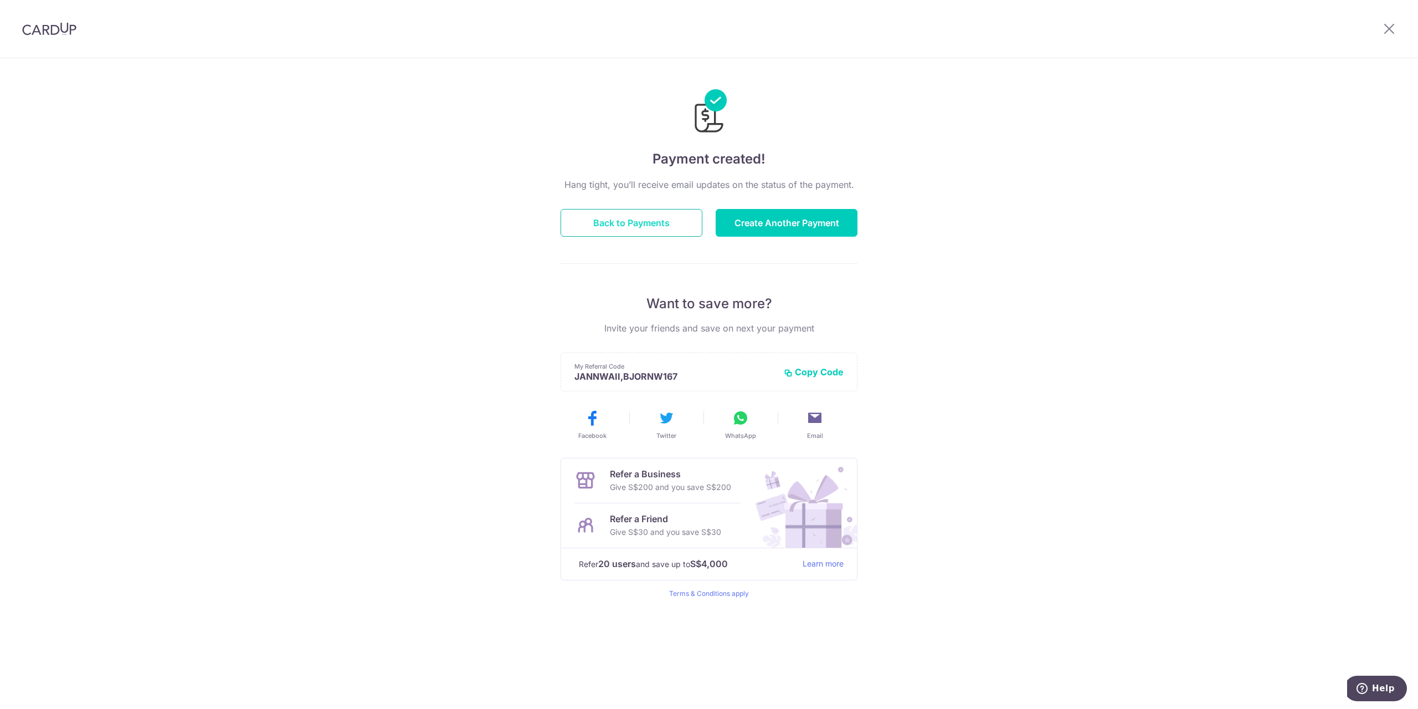
click at [649, 218] on button "Back to Payments" at bounding box center [632, 223] width 142 height 28
